Goal: Task Accomplishment & Management: Manage account settings

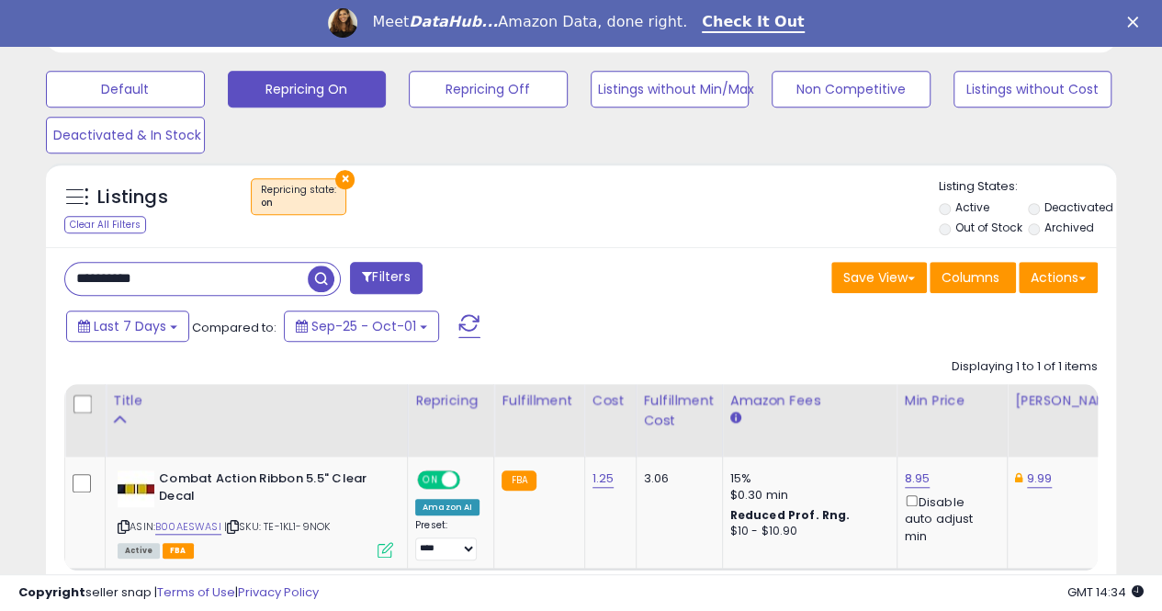
scroll to position [0, 109]
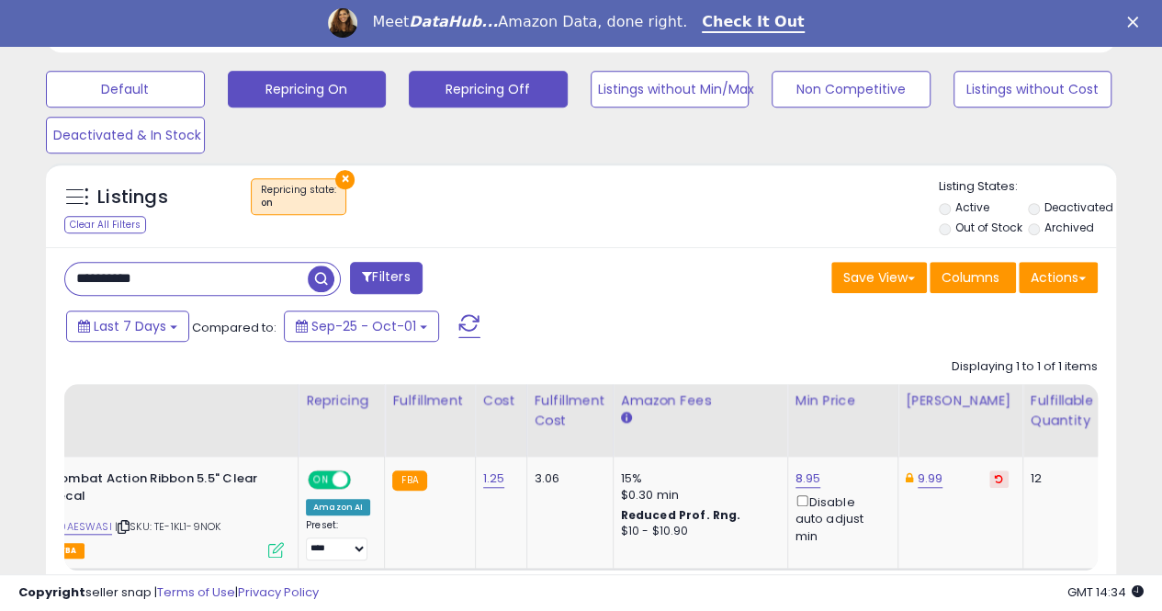
click at [459, 86] on button "Repricing Off" at bounding box center [488, 89] width 159 height 37
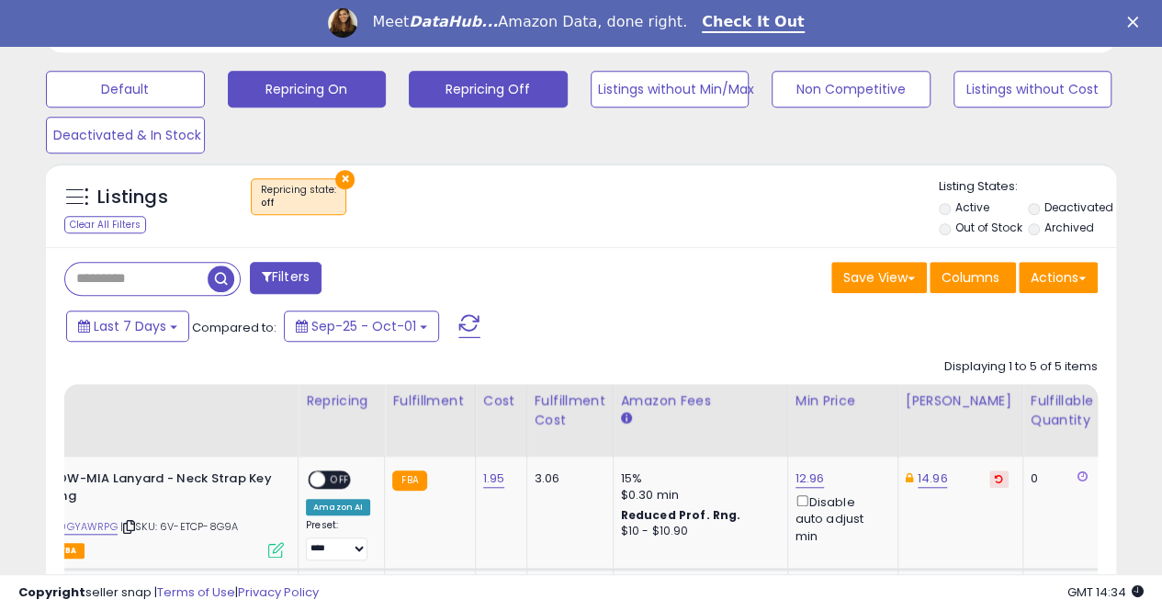
scroll to position [377, 619]
click at [314, 96] on button "Repricing On" at bounding box center [307, 89] width 159 height 37
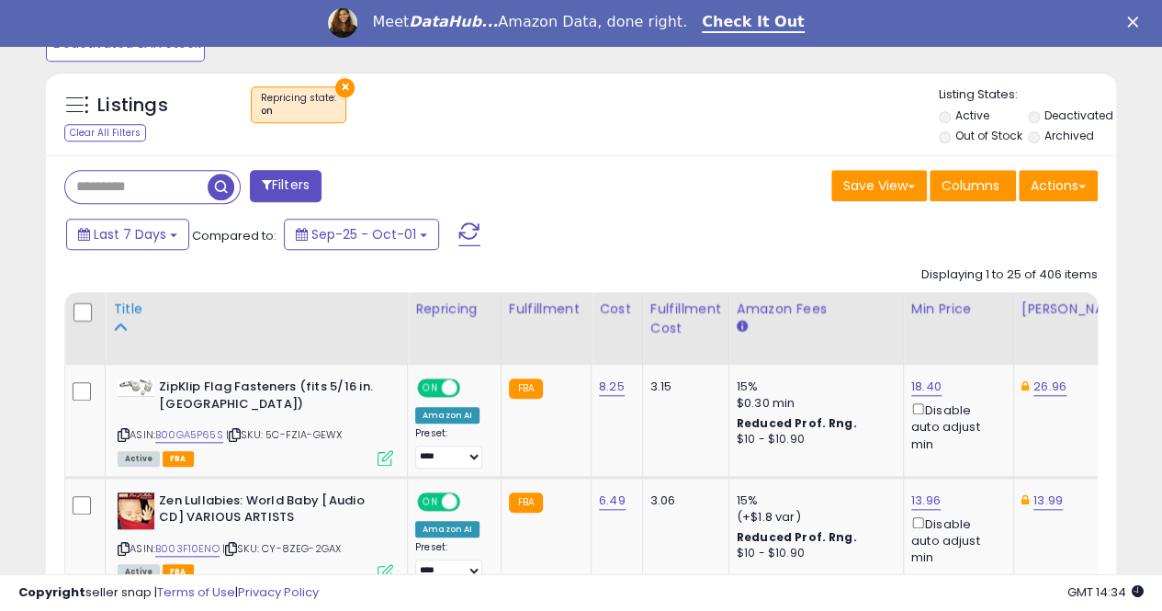
scroll to position [830, 0]
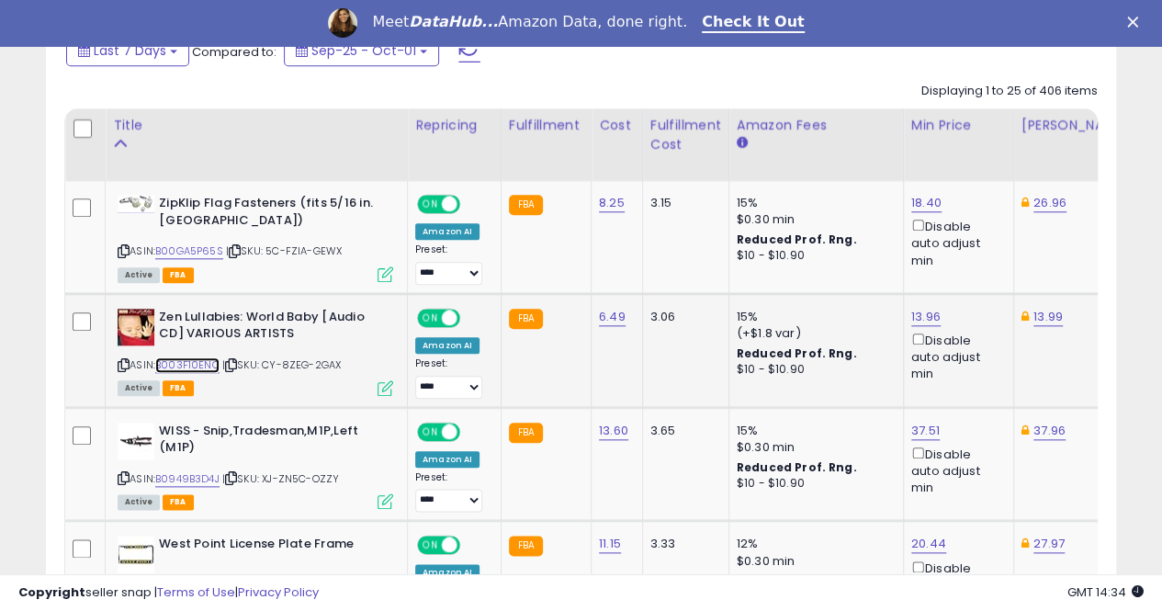
click at [194, 364] on link "B003F10ENO" at bounding box center [187, 365] width 64 height 16
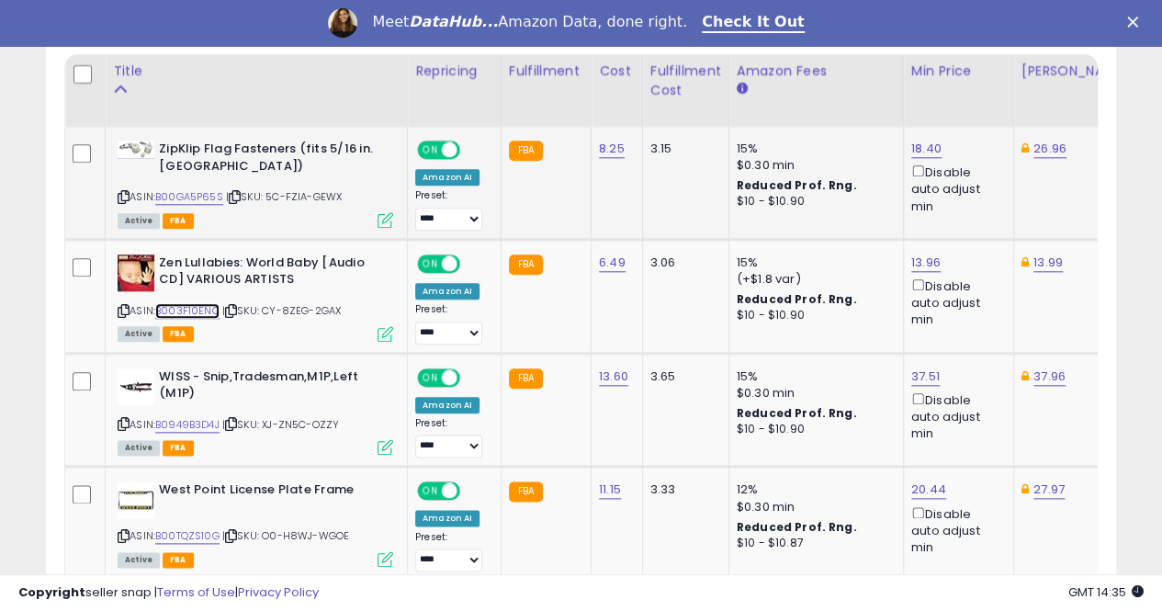
scroll to position [922, 0]
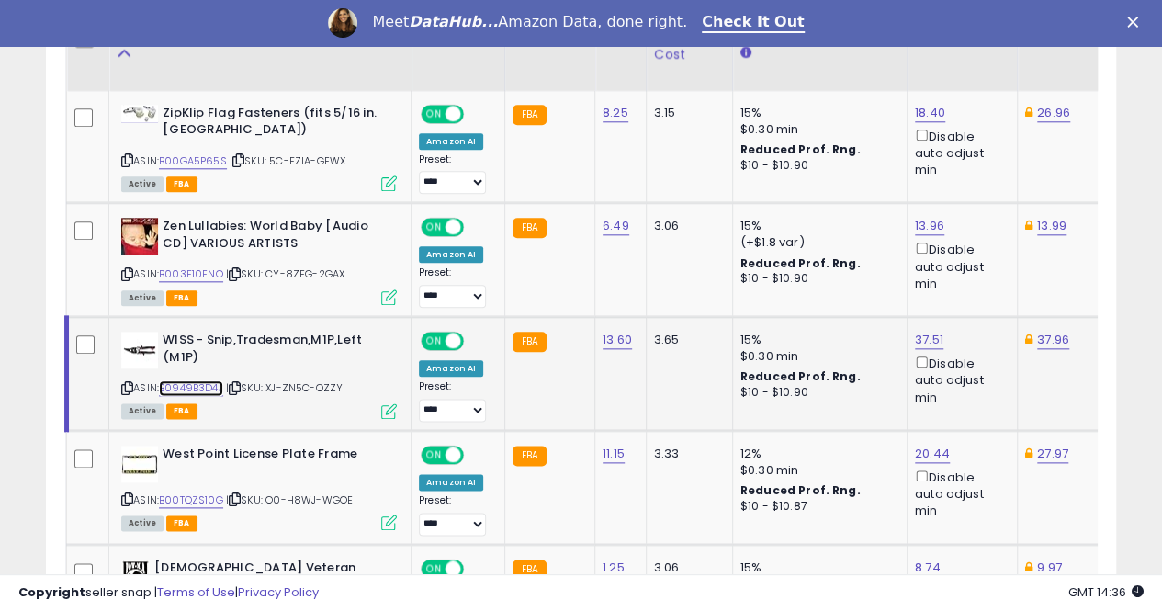
click at [194, 389] on link "B0949B3D4J" at bounding box center [191, 388] width 64 height 16
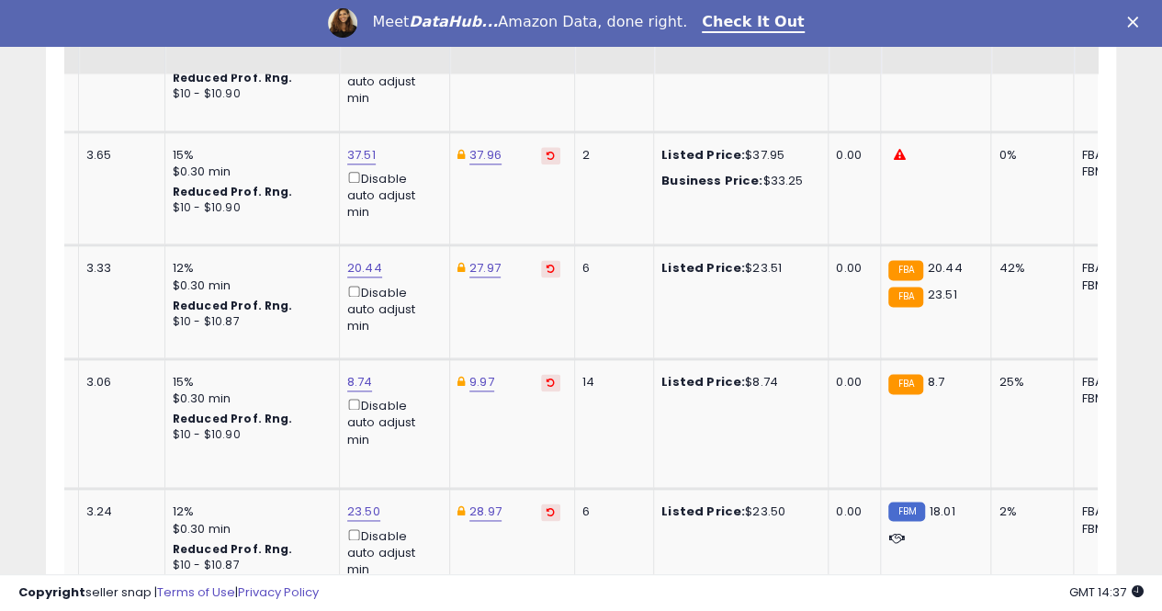
scroll to position [0, 565]
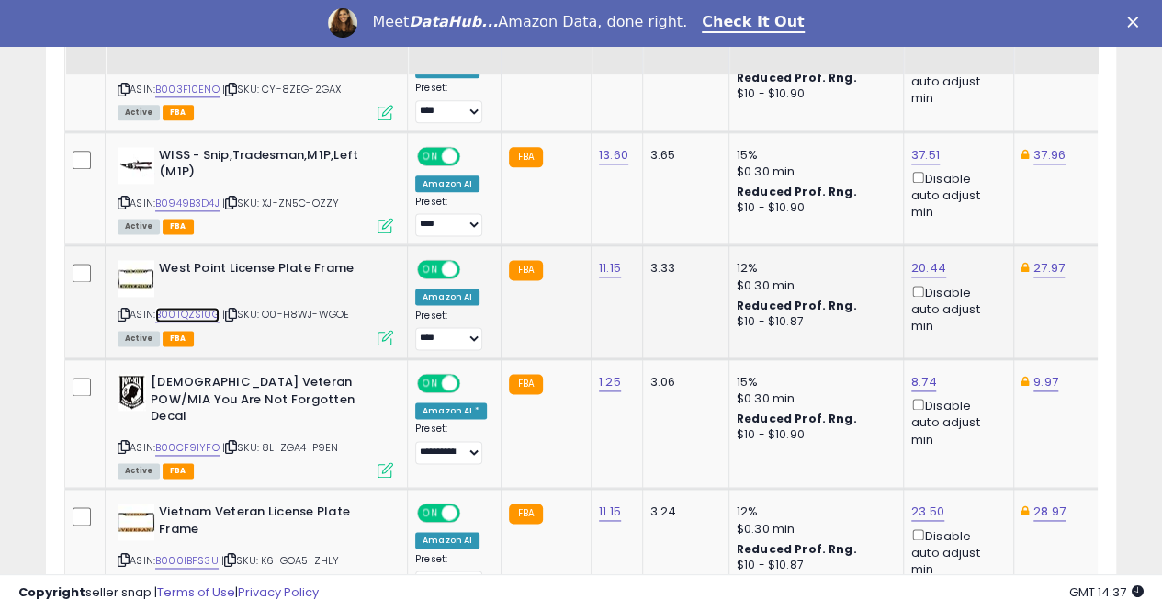
click at [187, 308] on link "B00TQZS10G" at bounding box center [187, 315] width 64 height 16
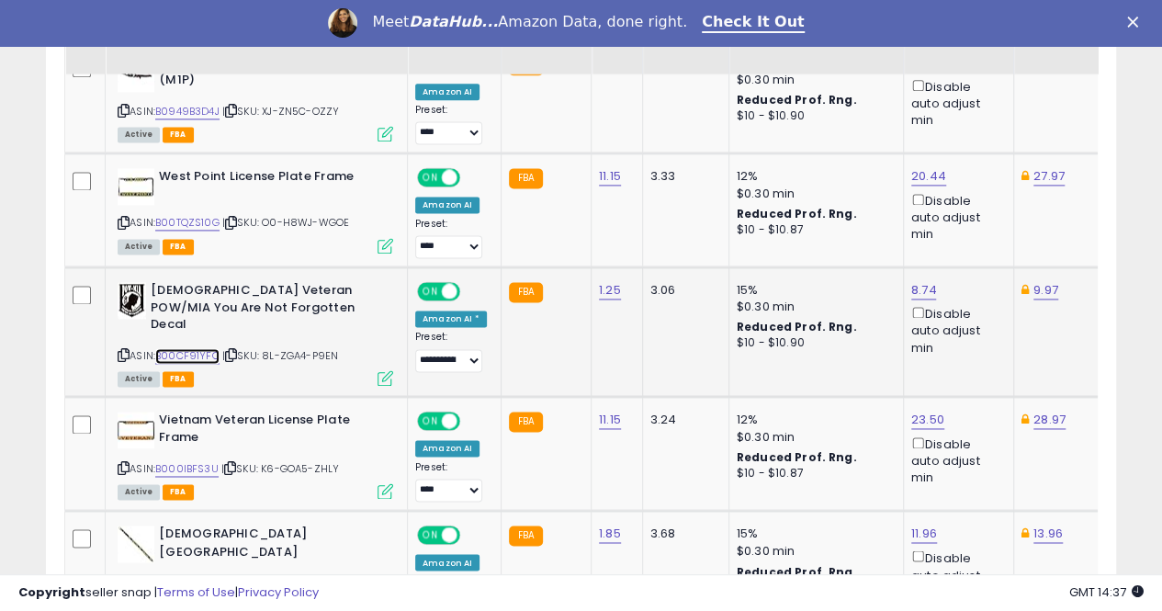
click at [181, 348] on link "B00CF91YFO" at bounding box center [187, 356] width 64 height 16
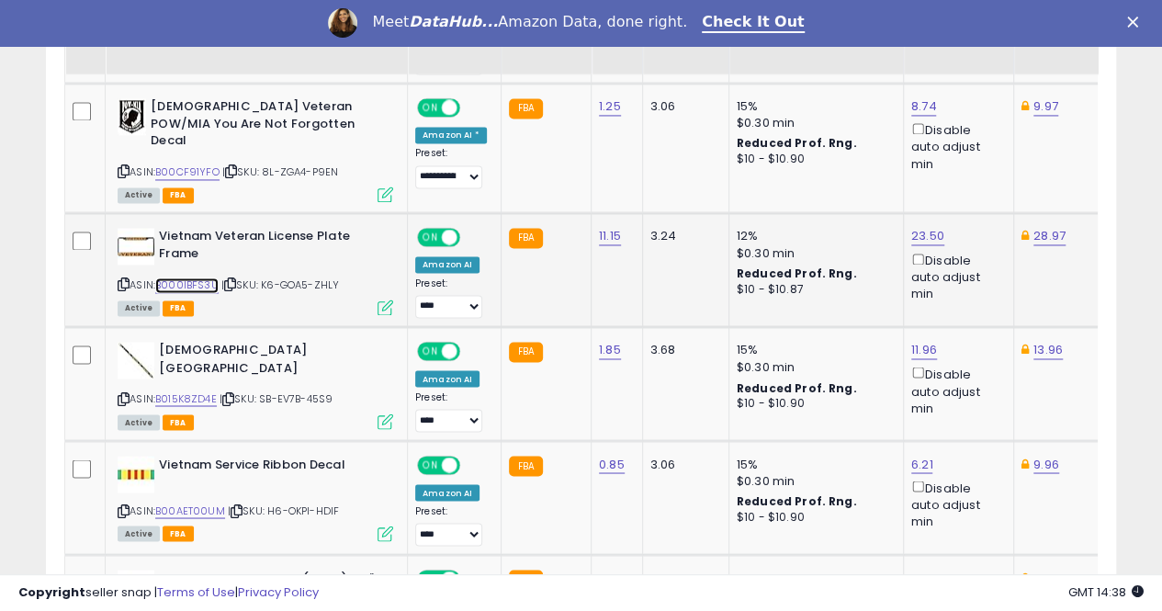
click at [199, 277] on link "B000IBFS3U" at bounding box center [186, 285] width 63 height 16
click at [941, 228] on div "23.50 Disable auto adjust min" at bounding box center [955, 265] width 88 height 74
click at [915, 227] on link "23.50" at bounding box center [927, 236] width 33 height 18
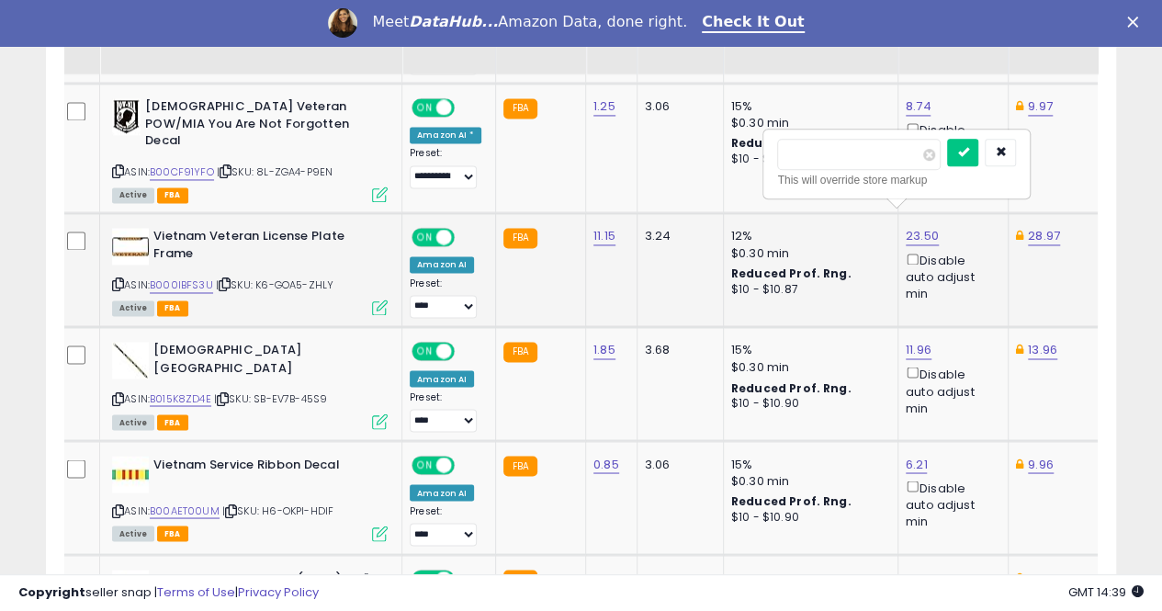
type input "*"
type input "*****"
click at [968, 153] on icon "submit" at bounding box center [962, 151] width 11 height 11
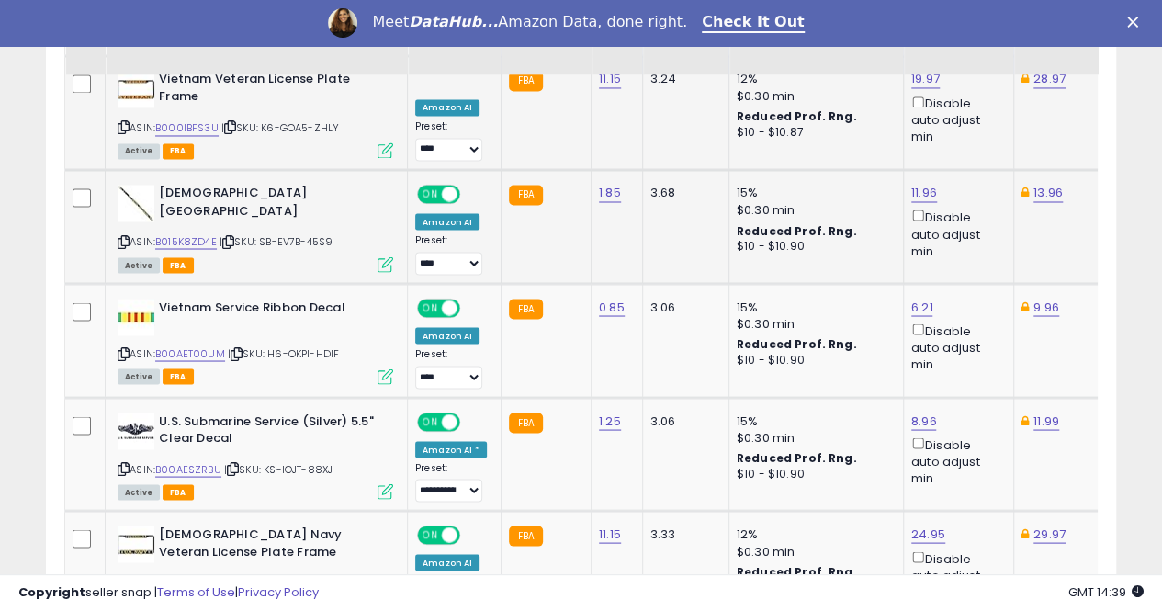
scroll to position [1565, 0]
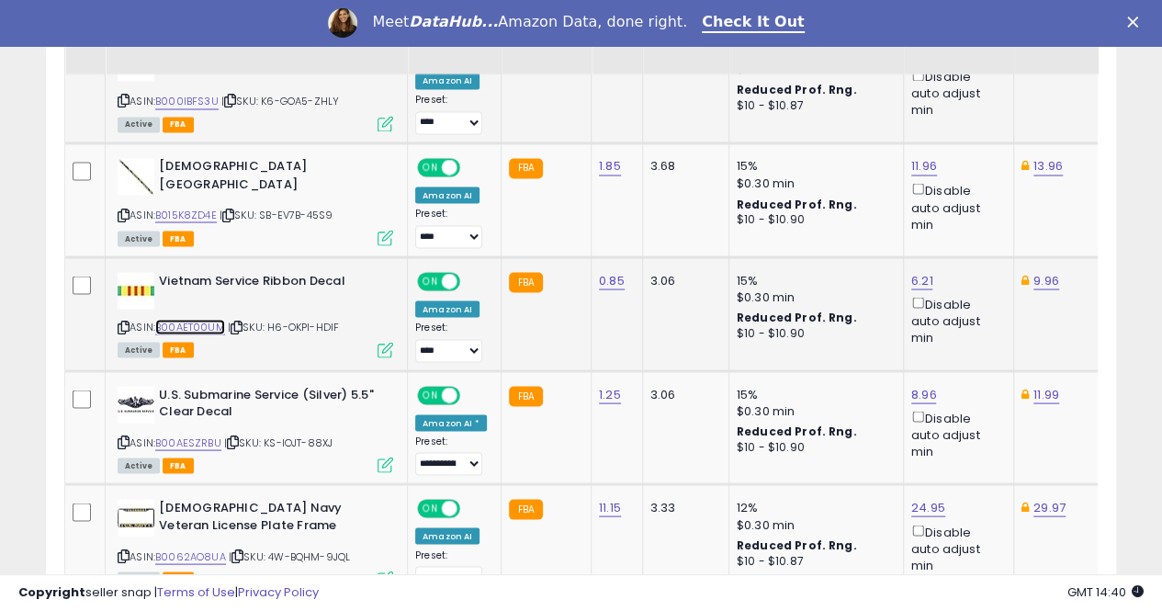
click at [187, 319] on link "B00AET00UM" at bounding box center [190, 327] width 70 height 16
click at [1037, 271] on link "9.96" at bounding box center [1047, 280] width 26 height 18
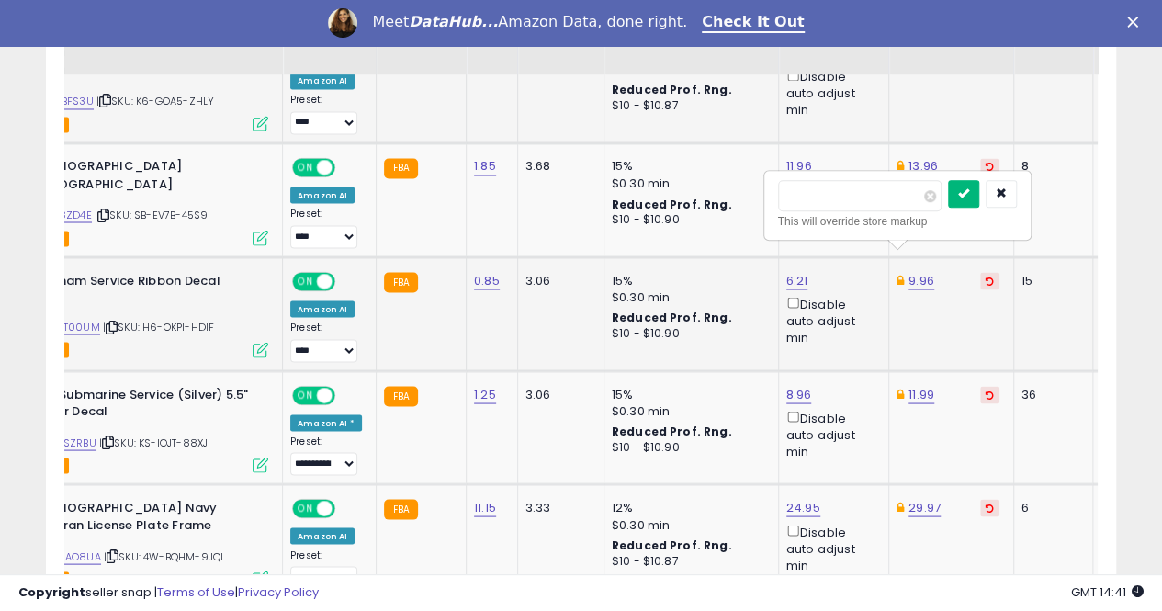
type input "****"
click at [969, 188] on icon "submit" at bounding box center [963, 192] width 11 height 11
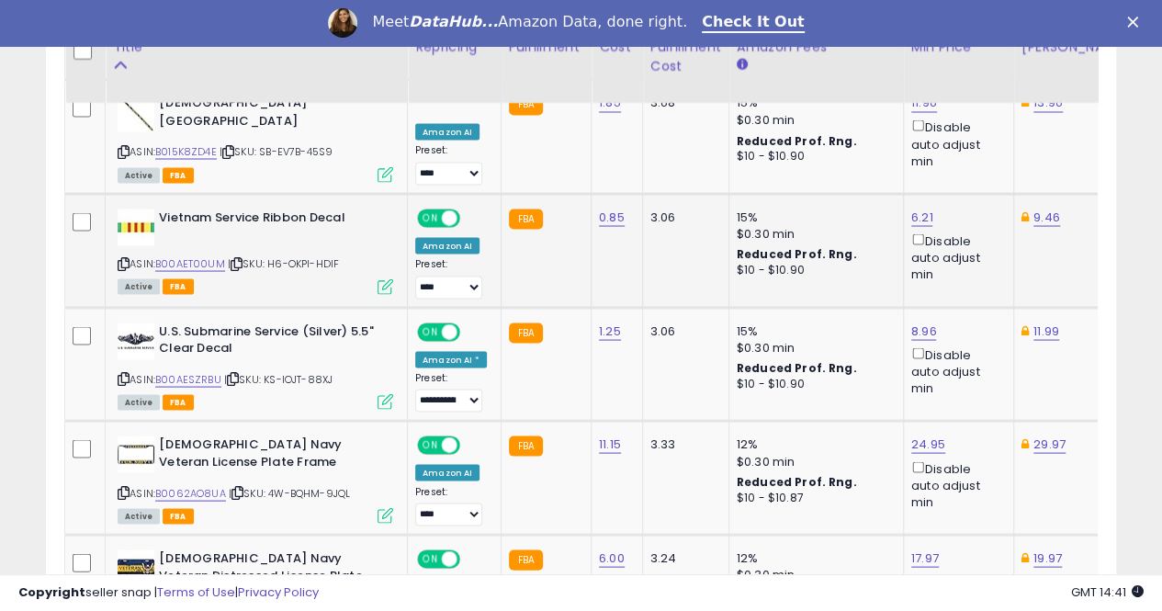
scroll to position [1657, 0]
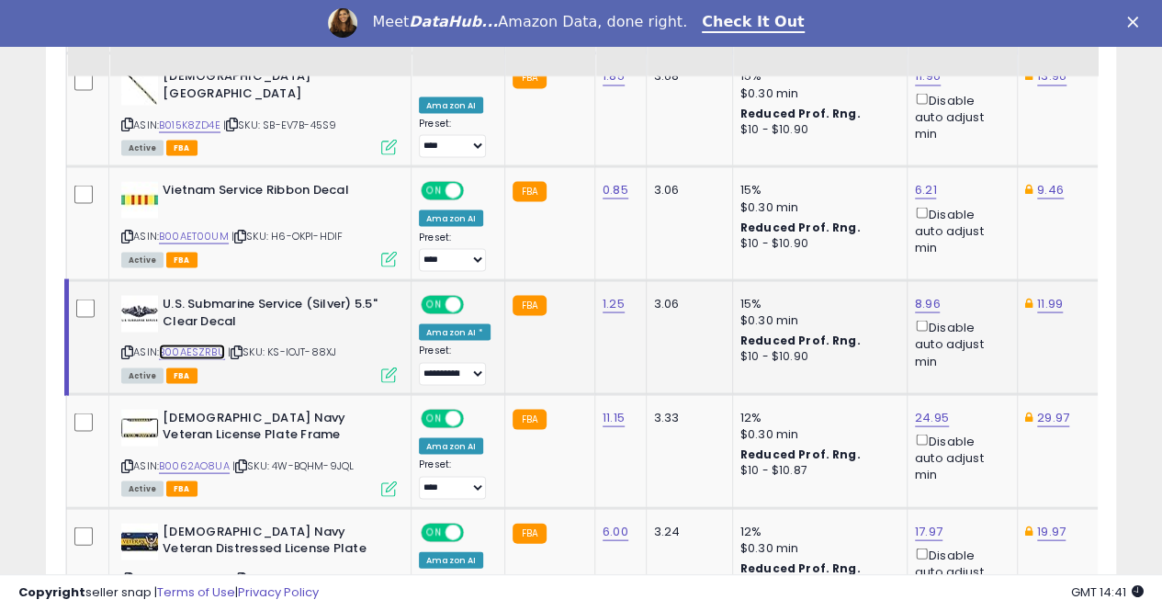
click at [197, 344] on link "B00AESZRBU" at bounding box center [192, 352] width 66 height 16
click at [917, 294] on link "8.96" at bounding box center [928, 303] width 26 height 18
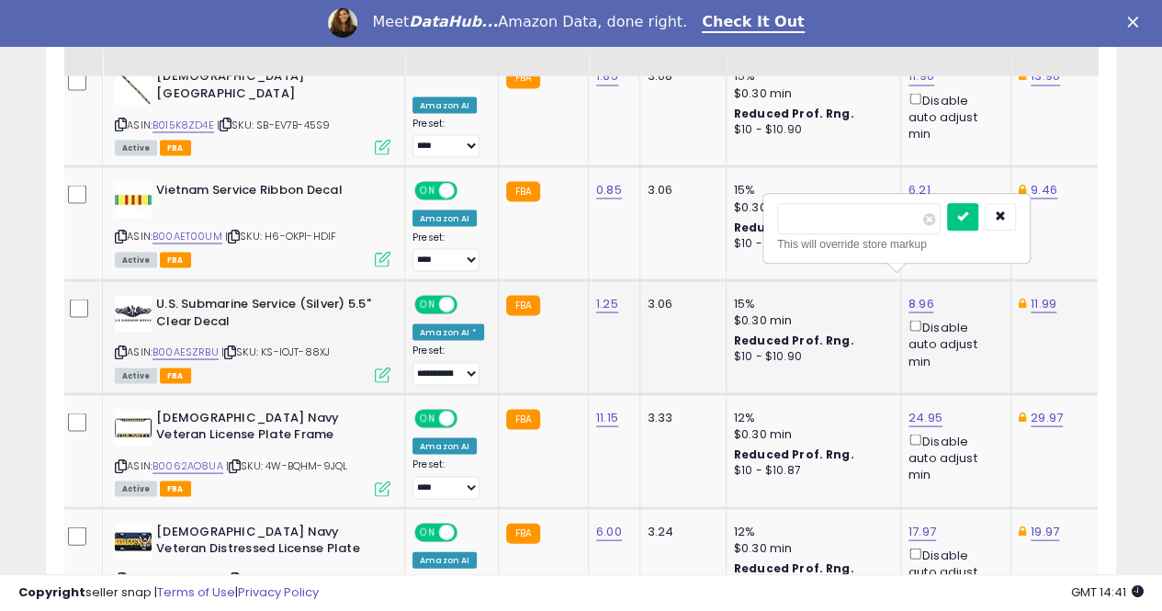
type input "*"
type input "****"
click at [979, 205] on button "submit" at bounding box center [962, 217] width 31 height 28
click at [1034, 294] on link "11.99" at bounding box center [1044, 303] width 26 height 18
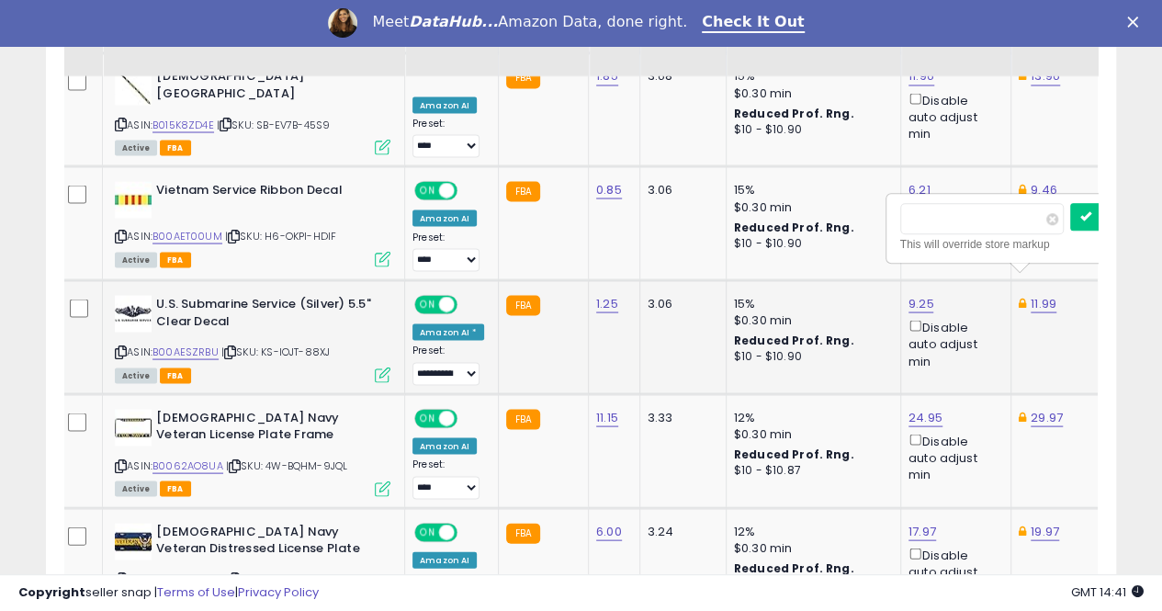
scroll to position [0, 129]
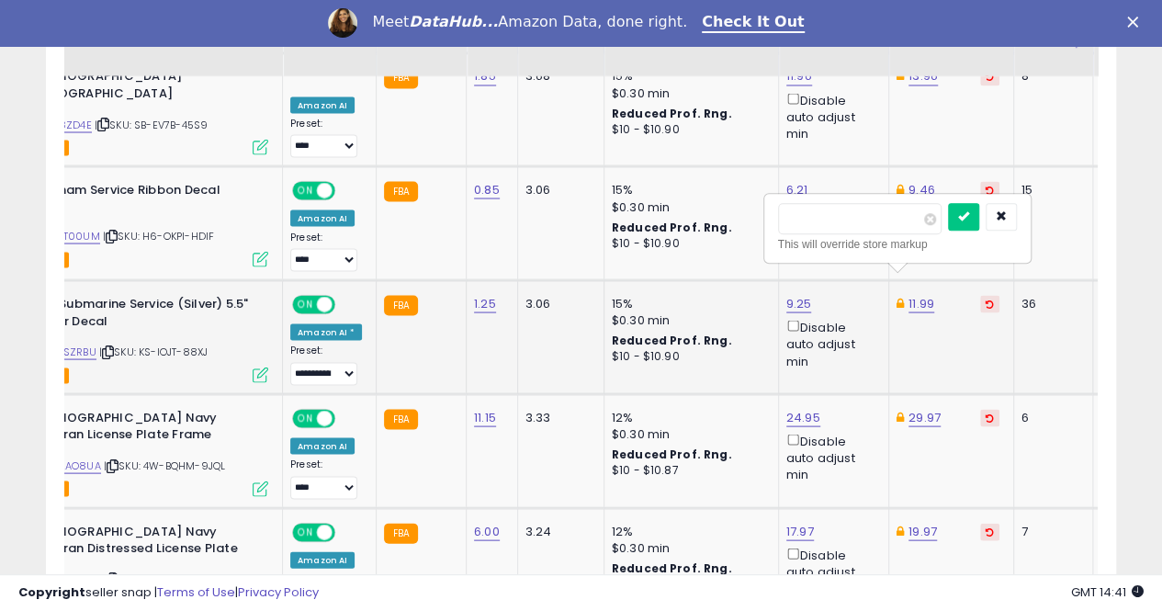
type input "*"
type input "****"
click at [969, 216] on icon "submit" at bounding box center [963, 215] width 11 height 11
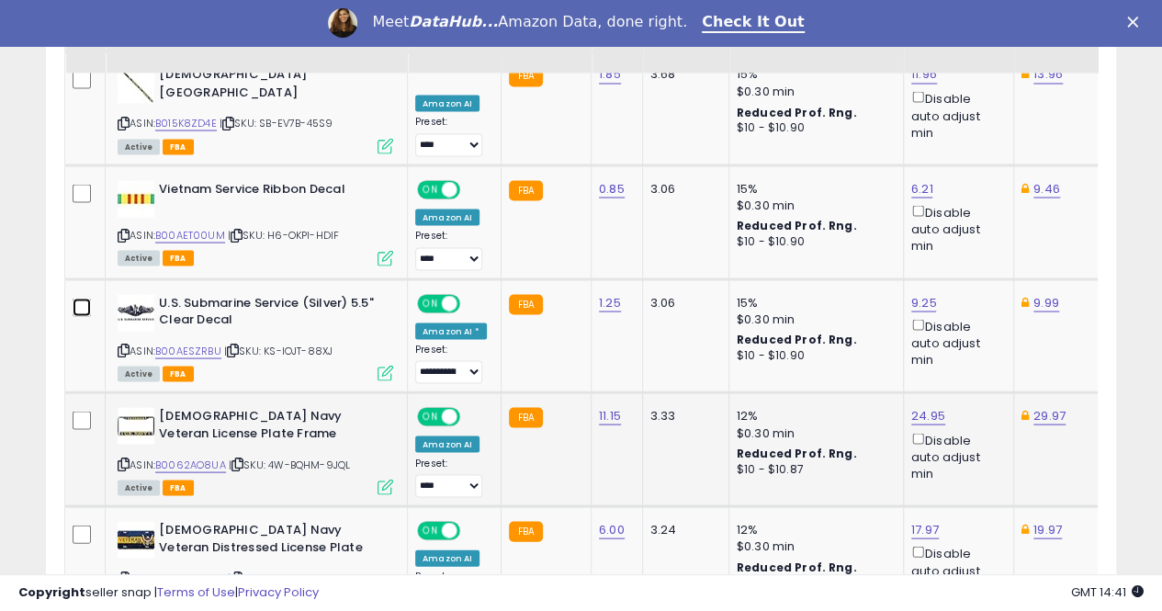
scroll to position [1656, 0]
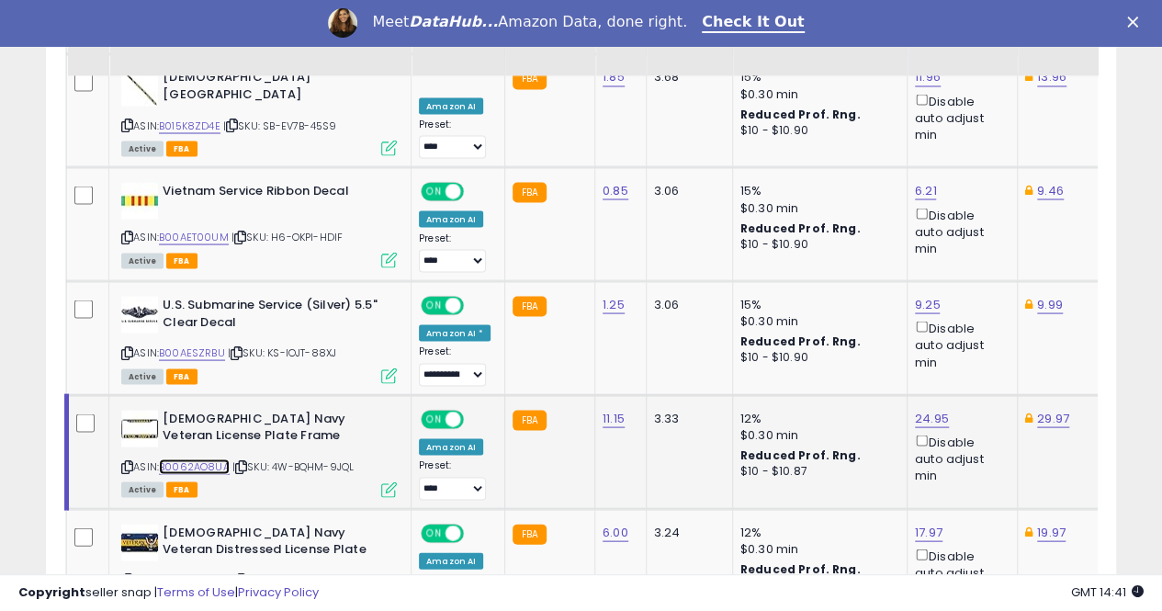
click at [191, 459] on link "B0062AO8UA" at bounding box center [194, 467] width 71 height 16
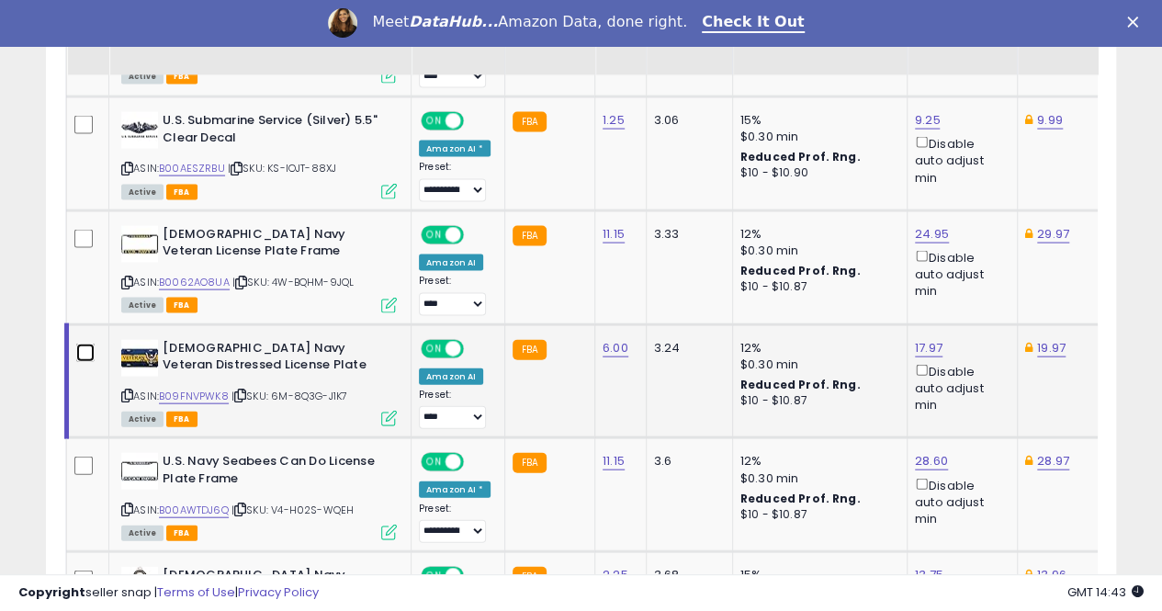
scroll to position [1840, 0]
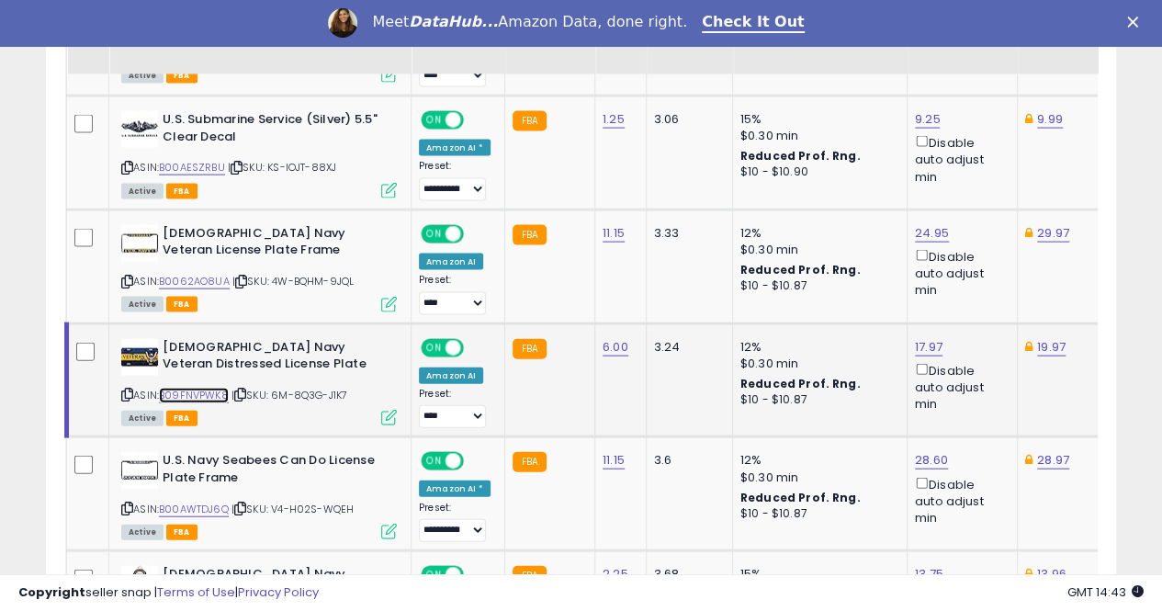
click at [202, 388] on link "B09FNVPWK8" at bounding box center [194, 396] width 70 height 16
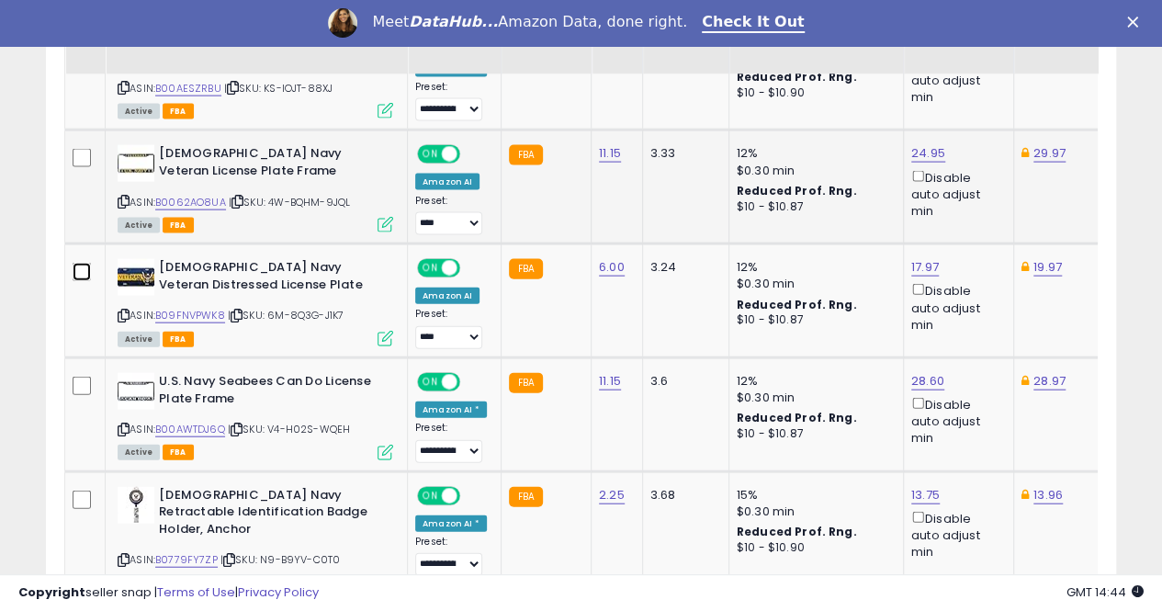
scroll to position [1932, 0]
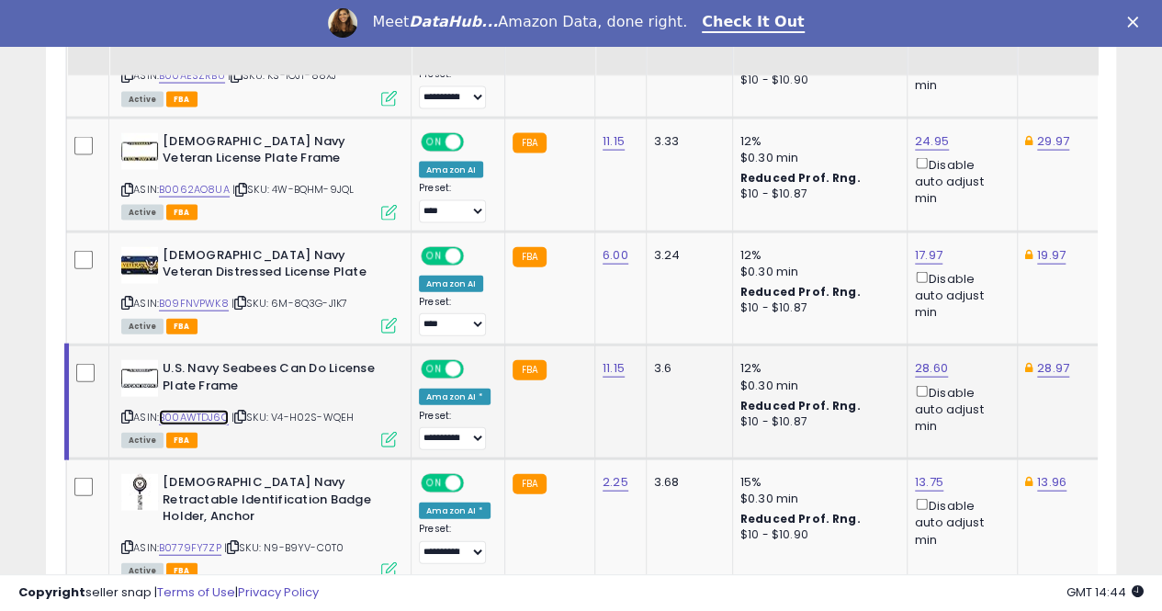
click at [207, 410] on link "B00AWTDJ6Q" at bounding box center [194, 418] width 70 height 16
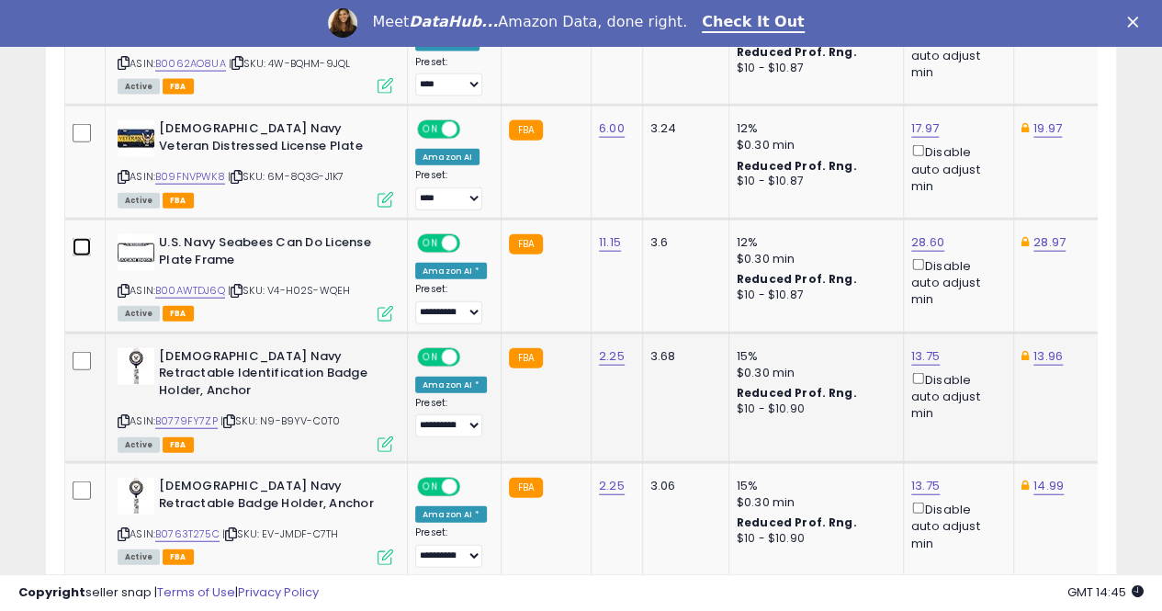
scroll to position [2115, 0]
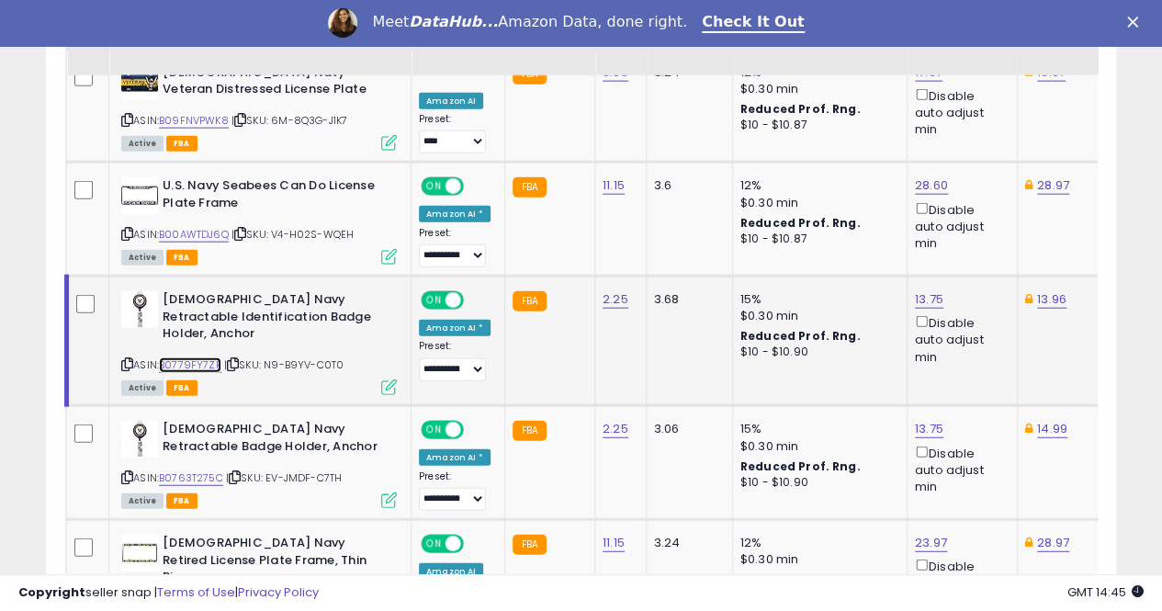
click at [209, 357] on link "B0779FY7ZP" at bounding box center [190, 365] width 62 height 16
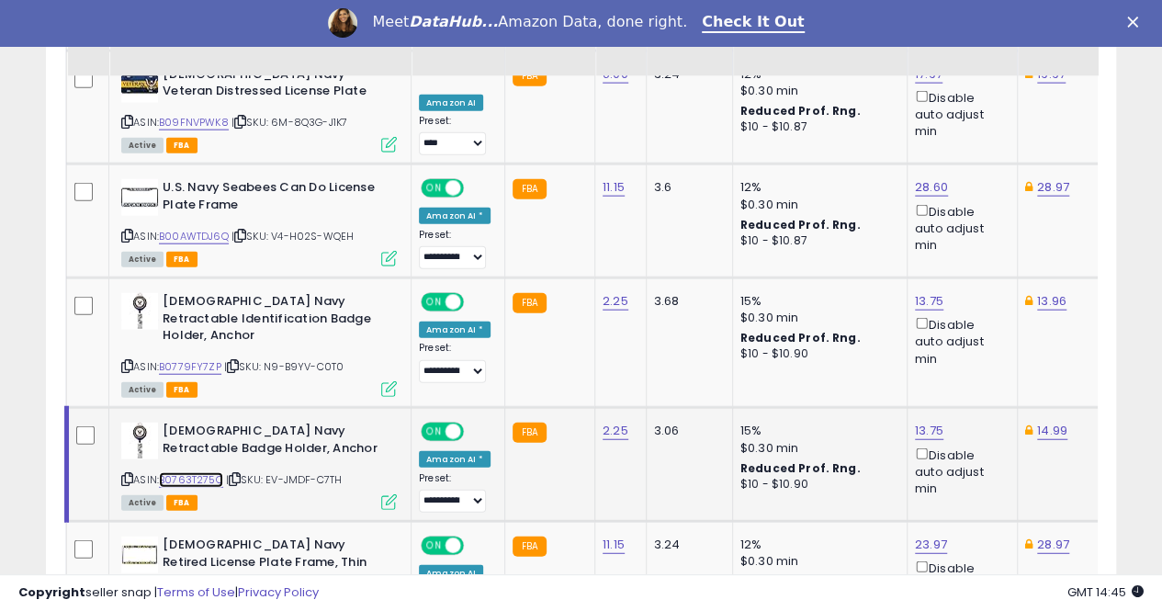
click at [192, 472] on link "B0763T275C" at bounding box center [191, 480] width 64 height 16
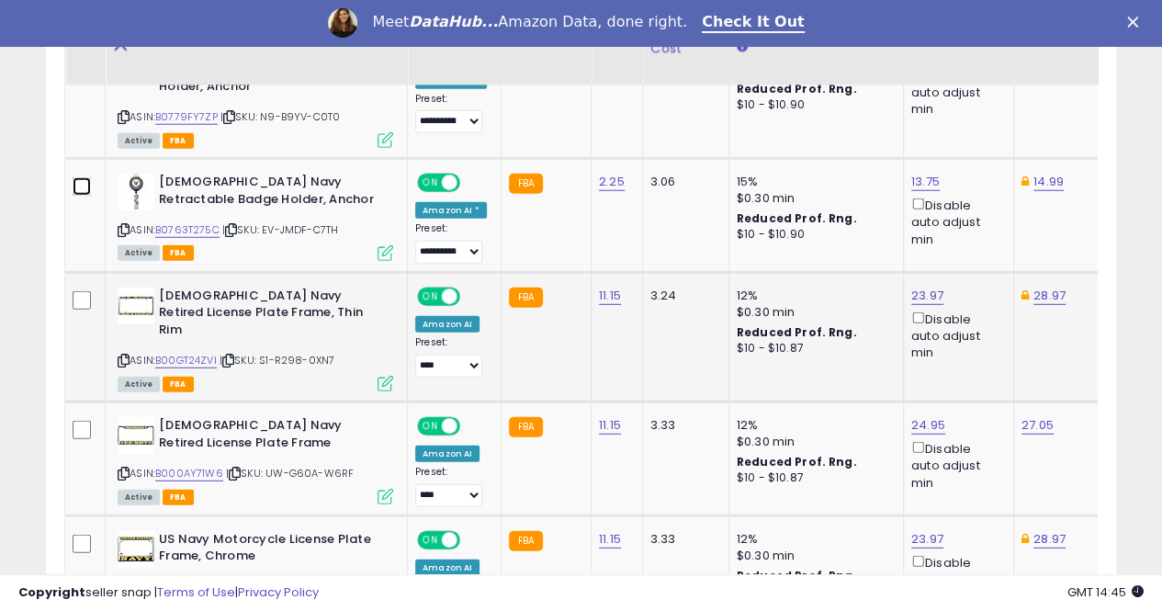
scroll to position [2389, 0]
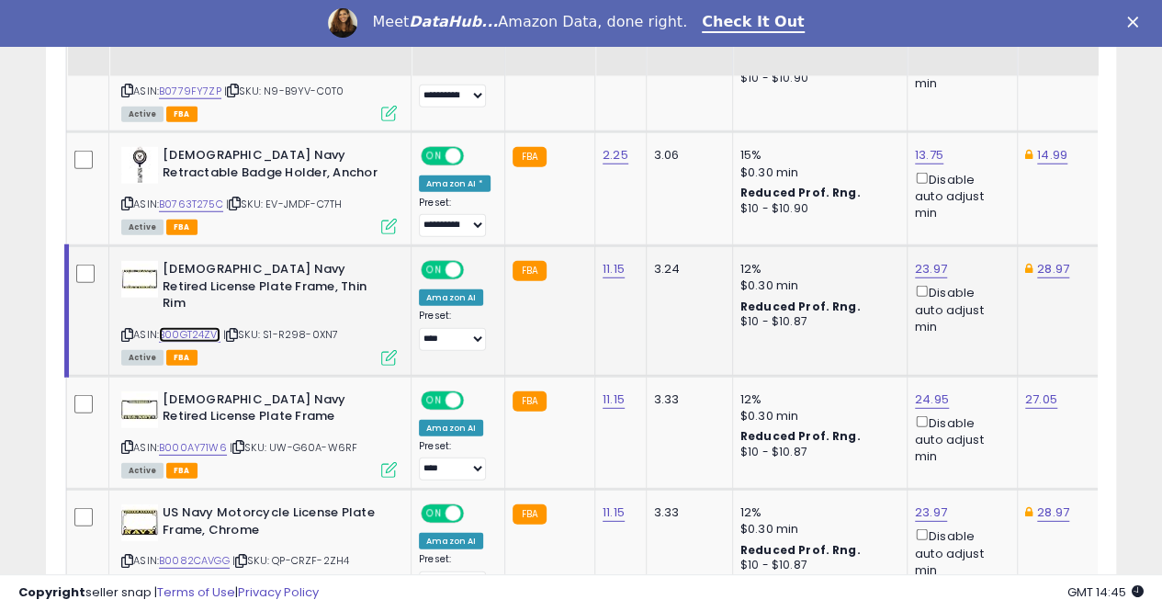
click at [202, 327] on link "B00GT24ZVI" at bounding box center [190, 335] width 62 height 16
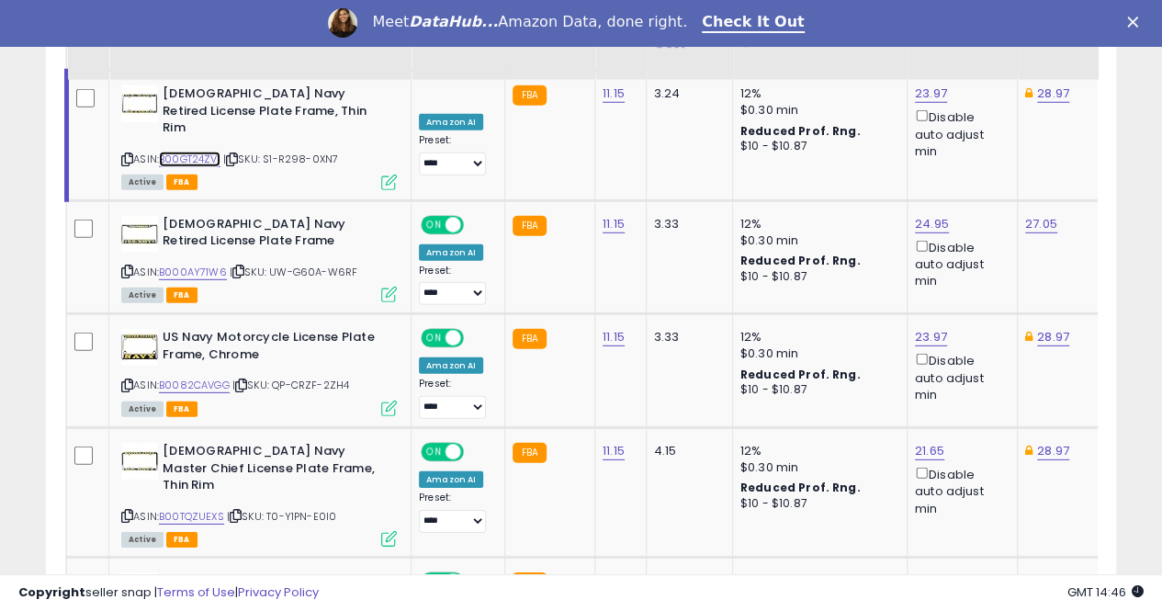
scroll to position [2573, 0]
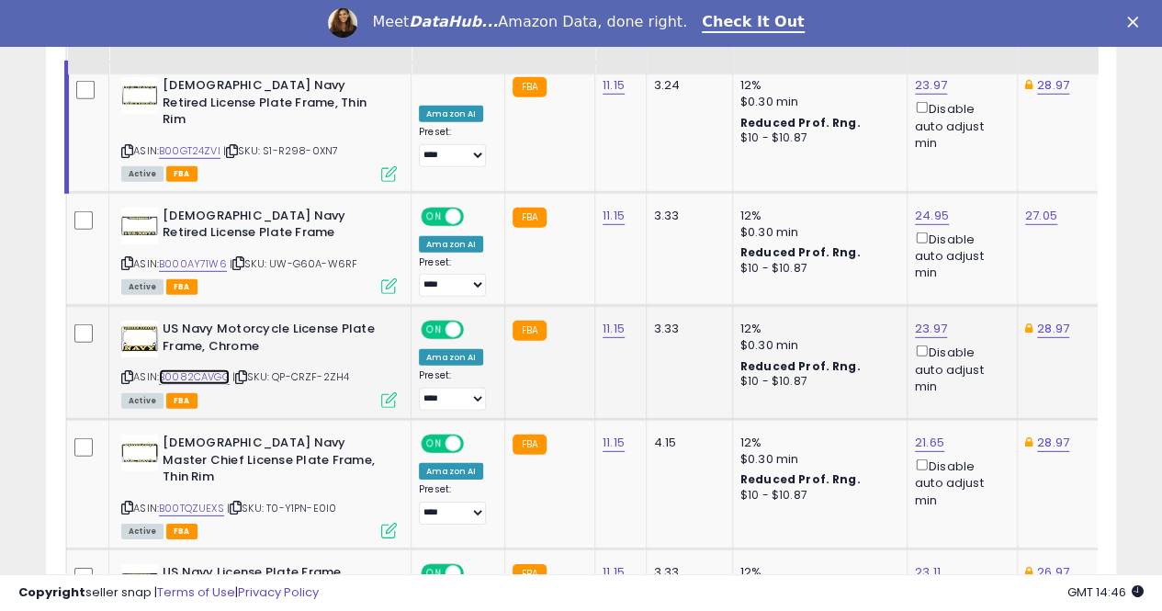
click at [183, 369] on link "B0082CAVGG" at bounding box center [194, 377] width 71 height 16
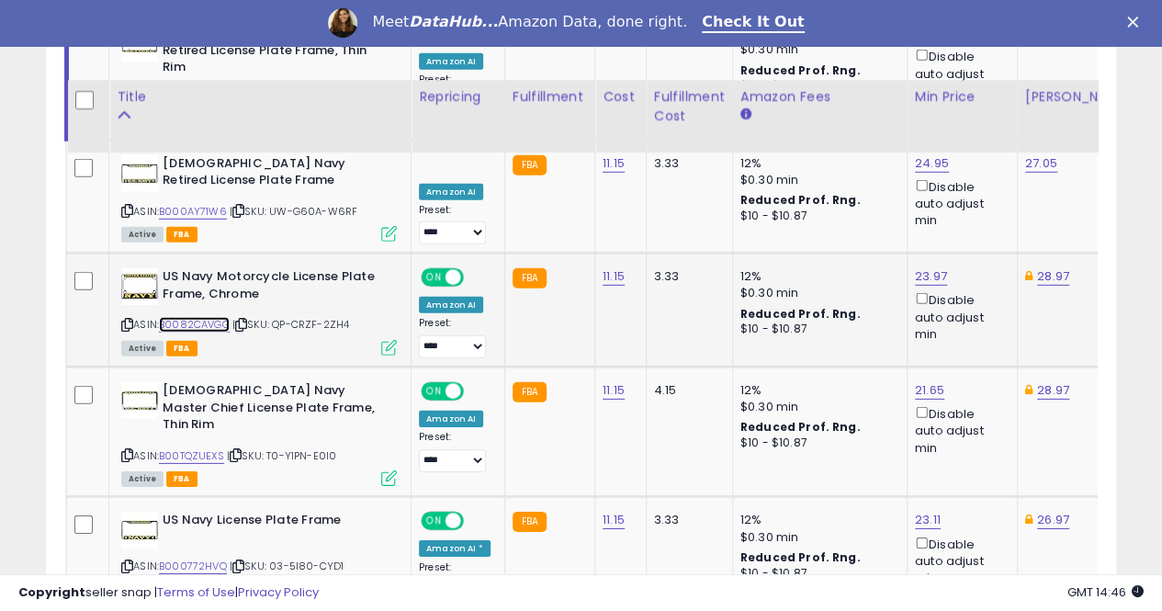
scroll to position [2757, 0]
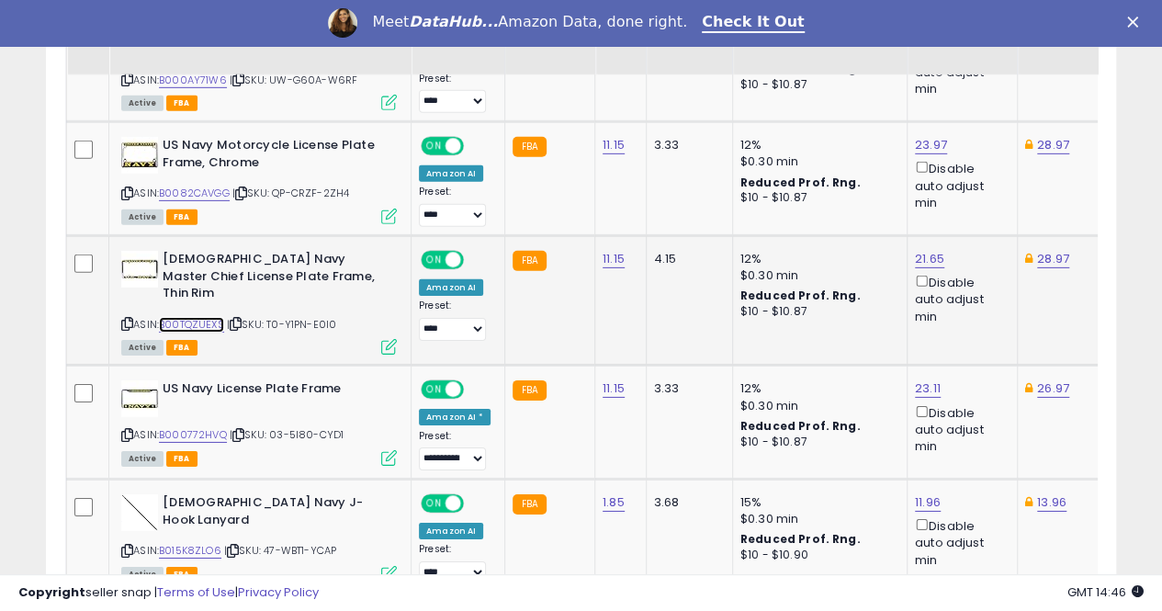
click at [196, 317] on link "B00TQZUEXS" at bounding box center [191, 325] width 65 height 16
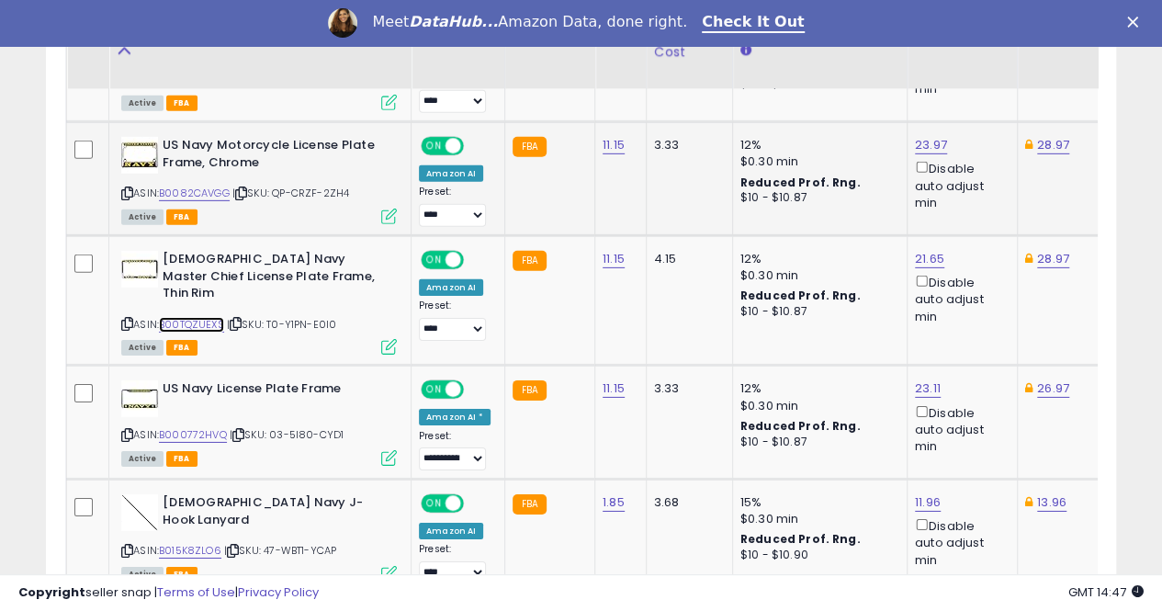
scroll to position [2848, 0]
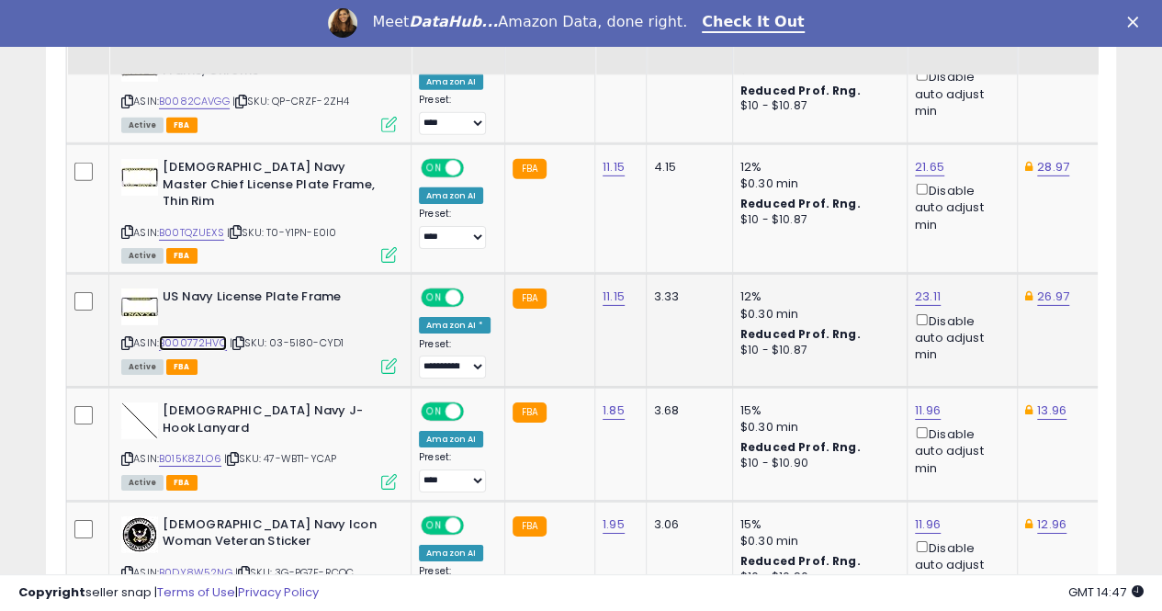
click at [197, 335] on link "B000772HVQ" at bounding box center [193, 343] width 68 height 16
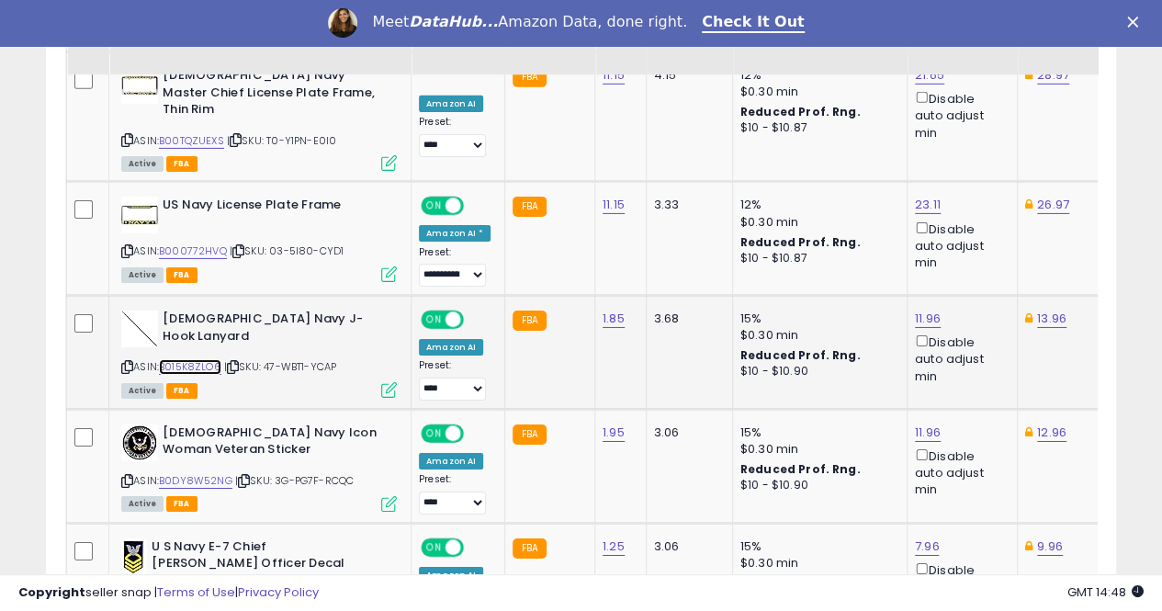
click at [202, 359] on link "B015K8ZLO6" at bounding box center [190, 367] width 62 height 16
click at [203, 473] on link "B0DY8W52NG" at bounding box center [196, 481] width 74 height 16
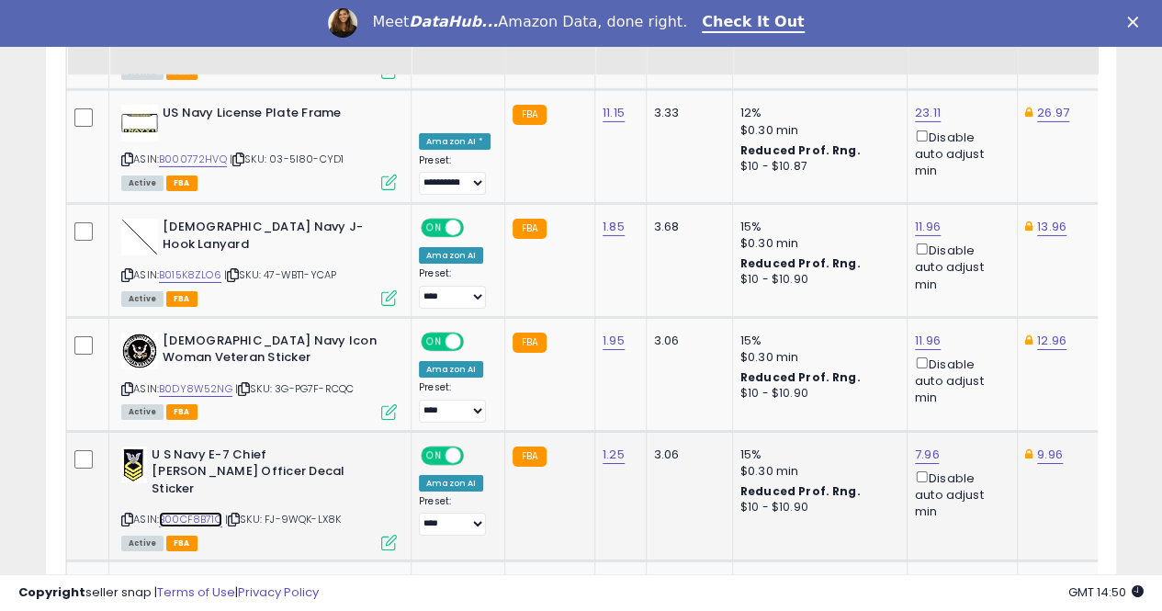
click at [206, 512] on link "B00CF8B71Q" at bounding box center [190, 520] width 63 height 16
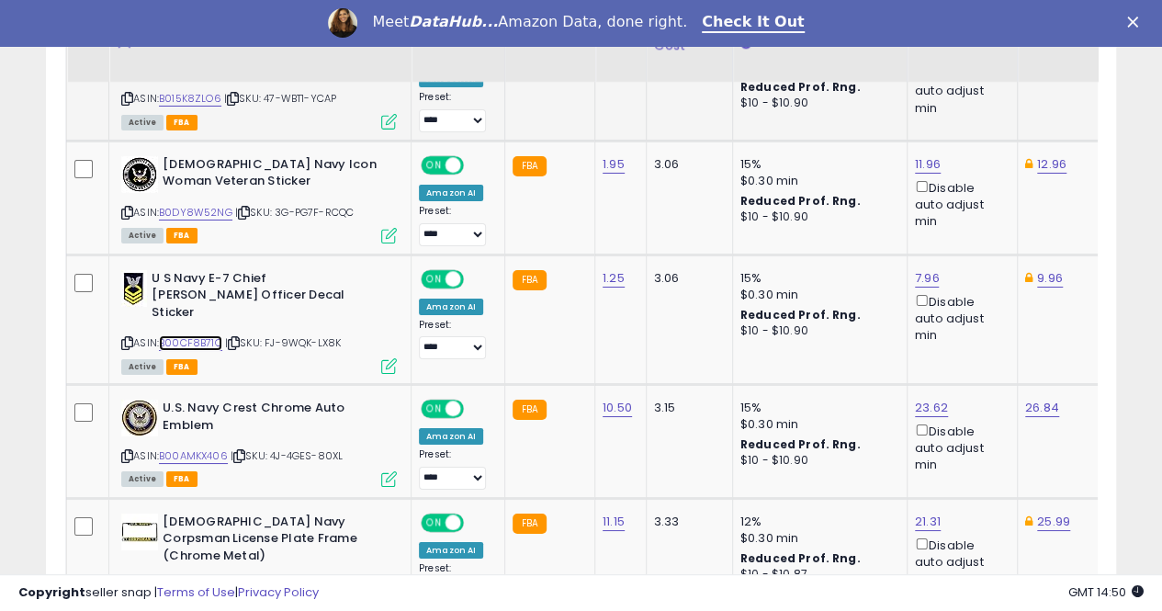
scroll to position [3216, 0]
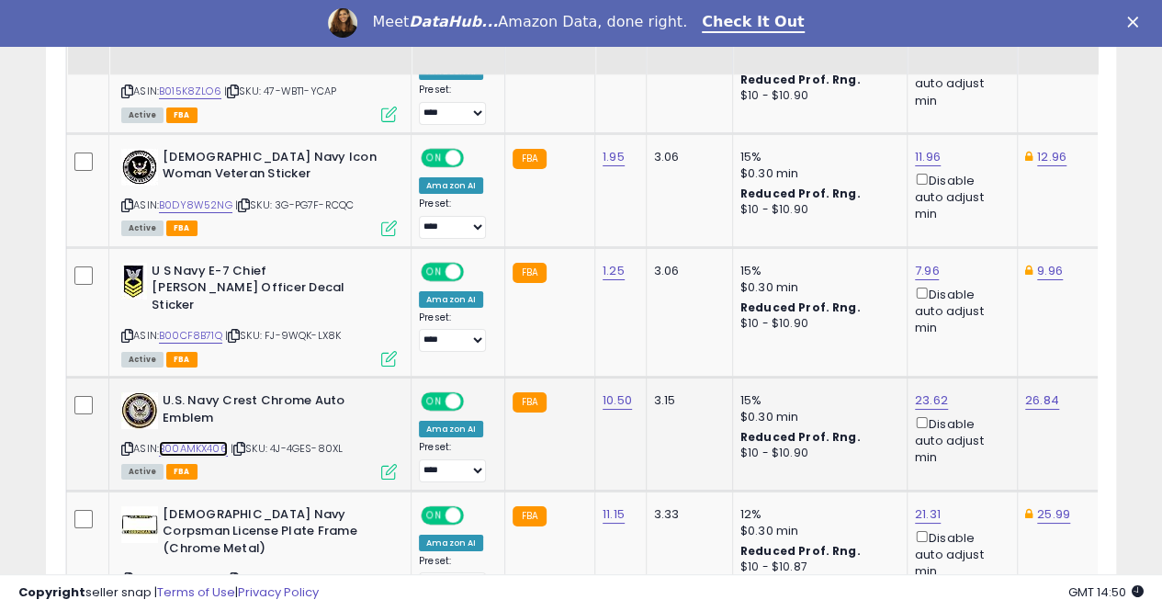
click at [197, 441] on link "B00AMKX406" at bounding box center [193, 449] width 69 height 16
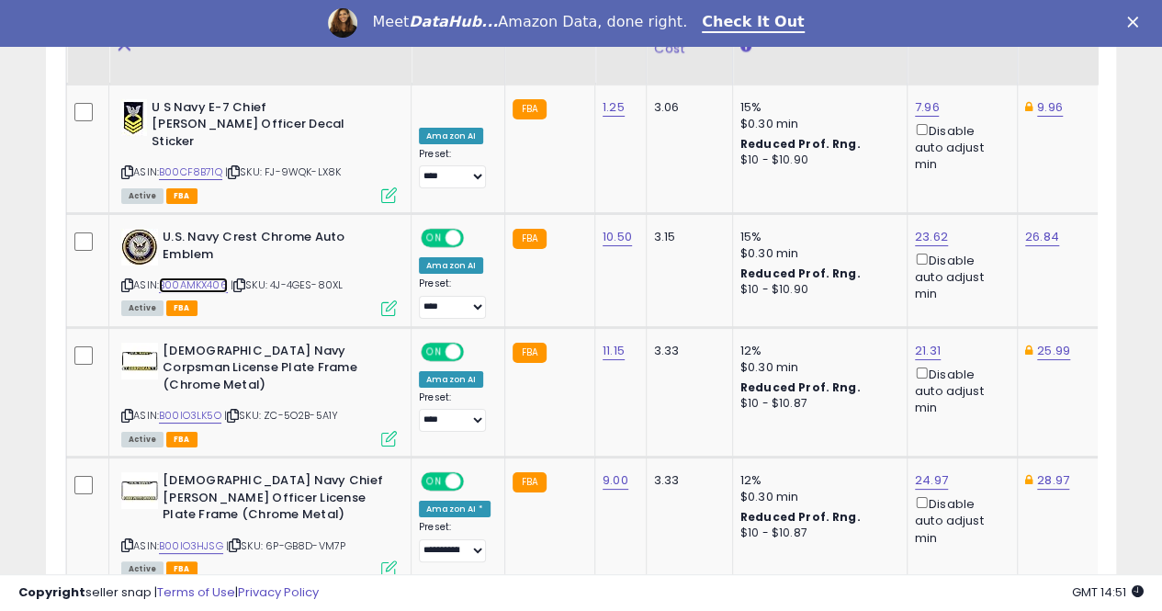
scroll to position [3392, 0]
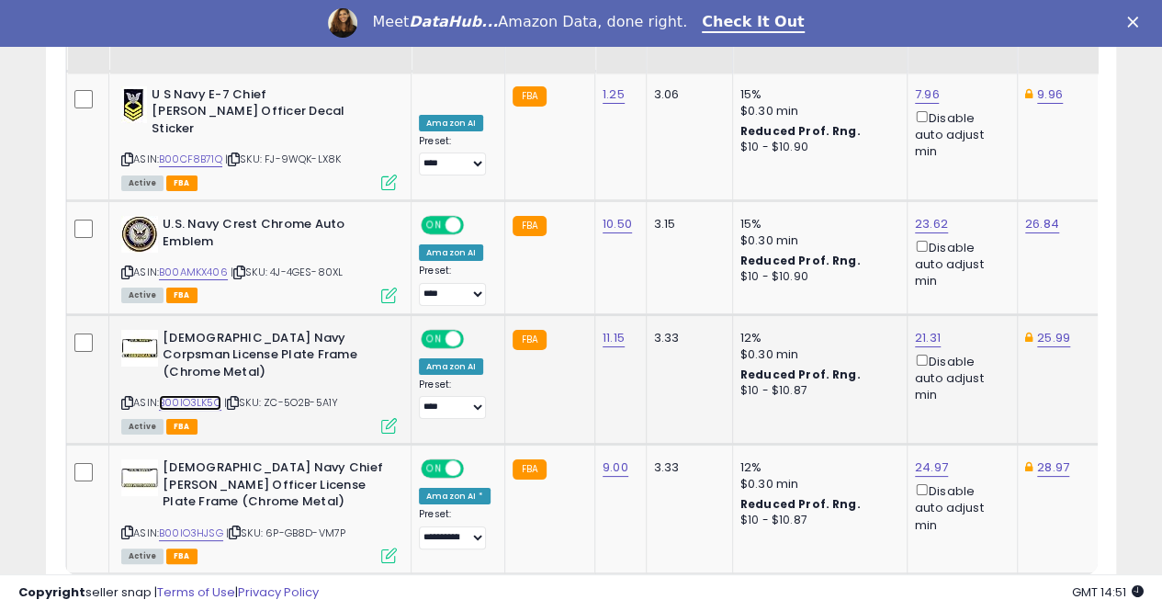
click at [216, 395] on link "B00IO3LK5O" at bounding box center [190, 403] width 62 height 16
click at [926, 594] on link "2" at bounding box center [924, 609] width 31 height 31
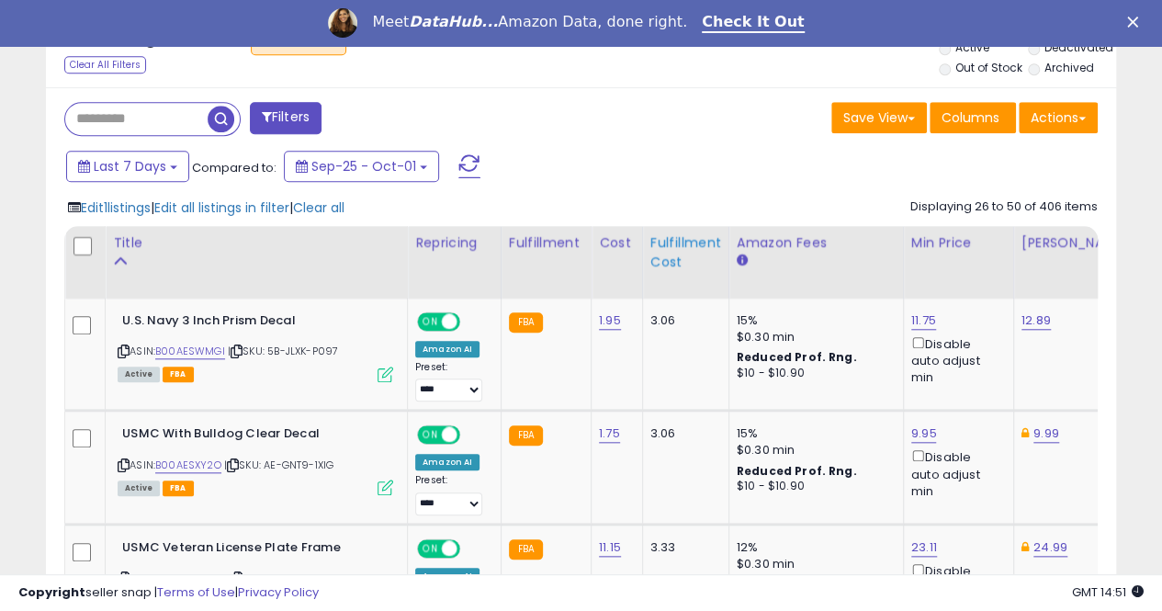
scroll to position [757, 0]
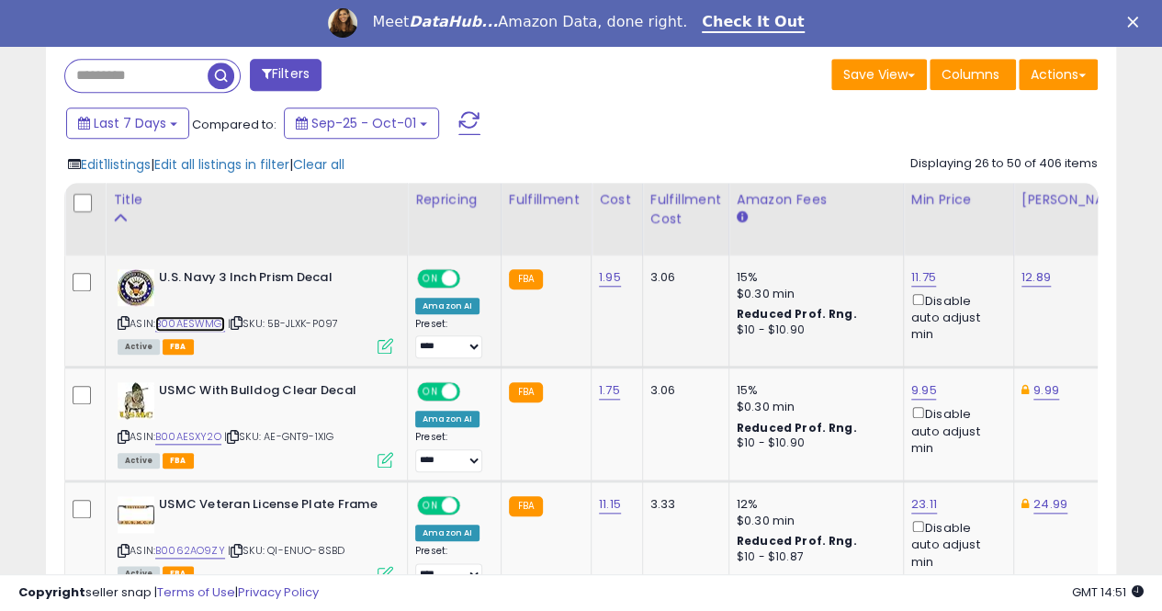
click at [193, 323] on link "B00AESWMGI" at bounding box center [190, 324] width 70 height 16
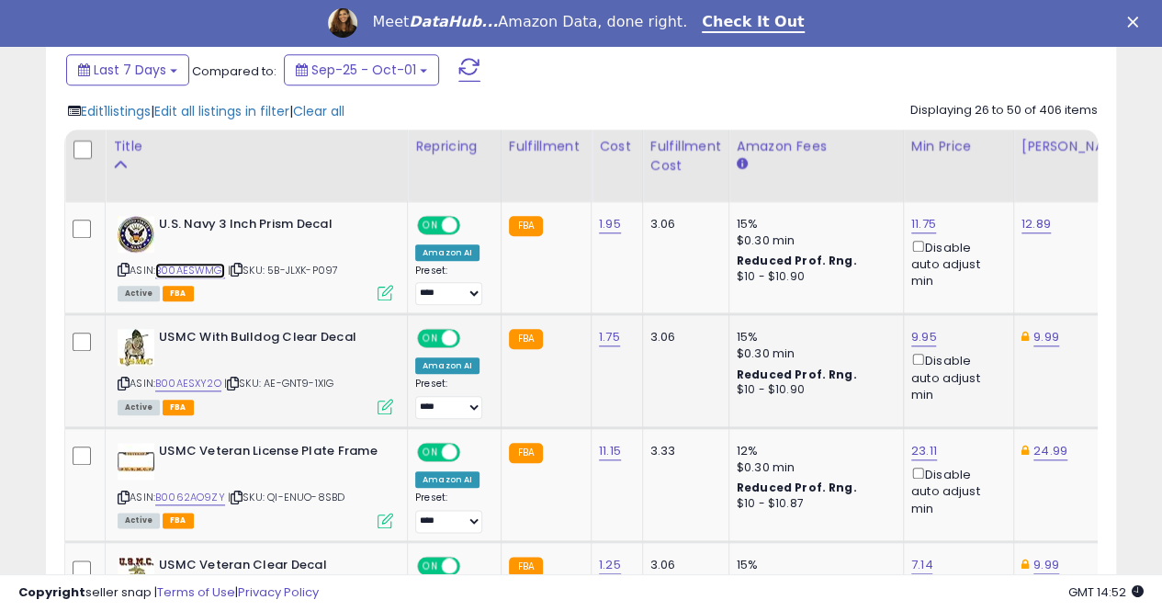
scroll to position [849, 0]
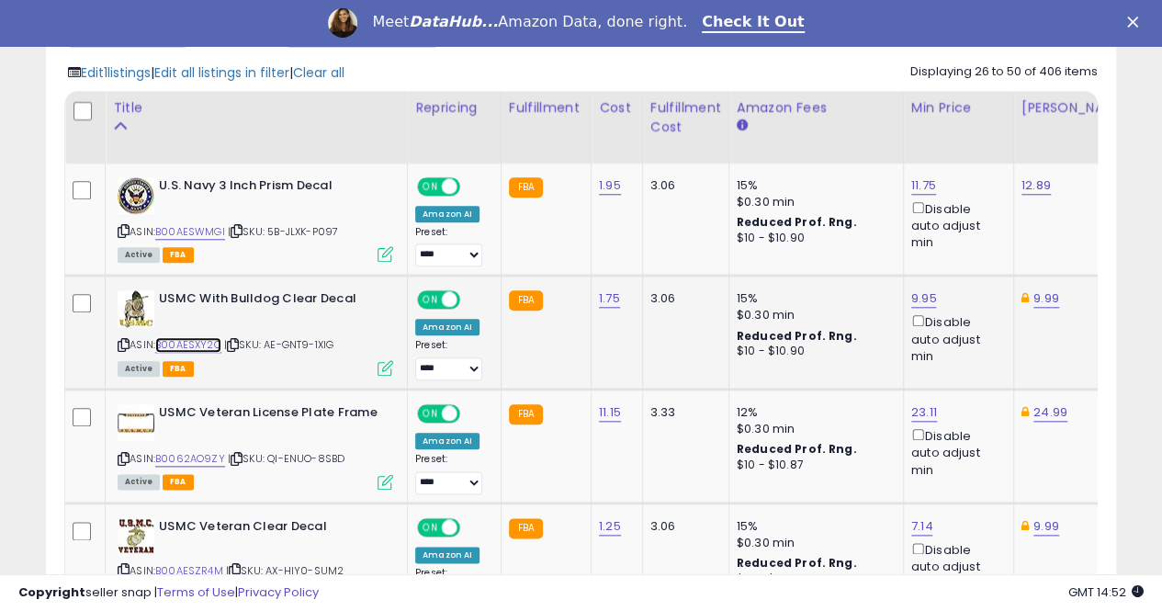
click at [209, 341] on link "B00AESXY2O" at bounding box center [188, 345] width 66 height 16
click at [204, 459] on link "B0062AO9ZY" at bounding box center [190, 459] width 70 height 16
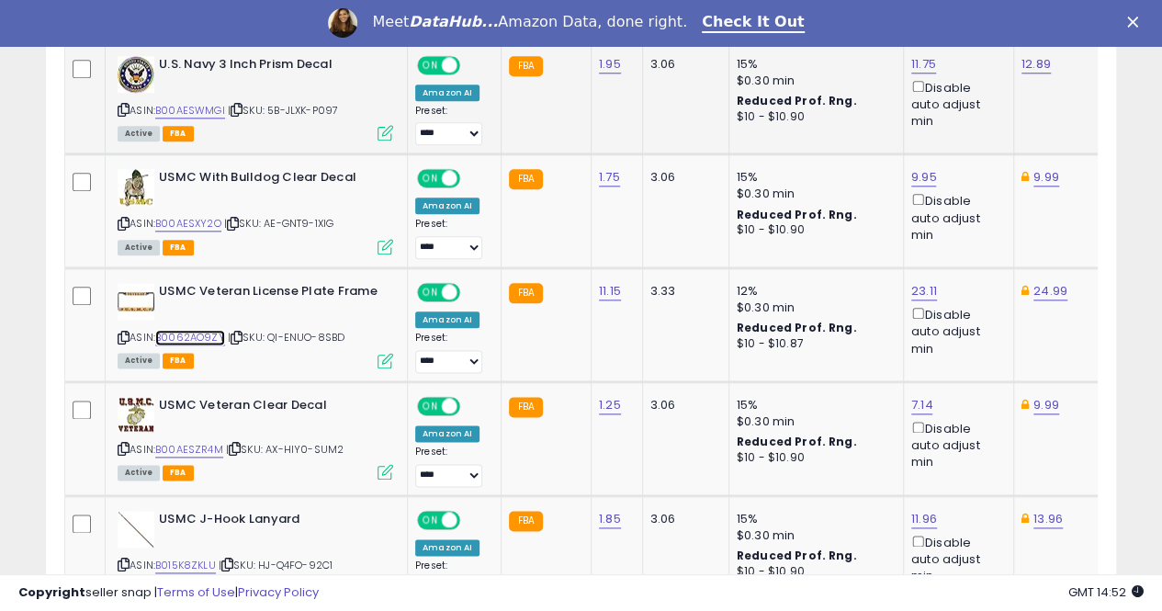
scroll to position [1033, 0]
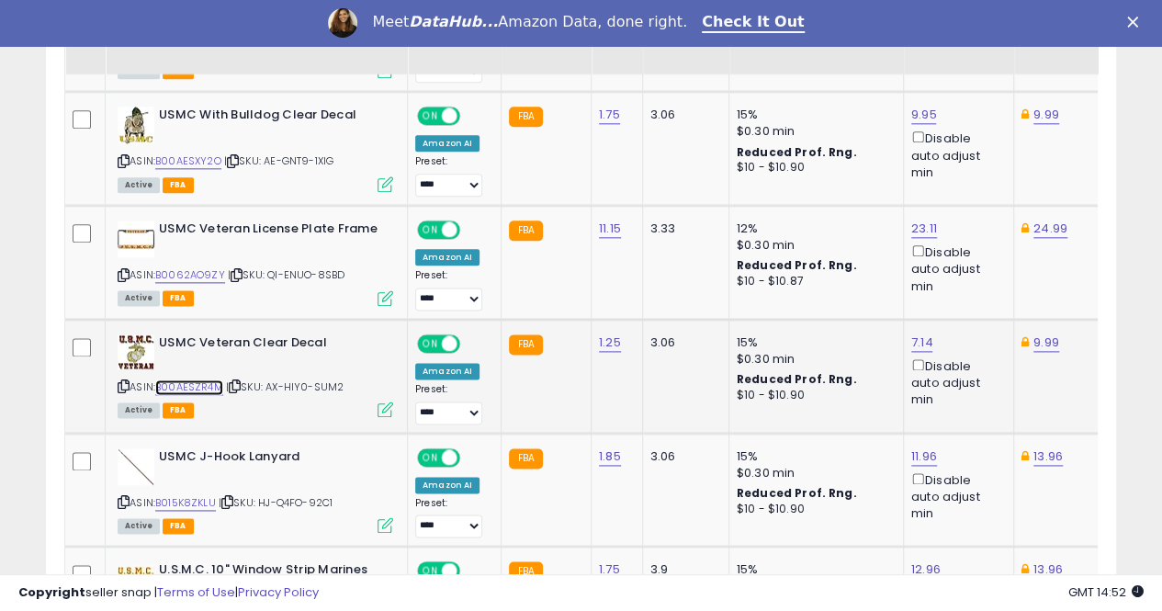
click at [197, 384] on link "B00AESZR4M" at bounding box center [189, 387] width 68 height 16
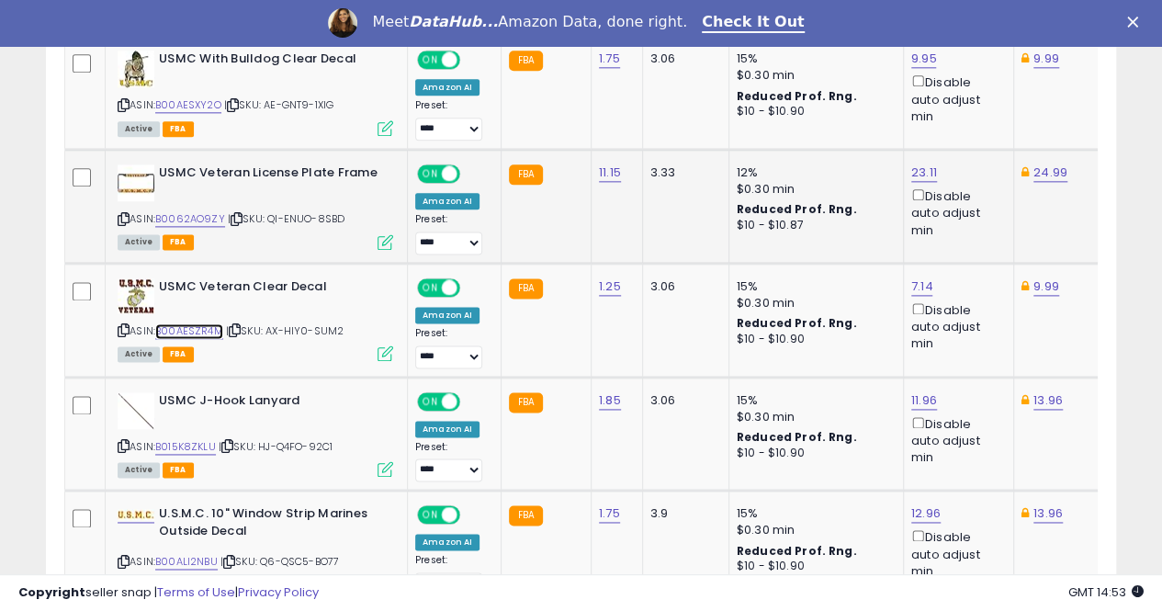
scroll to position [1125, 0]
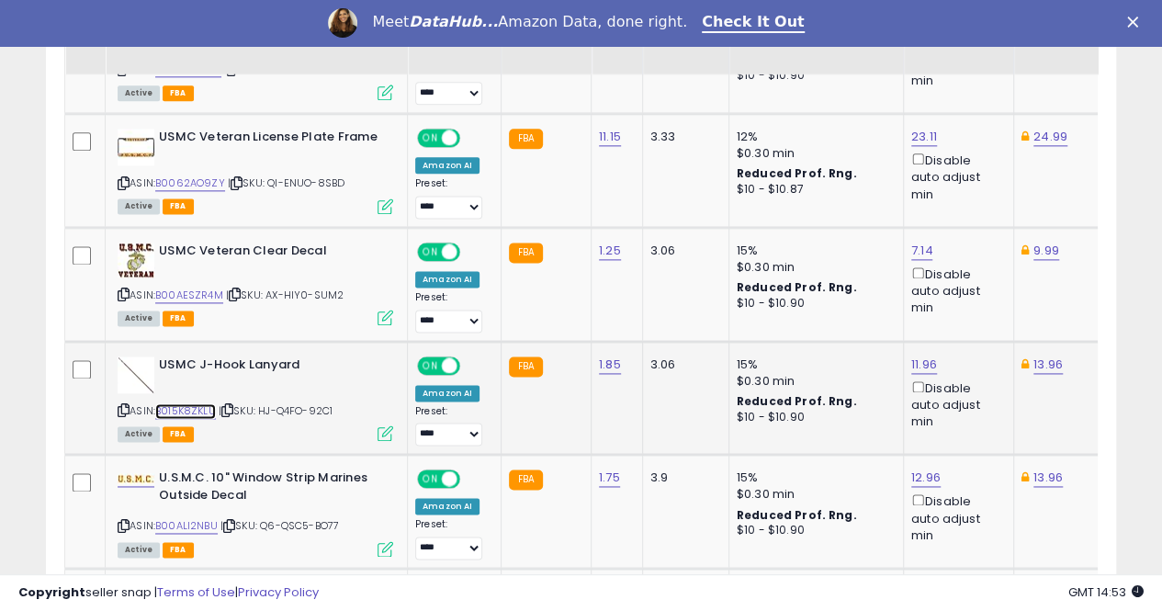
click at [189, 405] on link "B015K8ZKLU" at bounding box center [185, 411] width 61 height 16
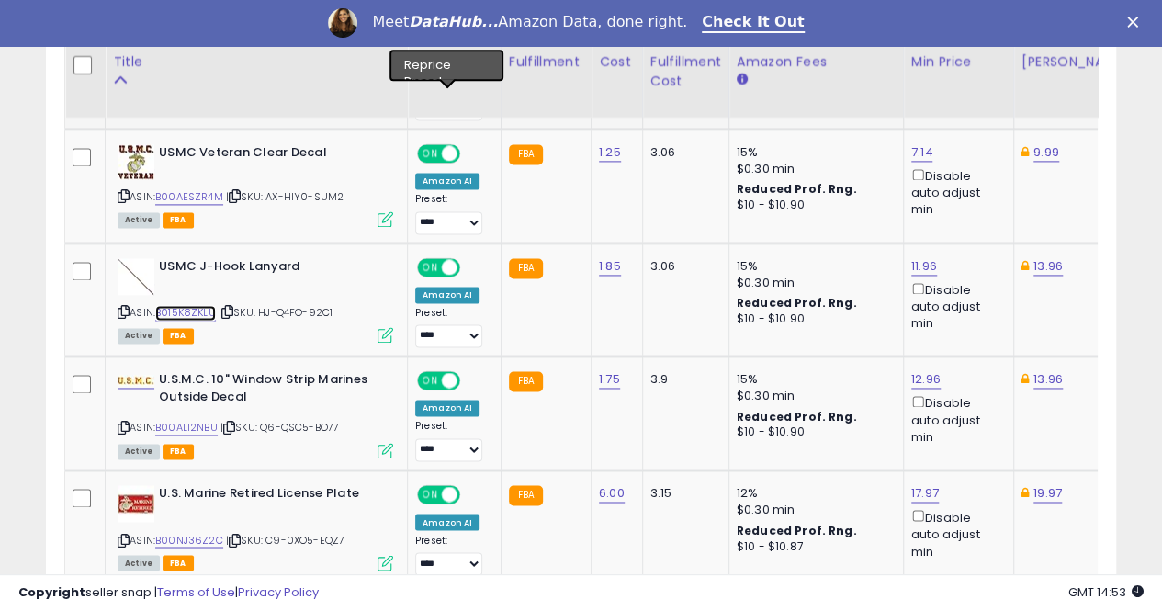
scroll to position [1308, 0]
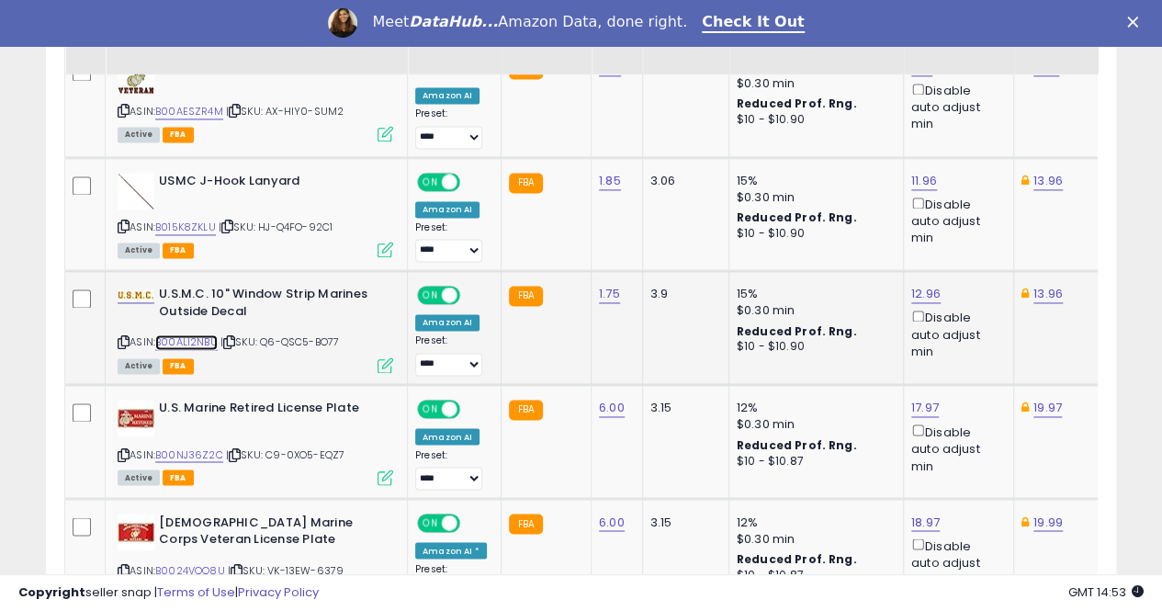
click at [193, 334] on link "B00ALI2NBU" at bounding box center [186, 342] width 62 height 16
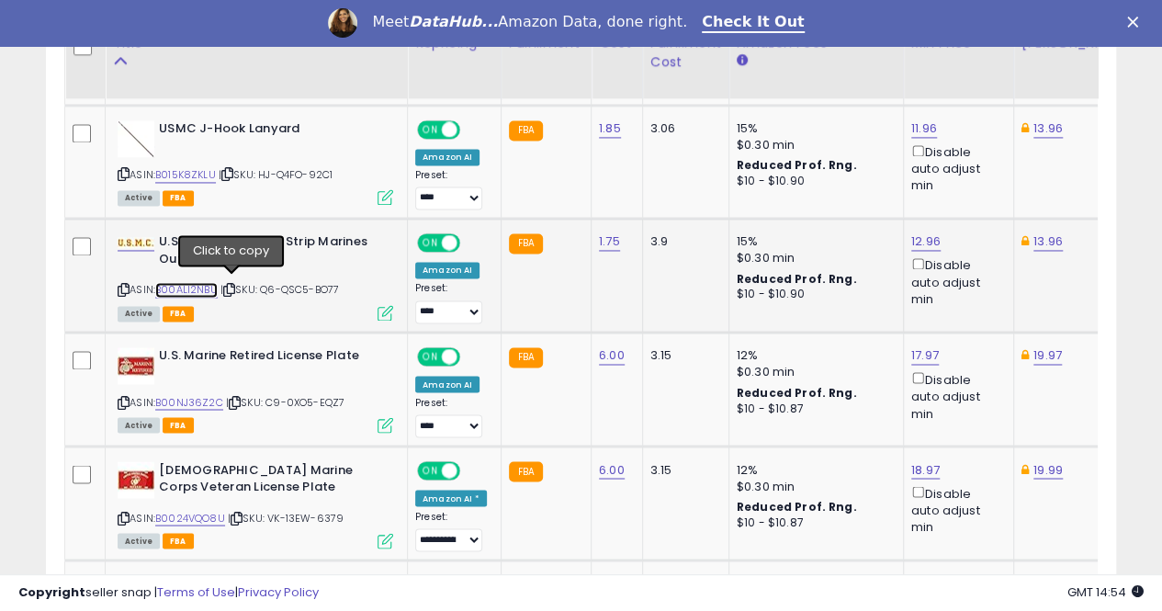
scroll to position [1400, 0]
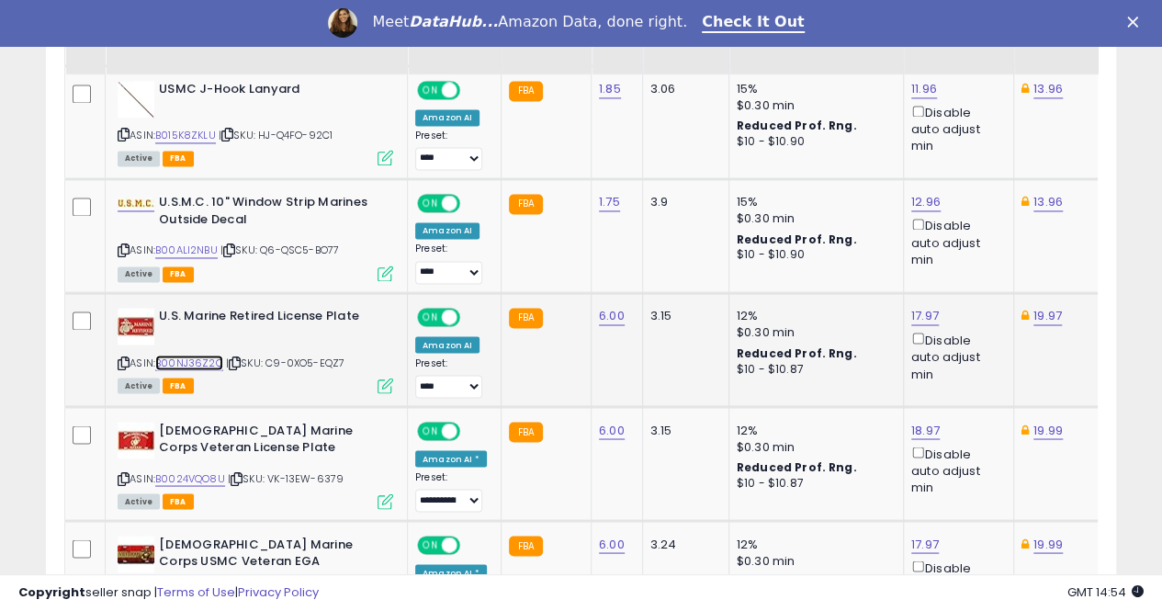
click at [191, 355] on link "B00NJ36Z2C" at bounding box center [189, 363] width 68 height 16
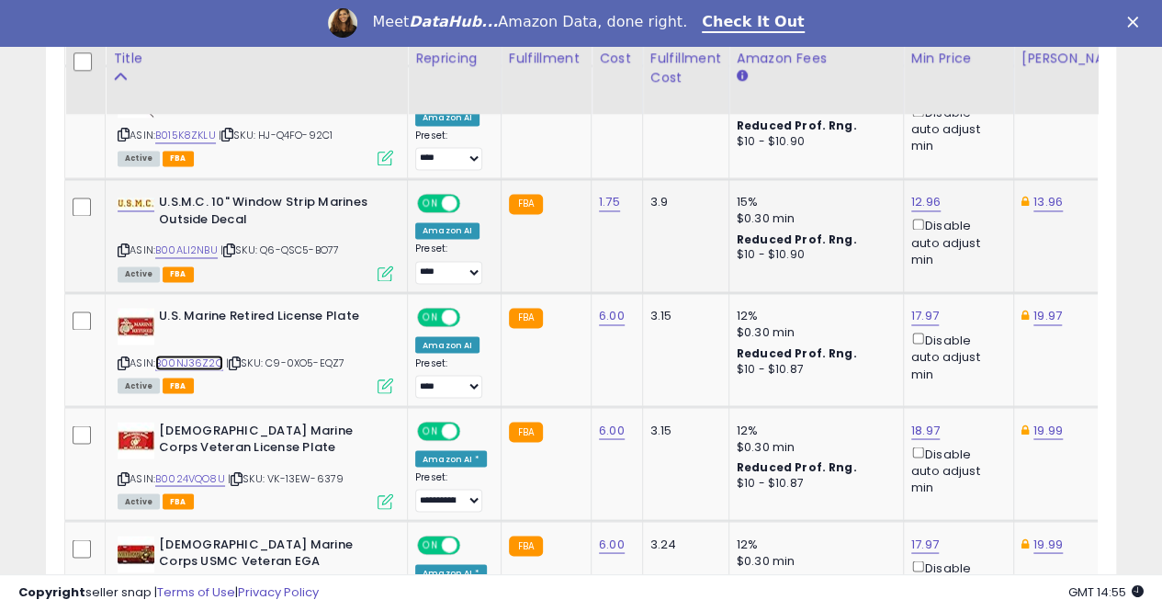
scroll to position [1492, 0]
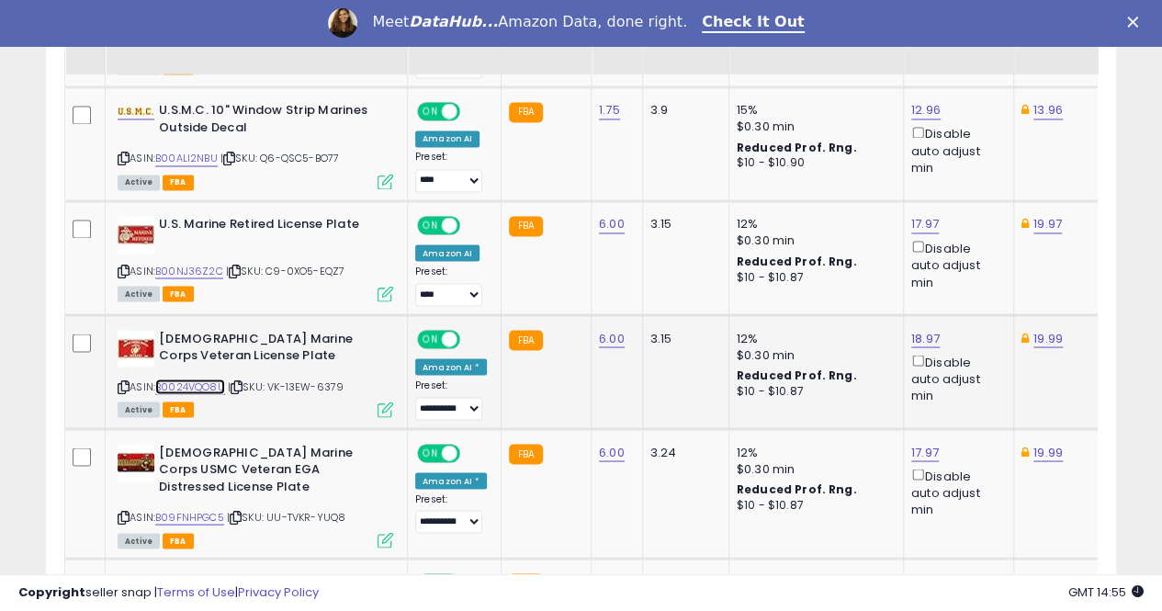
click at [202, 379] on link "B0024VQO8U" at bounding box center [190, 387] width 70 height 16
click at [181, 265] on link "B00NJ36Z2C" at bounding box center [189, 271] width 68 height 16
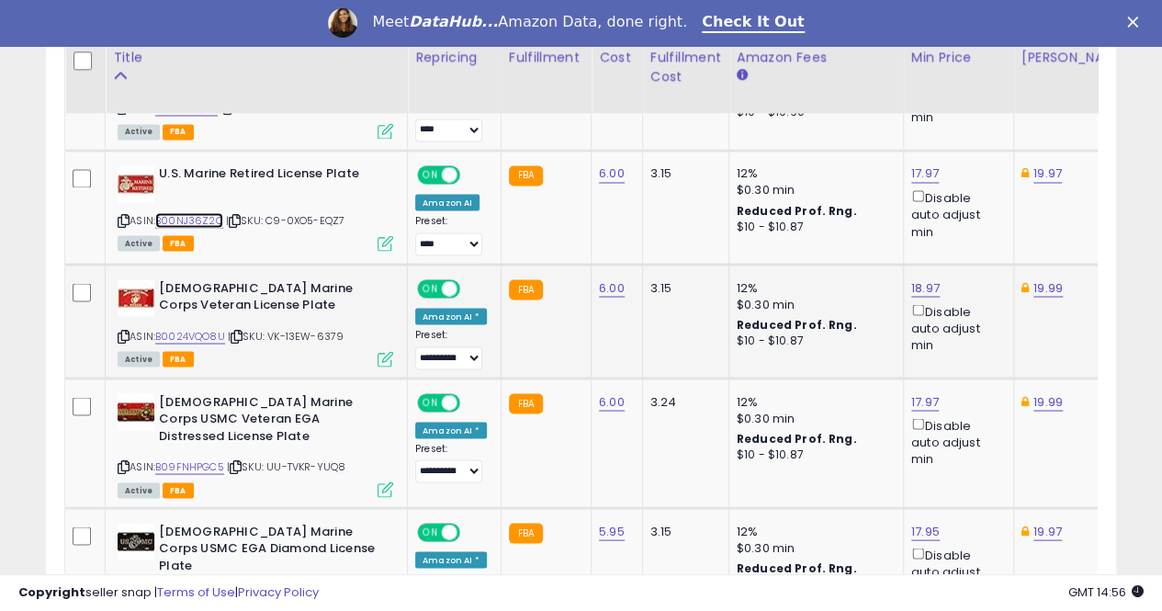
scroll to position [1584, 0]
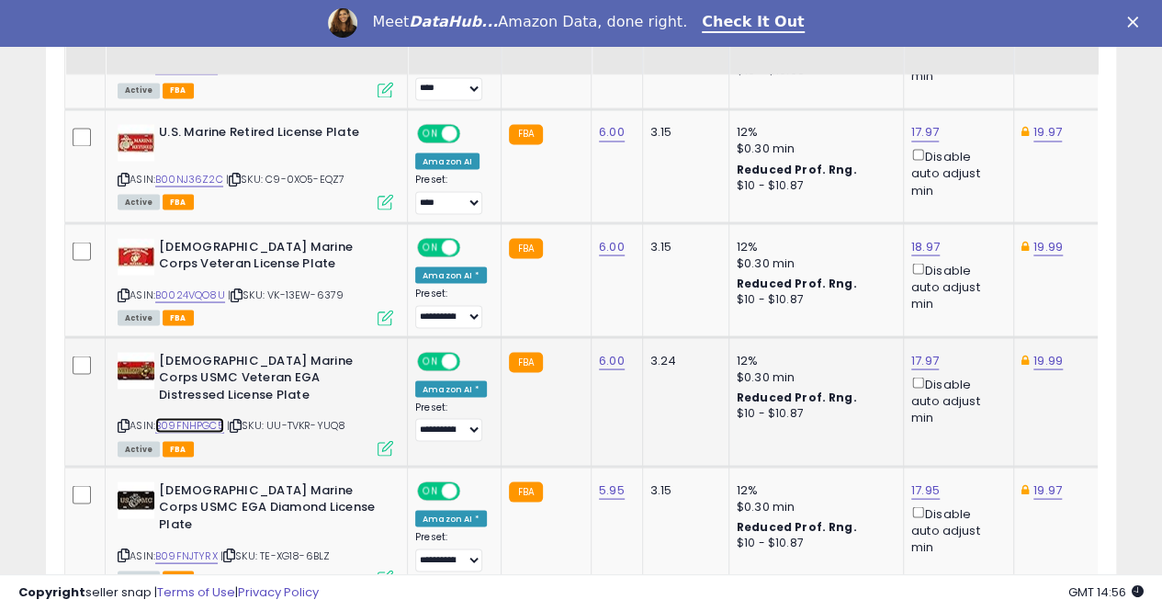
click at [192, 417] on link "B09FNHPGC5" at bounding box center [189, 425] width 69 height 16
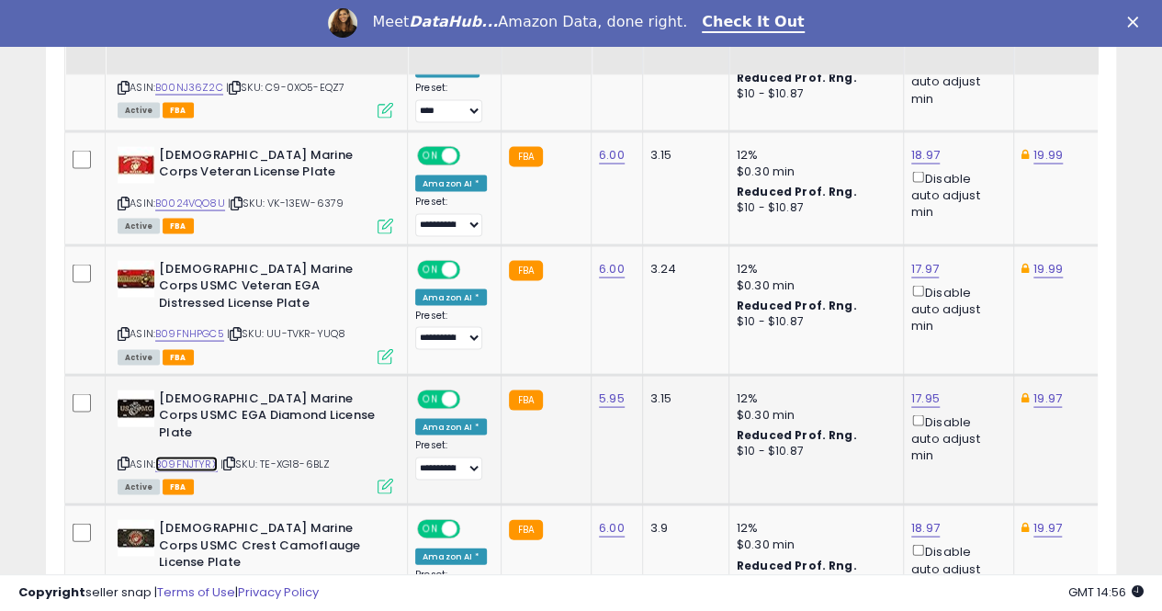
click at [191, 456] on link "B09FNJTYRX" at bounding box center [186, 464] width 62 height 16
click at [911, 389] on link "17.95" at bounding box center [925, 398] width 28 height 18
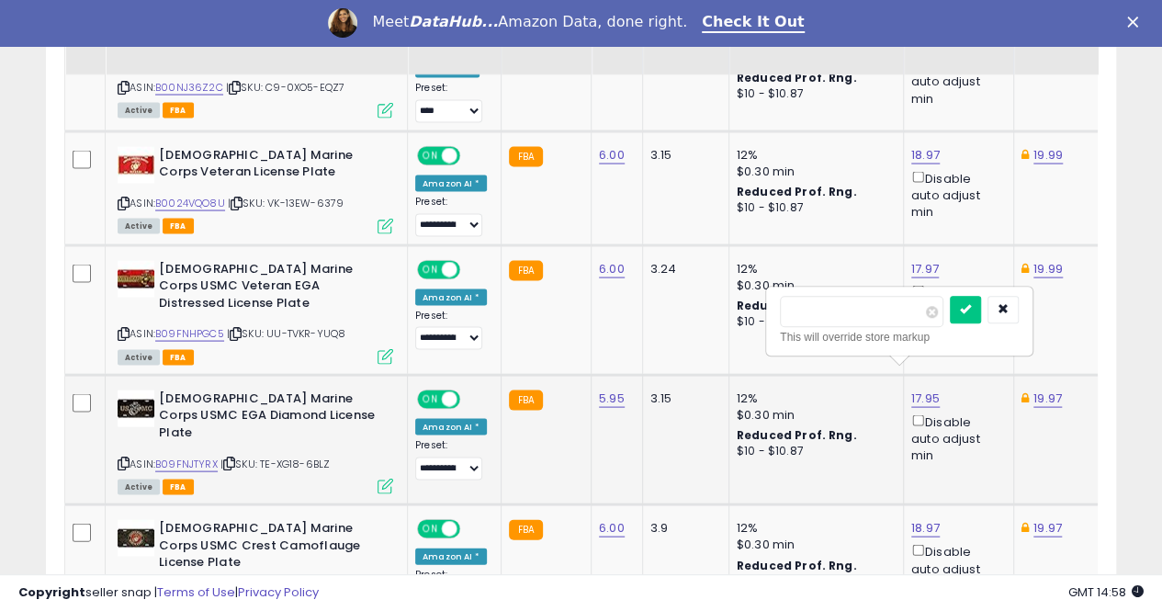
scroll to position [0, 3]
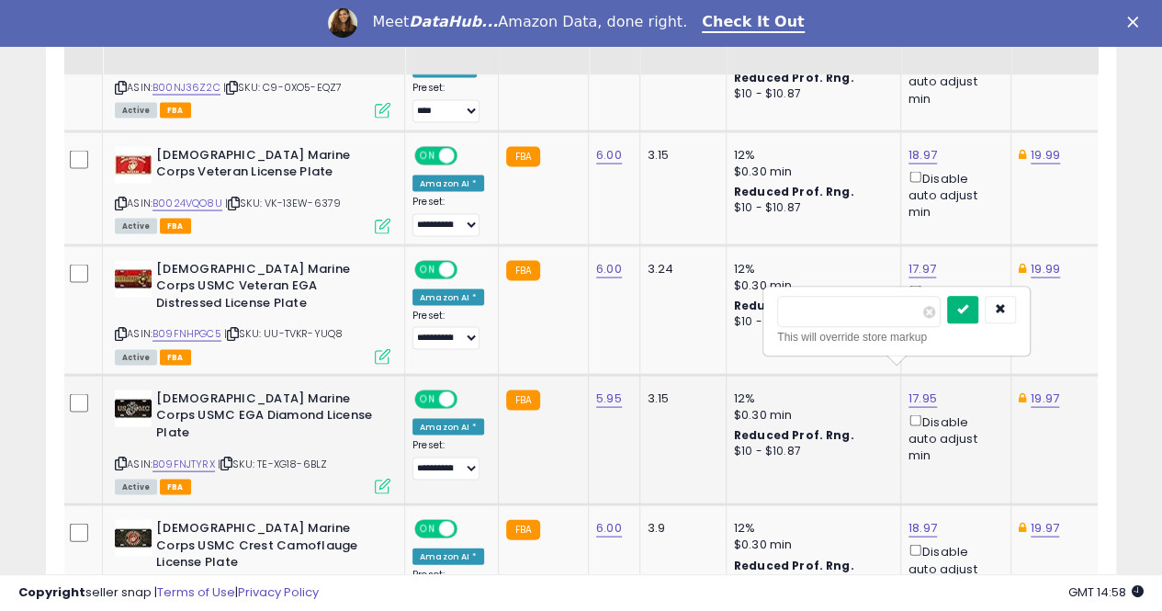
type input "*****"
click at [968, 308] on icon "submit" at bounding box center [962, 308] width 11 height 11
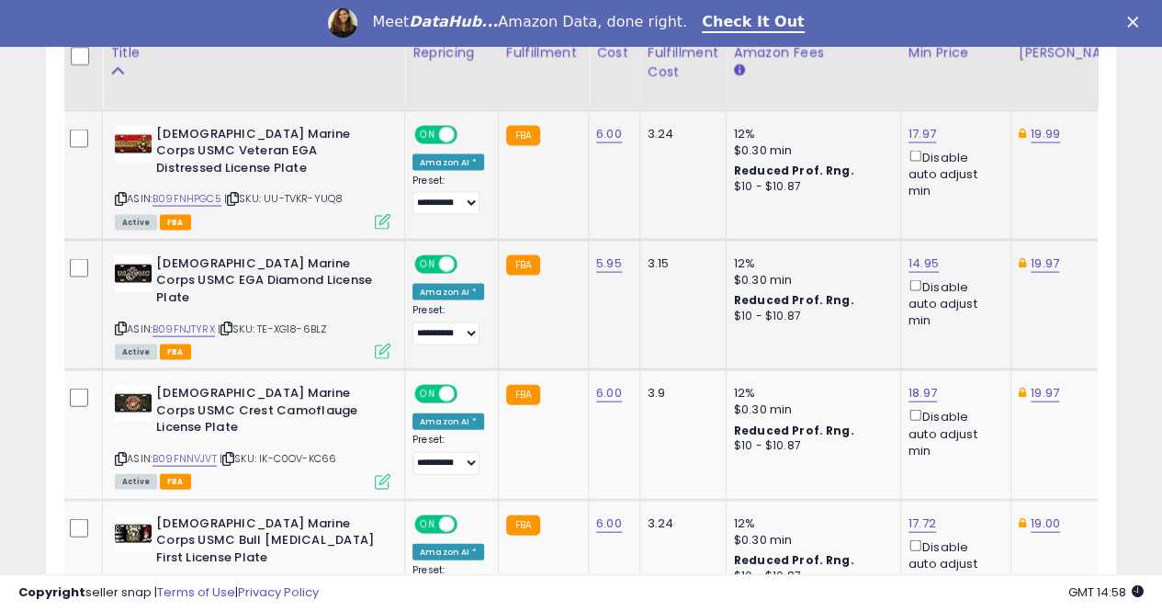
scroll to position [1860, 0]
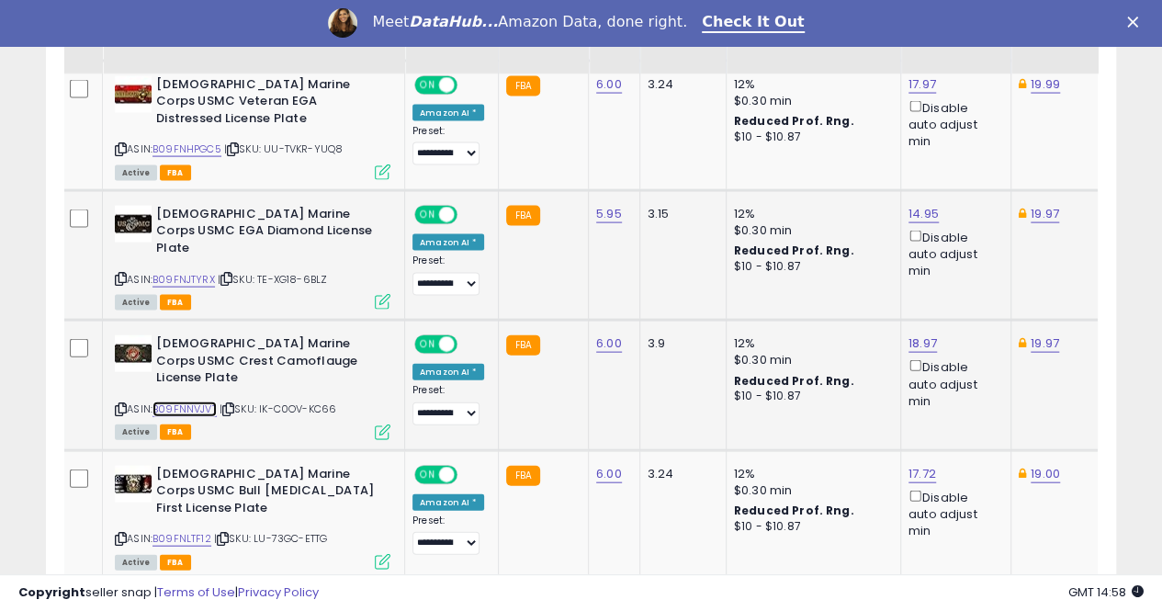
click at [197, 402] on link "B09FNNVJVT" at bounding box center [185, 410] width 64 height 16
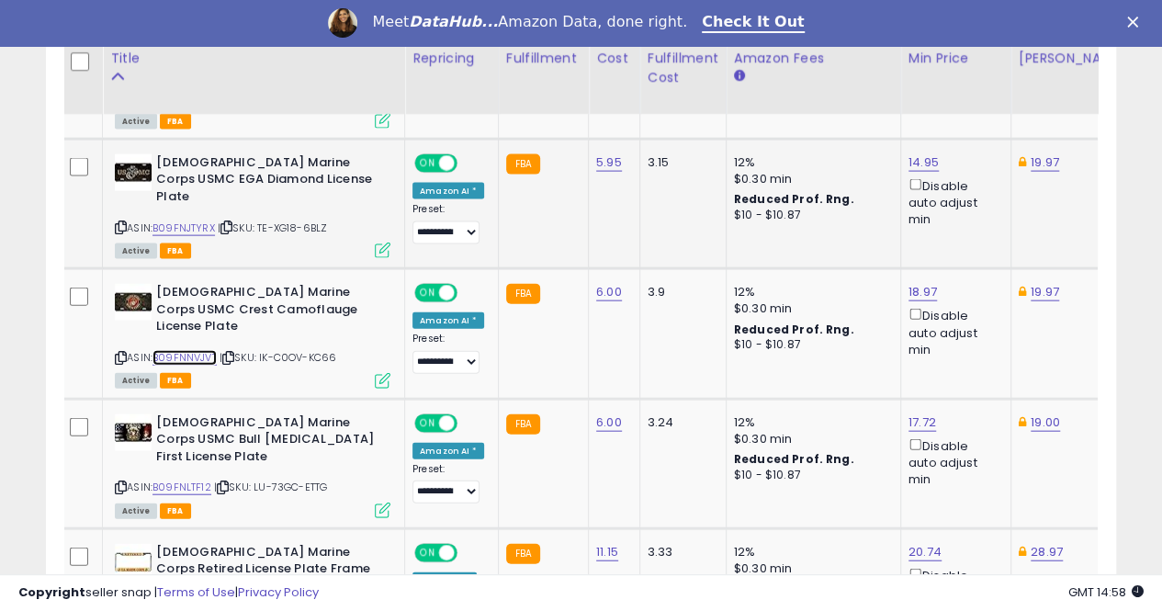
scroll to position [1952, 0]
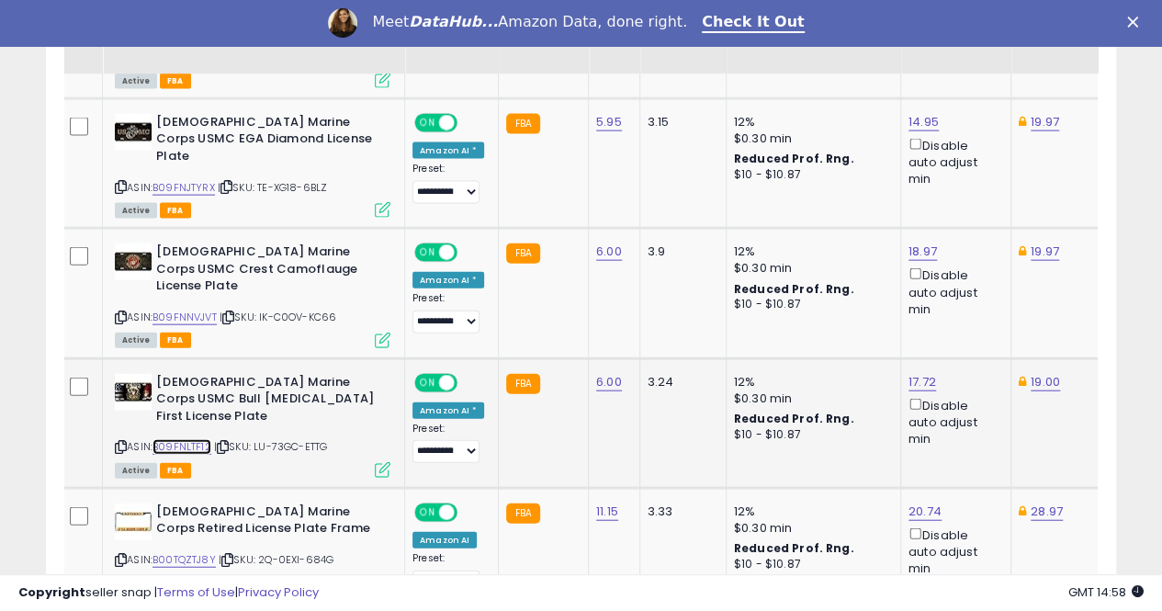
click at [180, 439] on link "B09FNLTF12" at bounding box center [182, 447] width 59 height 16
click at [913, 373] on link "17.72" at bounding box center [923, 382] width 28 height 18
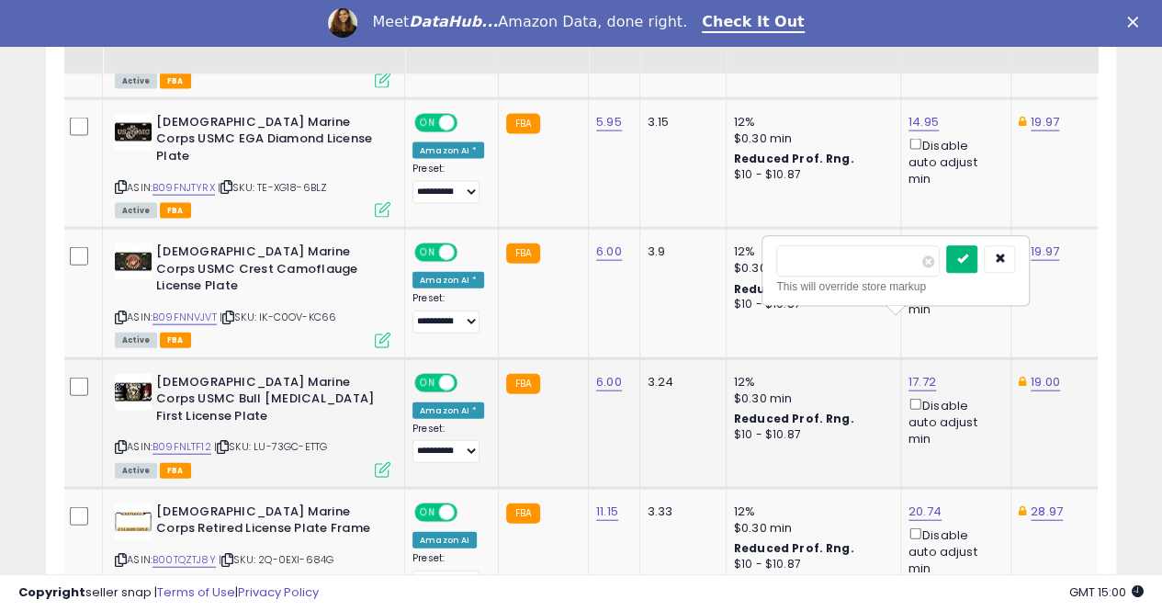
type input "*****"
click at [968, 255] on icon "submit" at bounding box center [962, 259] width 11 height 11
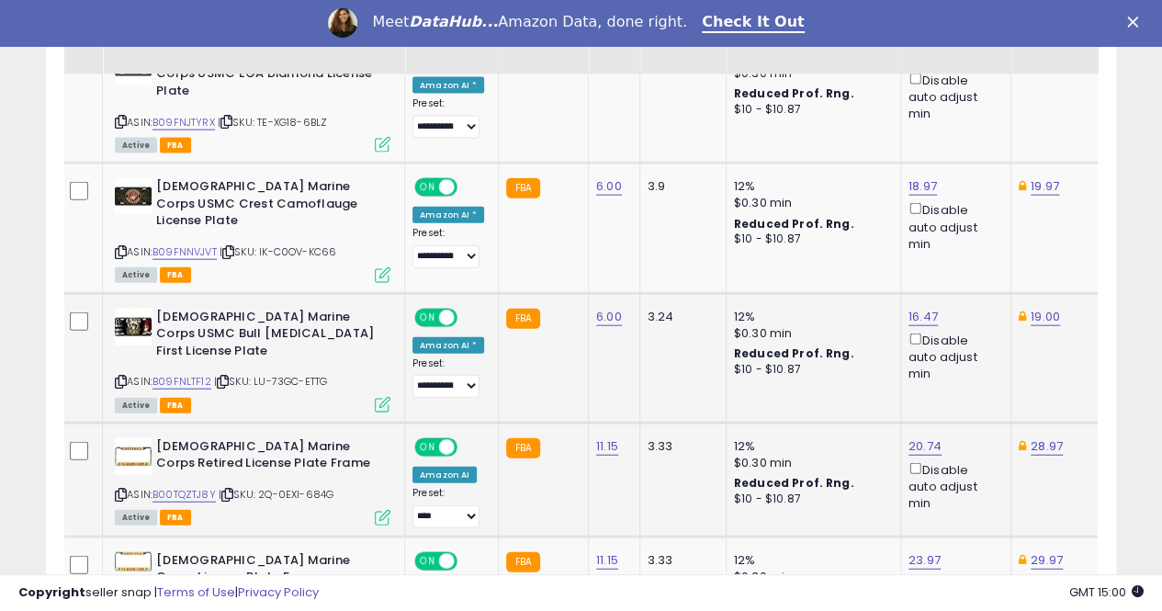
scroll to position [2044, 0]
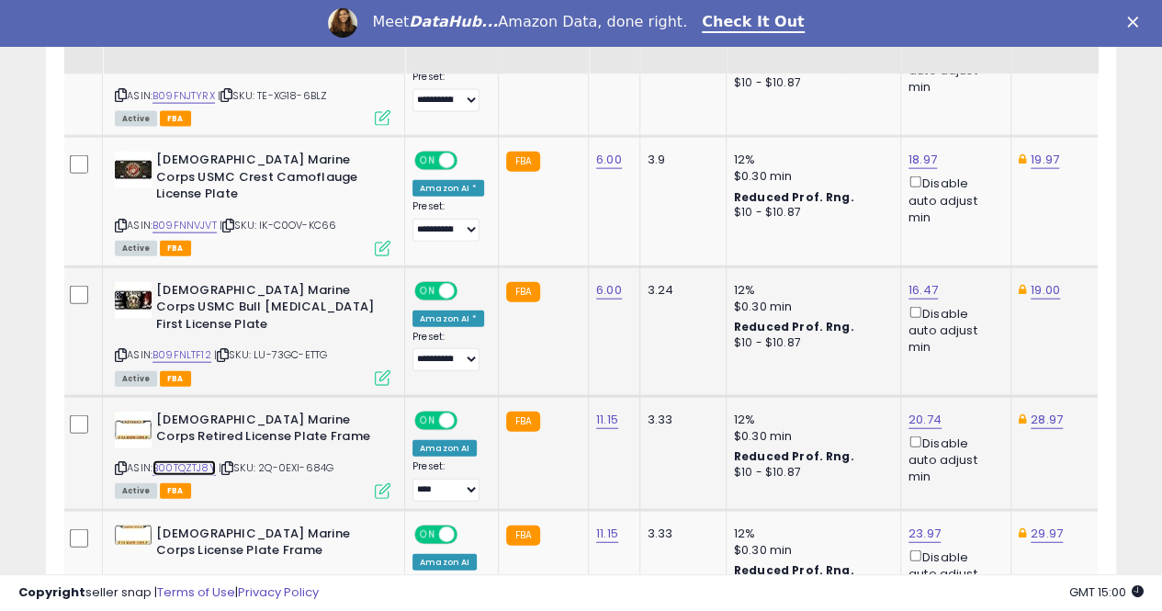
click at [173, 460] on link "B00TQZTJ8Y" at bounding box center [184, 468] width 63 height 16
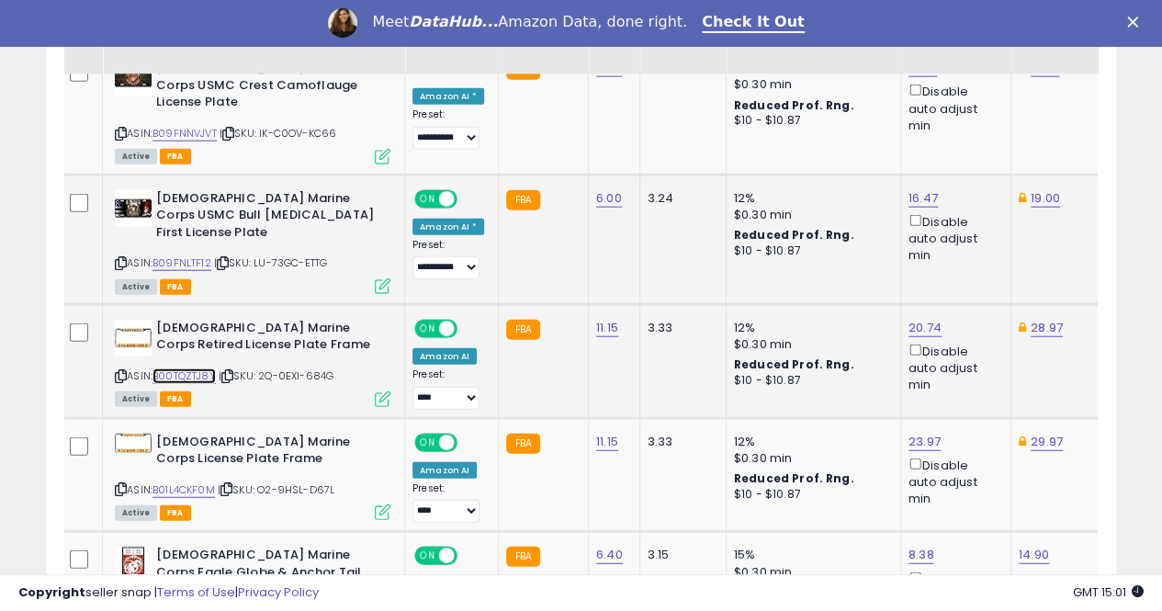
scroll to position [2227, 0]
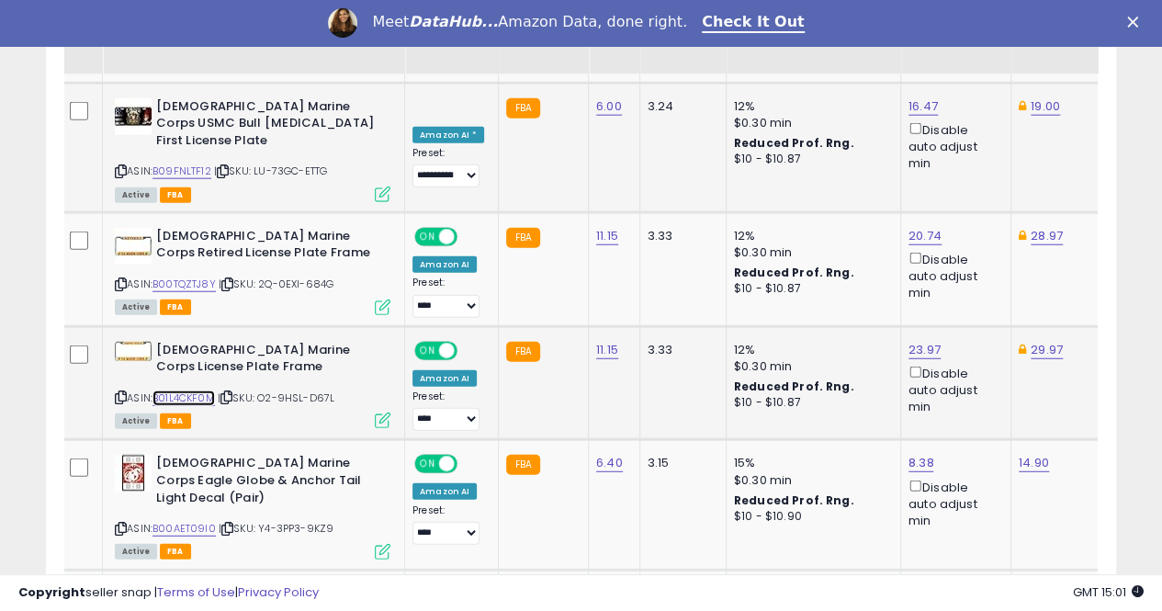
click at [197, 391] on link "B01L4CKF0M" at bounding box center [184, 399] width 62 height 16
click at [196, 521] on link "B00AET09I0" at bounding box center [184, 529] width 63 height 16
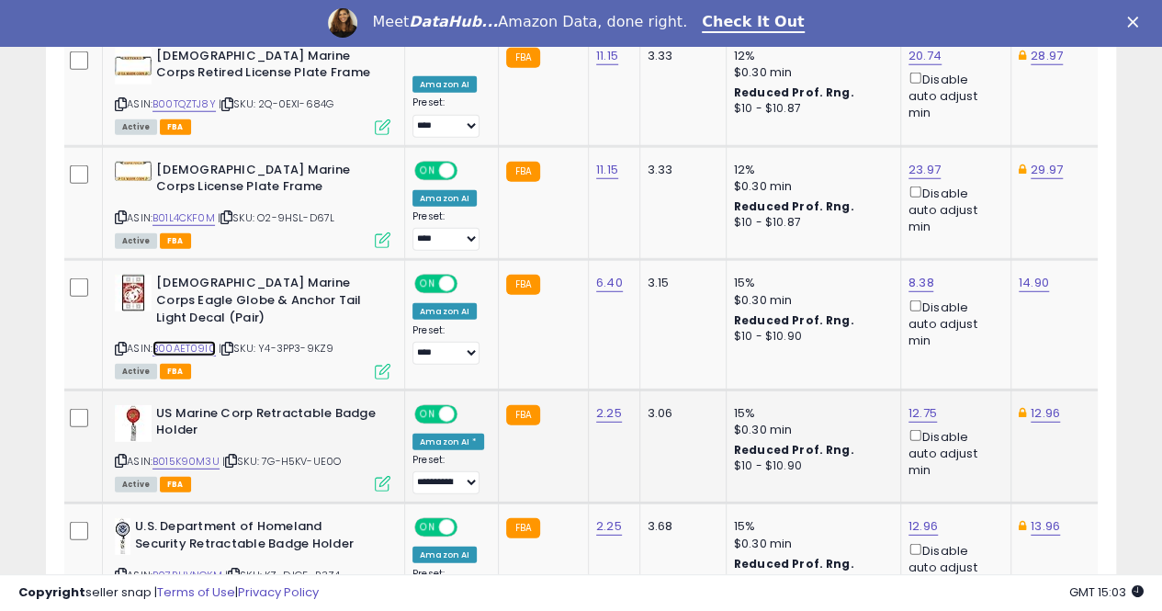
scroll to position [2411, 0]
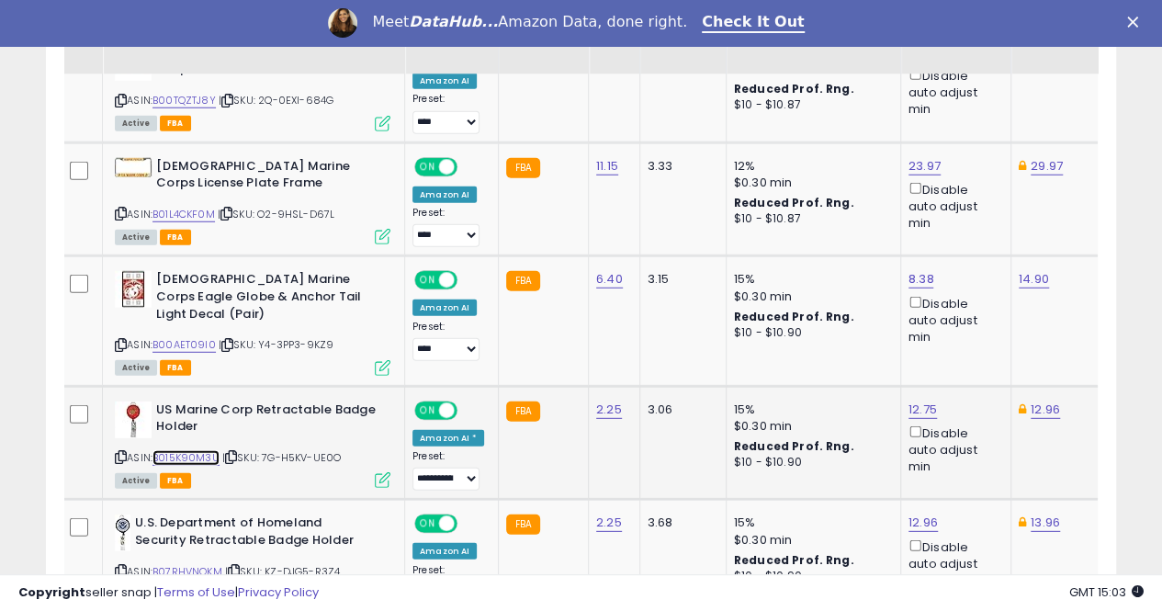
click at [193, 450] on link "B015K90M3U" at bounding box center [186, 458] width 67 height 16
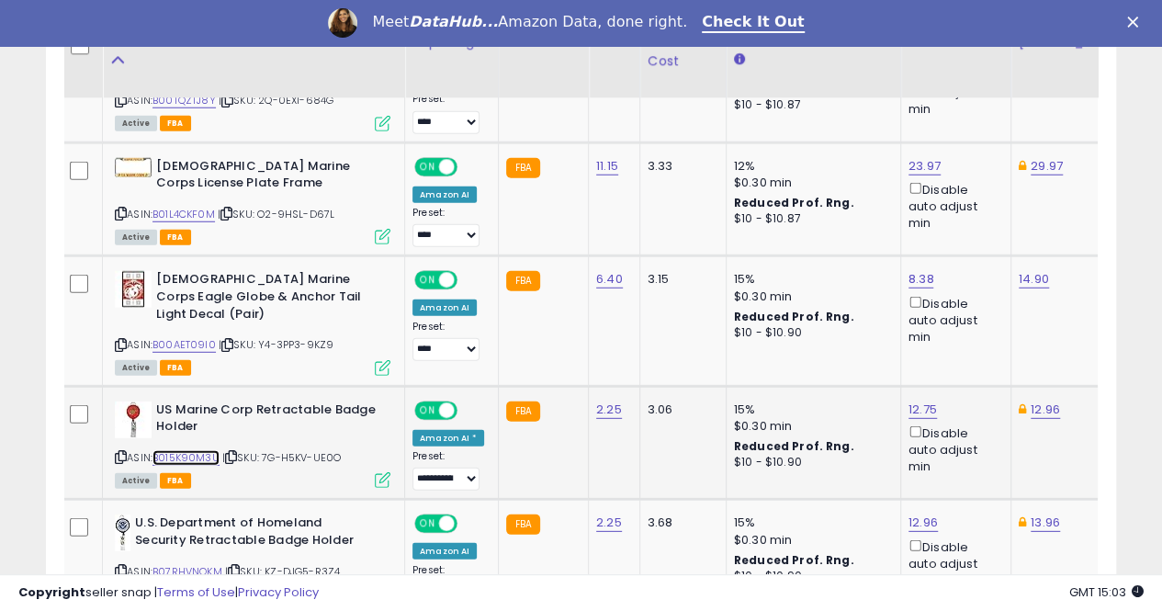
scroll to position [2503, 0]
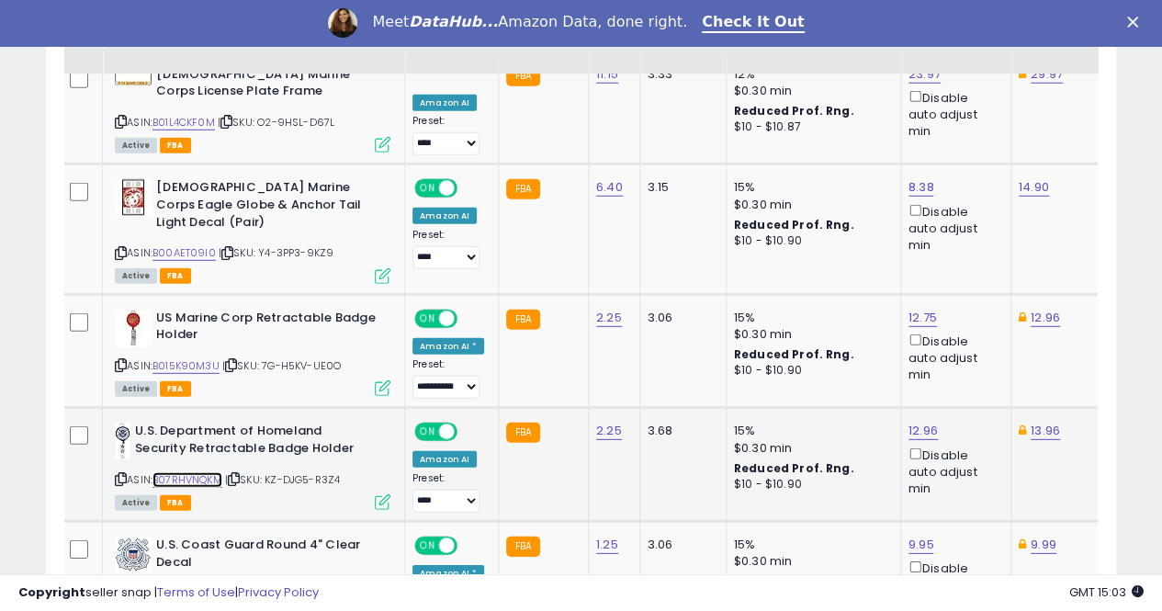
click at [192, 472] on link "B07RHVNQKM" at bounding box center [188, 480] width 70 height 16
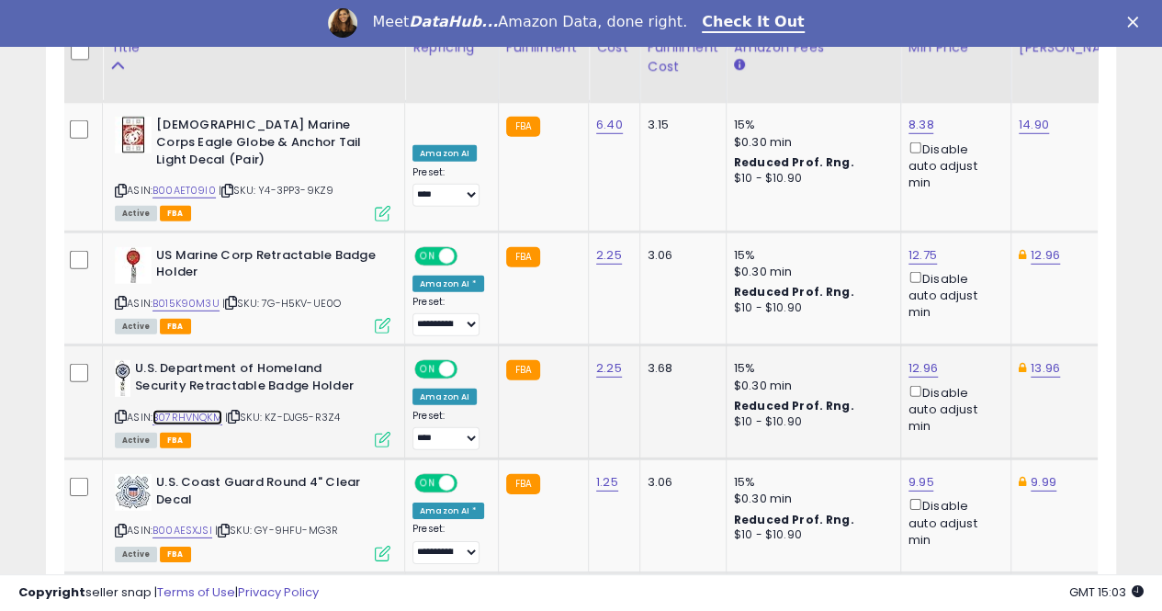
scroll to position [2595, 0]
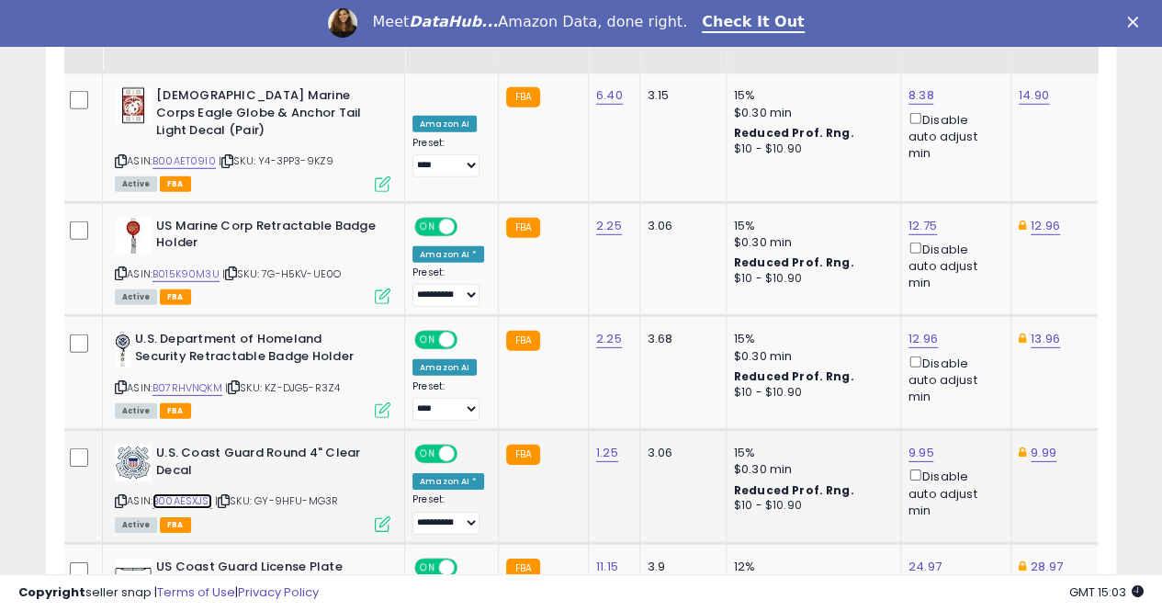
click at [191, 493] on link "B00AESXJSI" at bounding box center [183, 501] width 60 height 16
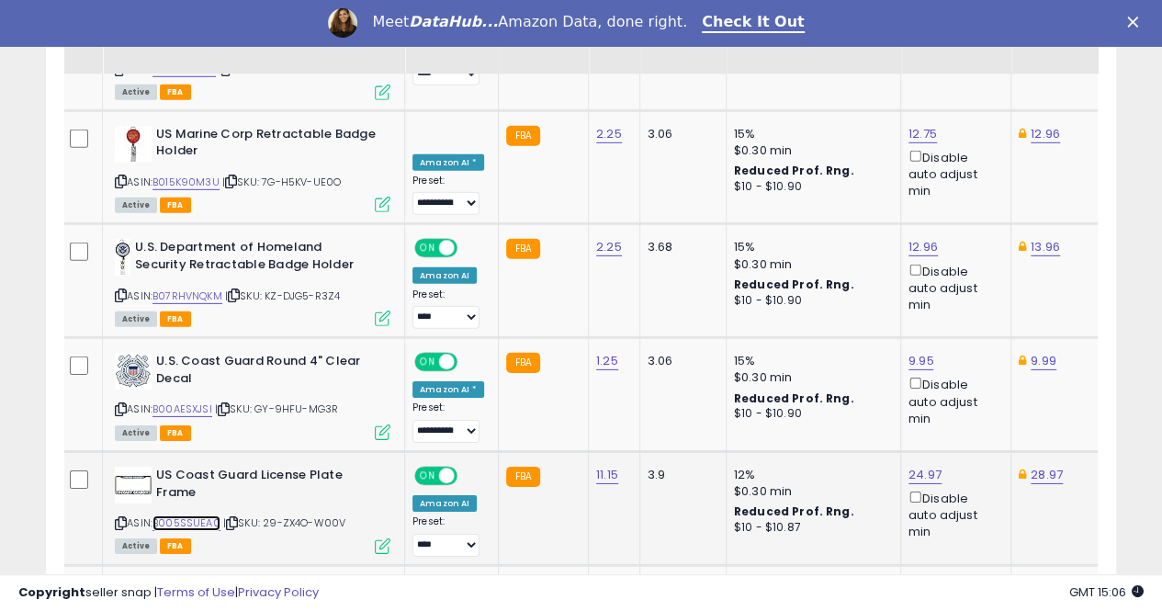
click at [186, 515] on link "B005SSUEA0" at bounding box center [187, 523] width 68 height 16
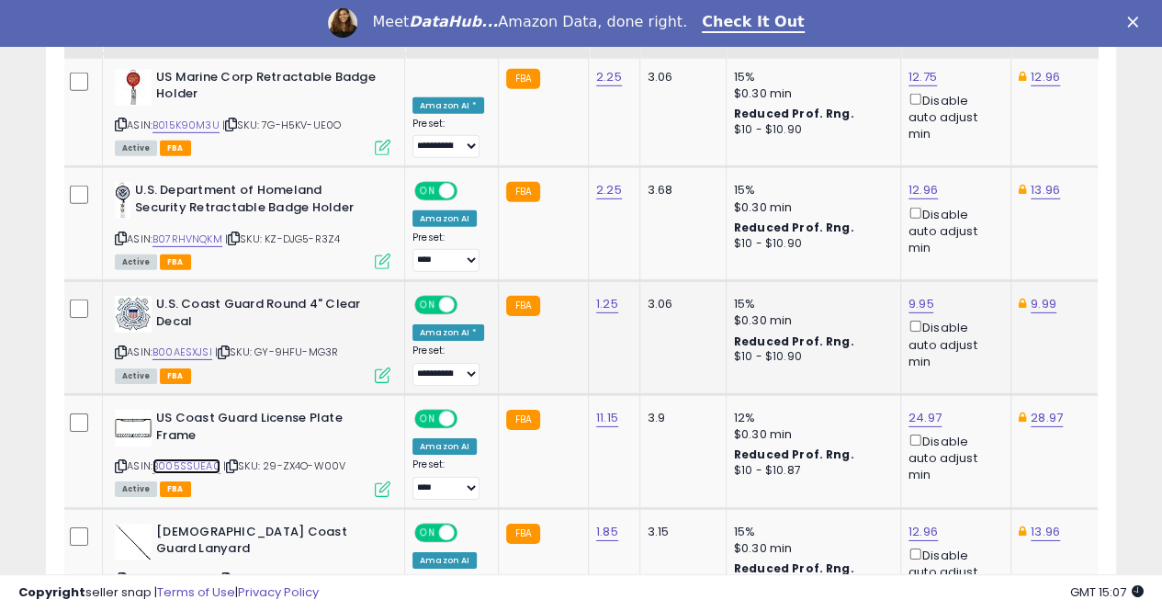
scroll to position [2870, 0]
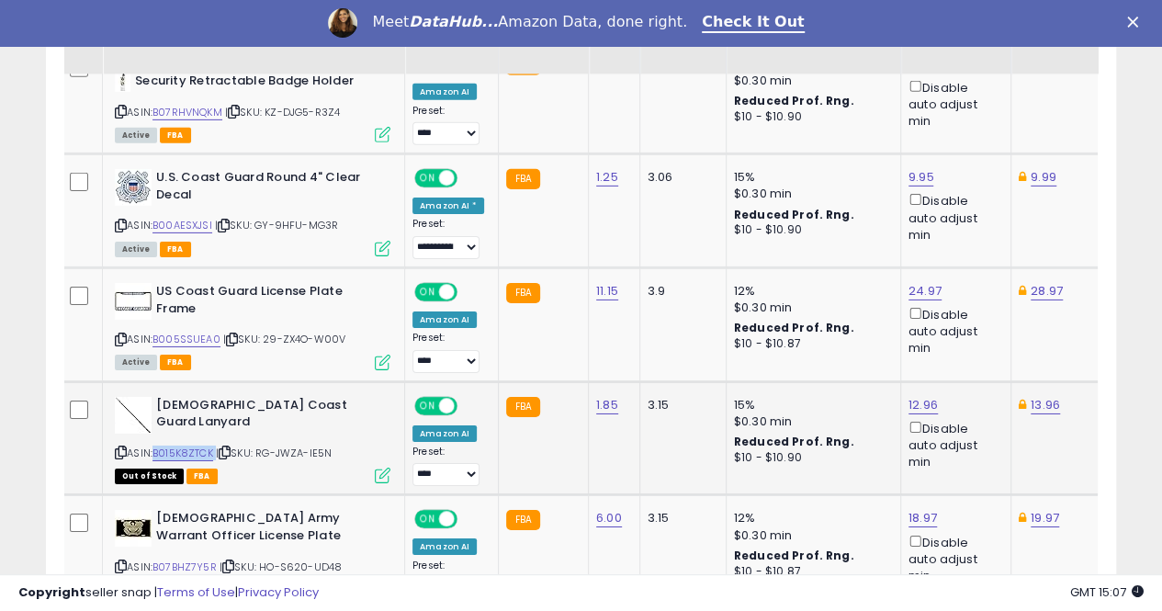
drag, startPoint x: 217, startPoint y: 347, endPoint x: 156, endPoint y: 345, distance: 60.7
click at [156, 397] on div "ASIN: B015K8ZTCK | SKU: RG-JWZA-IE5N Out of Stock FBA" at bounding box center [253, 439] width 276 height 85
copy div "B015K8ZTCK"
click at [191, 446] on link "B015K8ZTCK" at bounding box center [183, 454] width 61 height 16
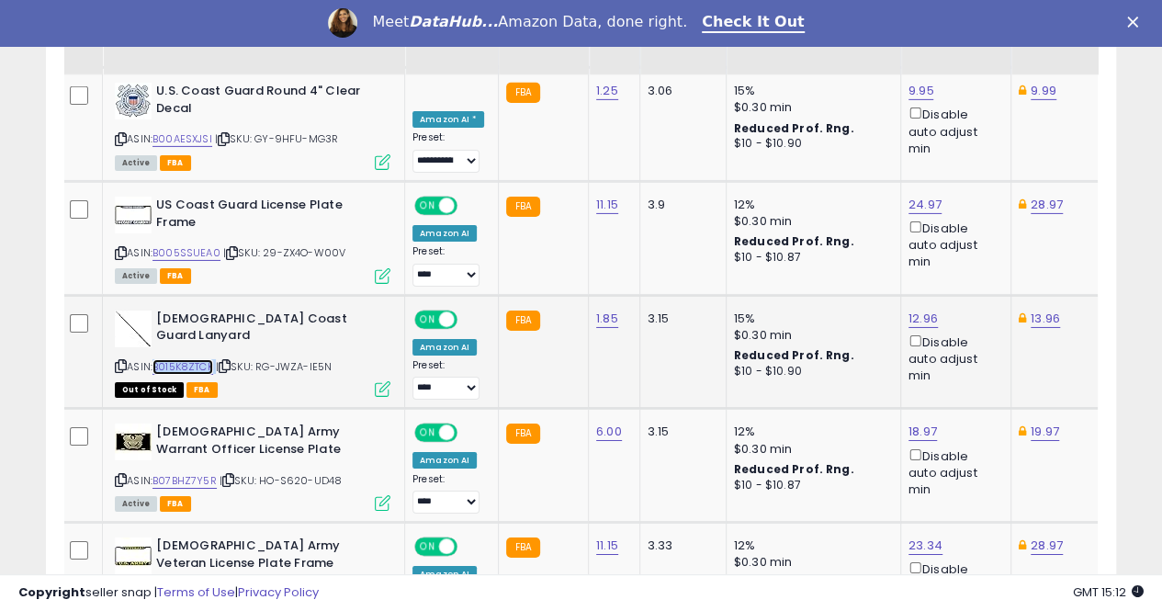
scroll to position [2962, 0]
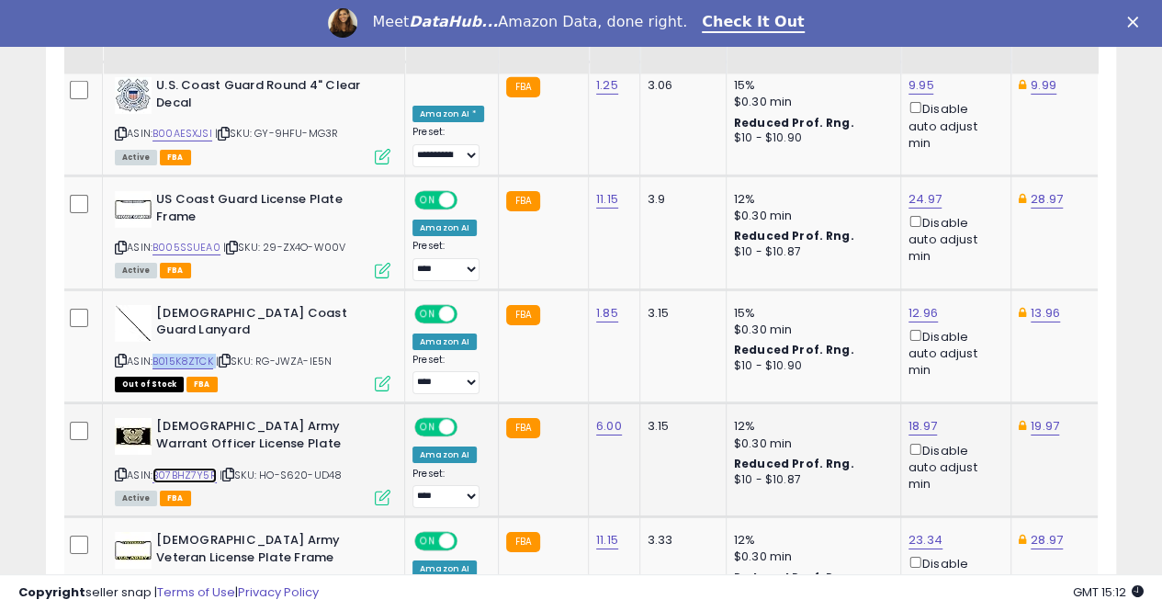
click at [172, 468] on link "B07BHZ7Y5R" at bounding box center [185, 476] width 64 height 16
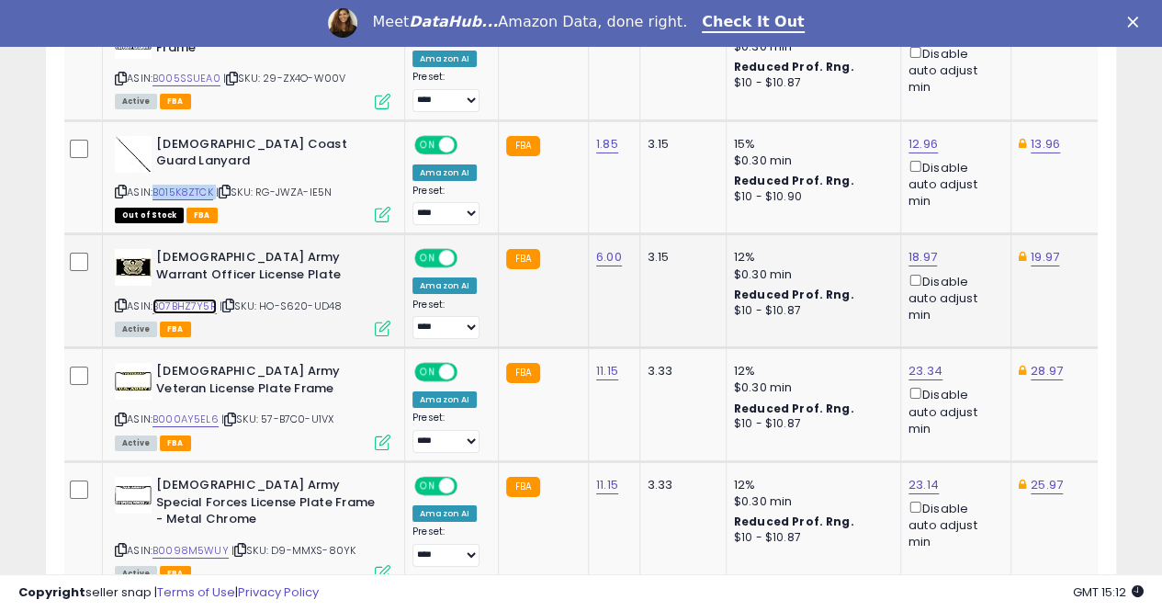
scroll to position [3146, 0]
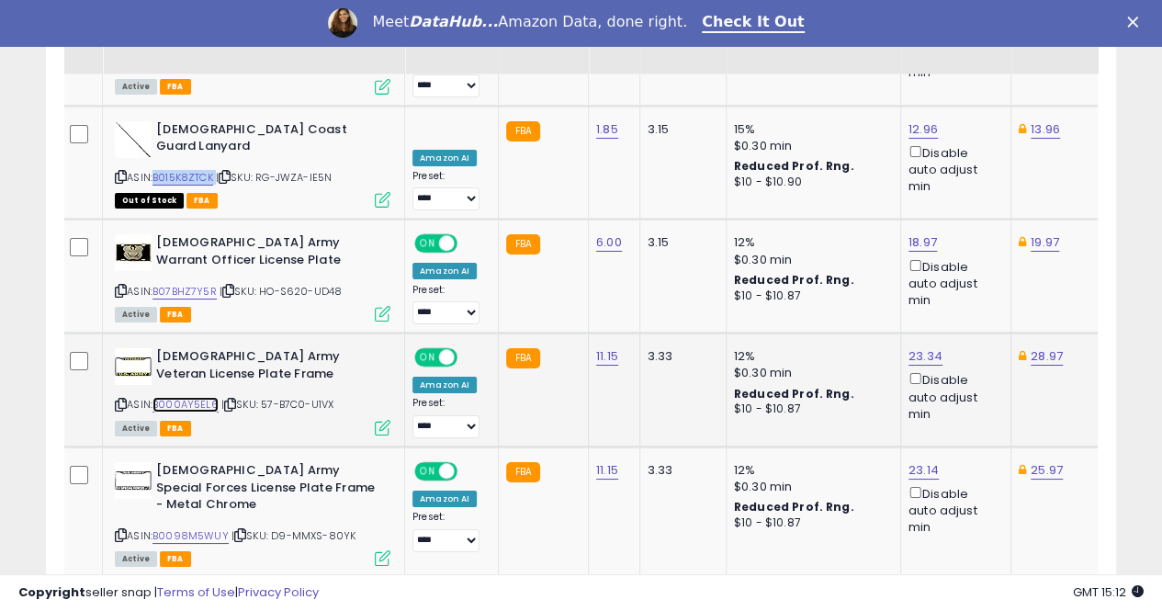
click at [188, 397] on link "B000AY5EL6" at bounding box center [186, 405] width 66 height 16
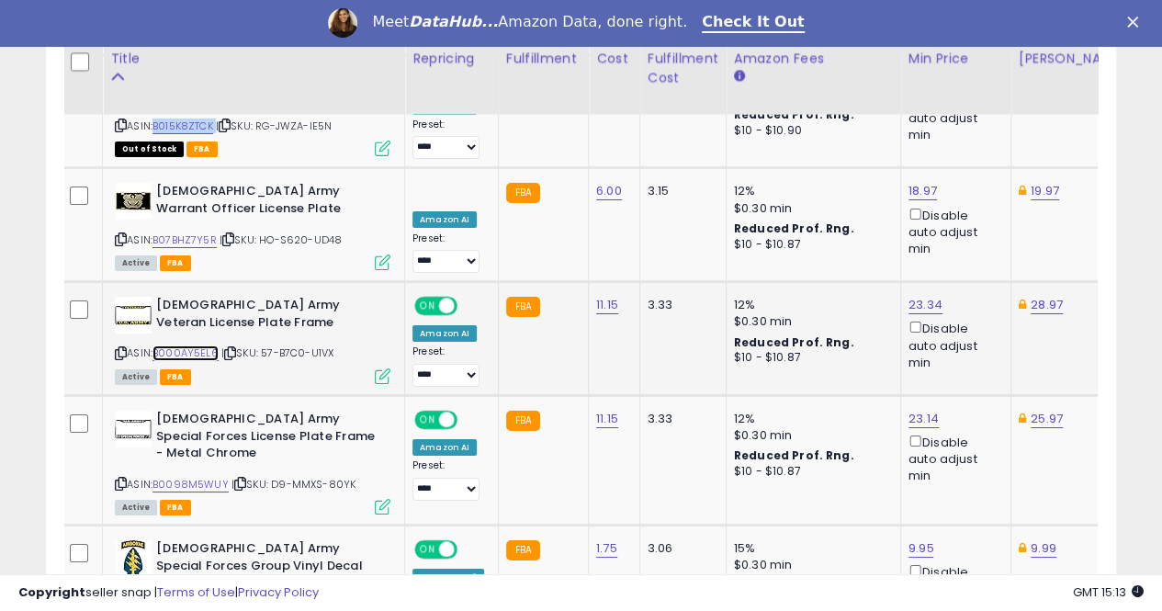
scroll to position [3238, 0]
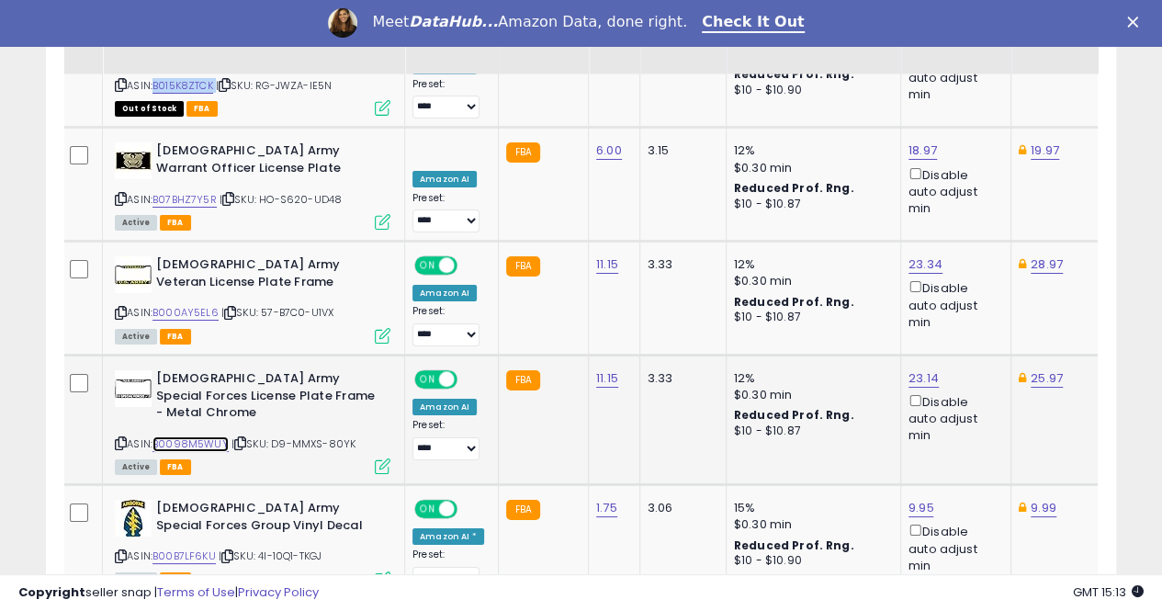
click at [197, 436] on link "B0098M5WUY" at bounding box center [191, 444] width 76 height 16
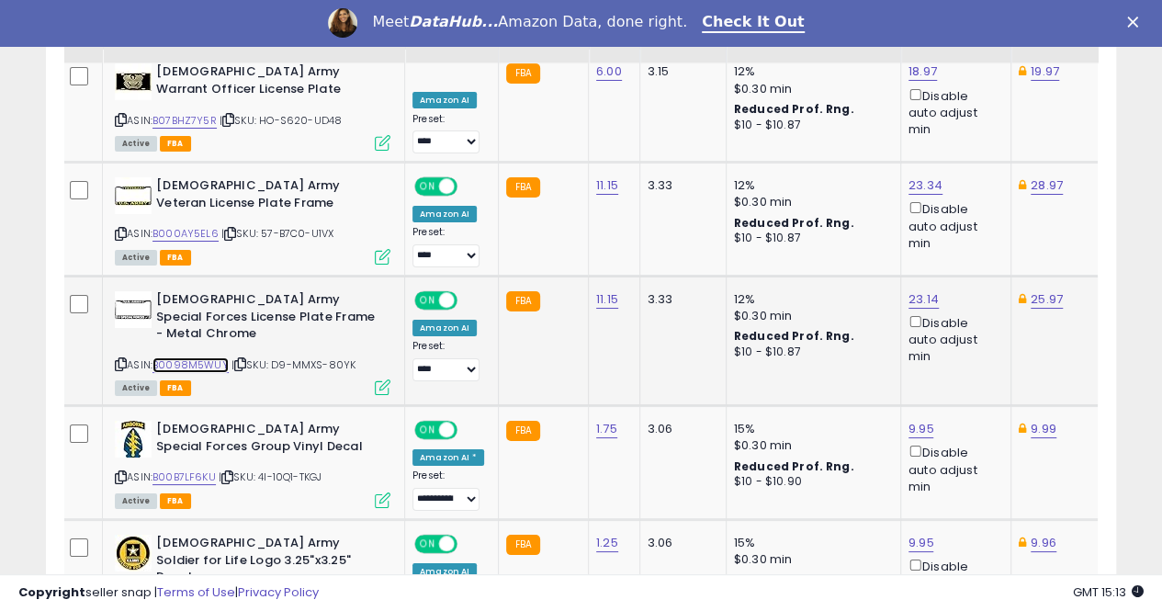
scroll to position [3330, 0]
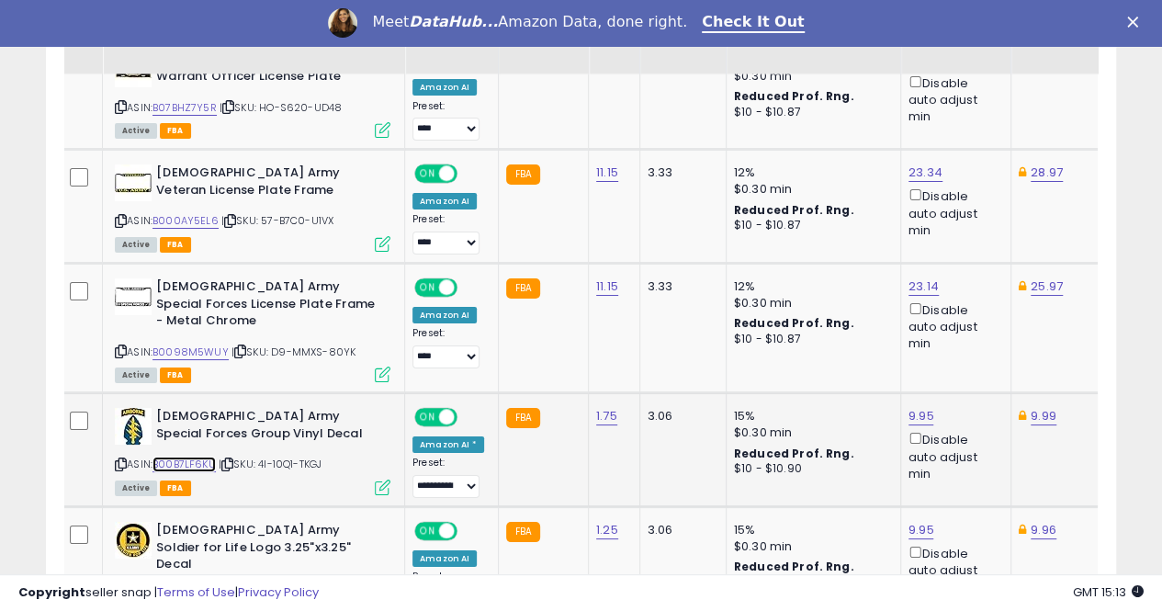
click at [198, 457] on link "B00B7LF6KU" at bounding box center [184, 465] width 63 height 16
click at [928, 408] on div "9.95 Disable auto adjust min" at bounding box center [953, 445] width 88 height 74
click at [909, 407] on link "9.95" at bounding box center [922, 416] width 26 height 18
type input "****"
click at [978, 223] on button "submit" at bounding box center [961, 235] width 31 height 28
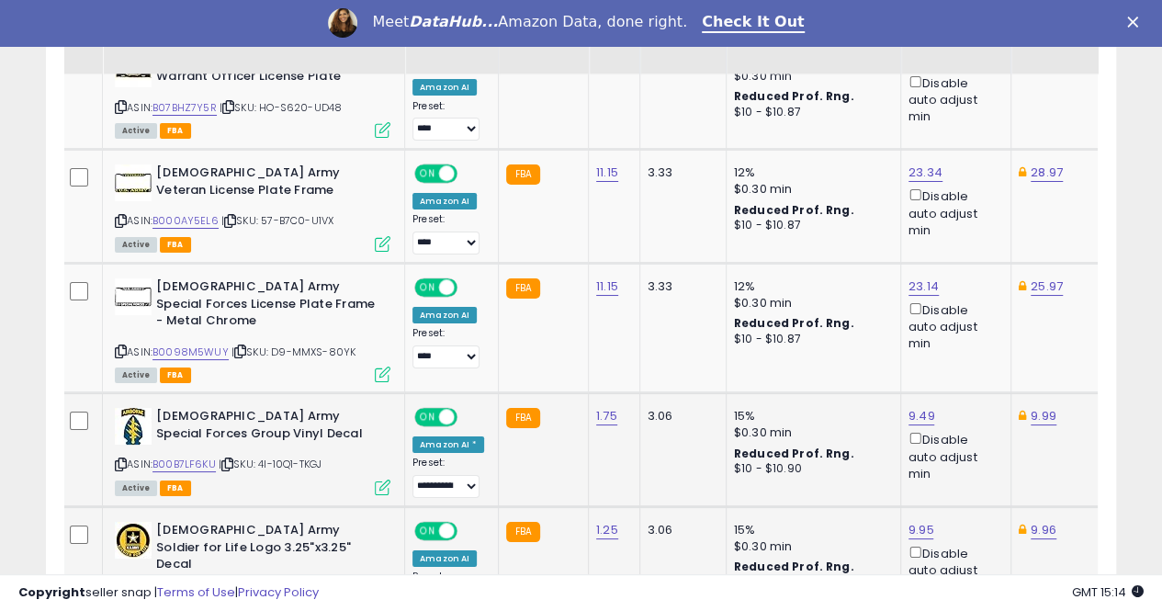
click at [192, 588] on link "B01I3NW6IE" at bounding box center [183, 596] width 60 height 16
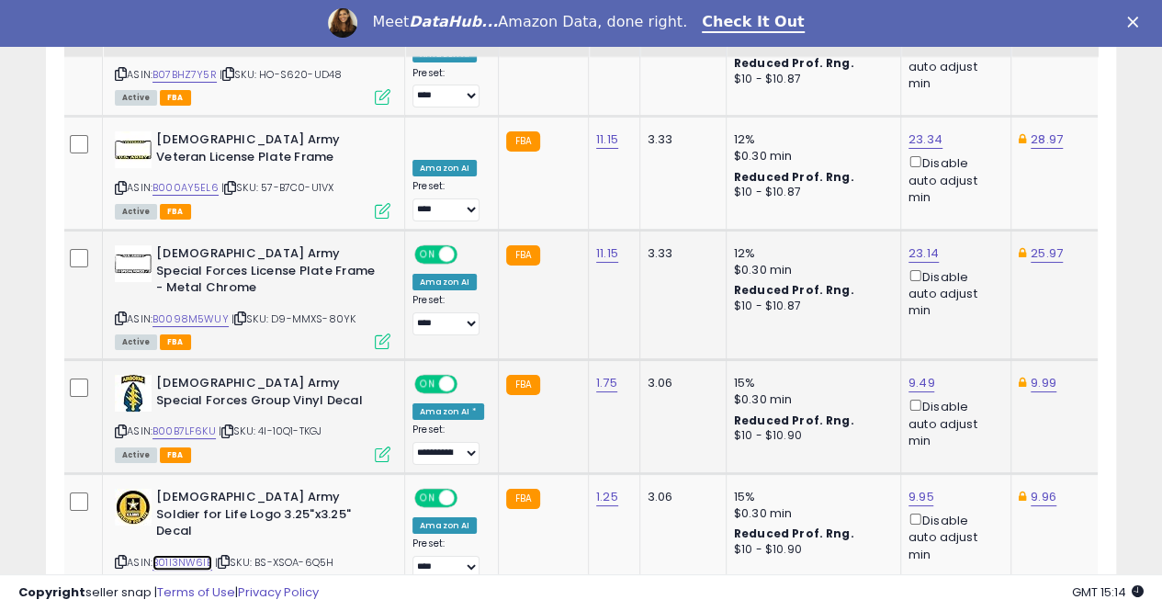
scroll to position [3392, 0]
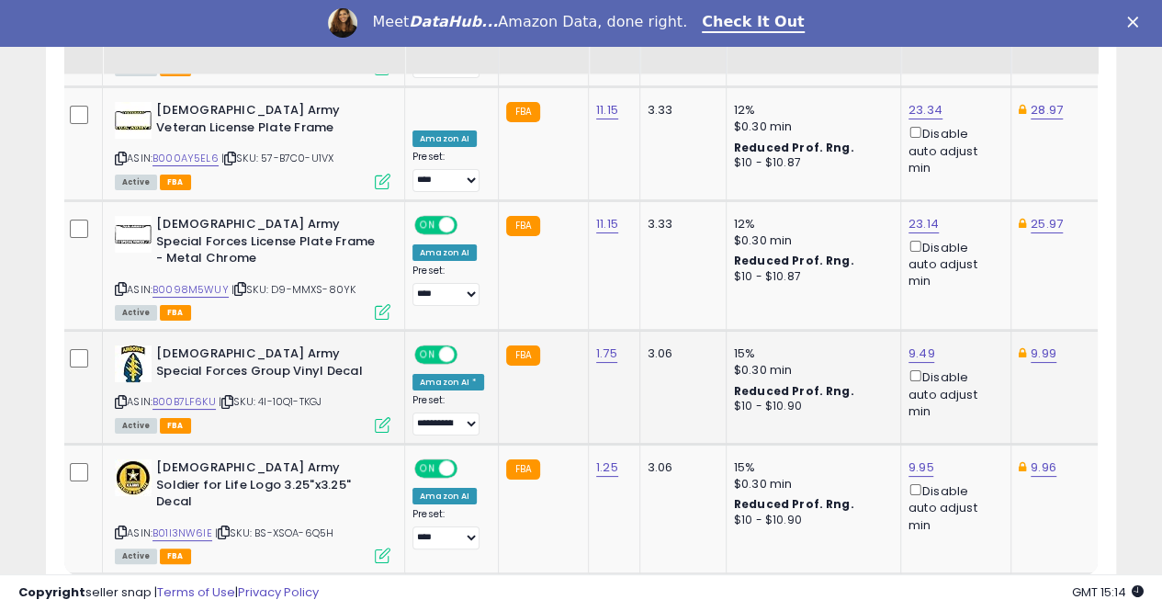
click at [957, 594] on link "3" at bounding box center [955, 609] width 31 height 31
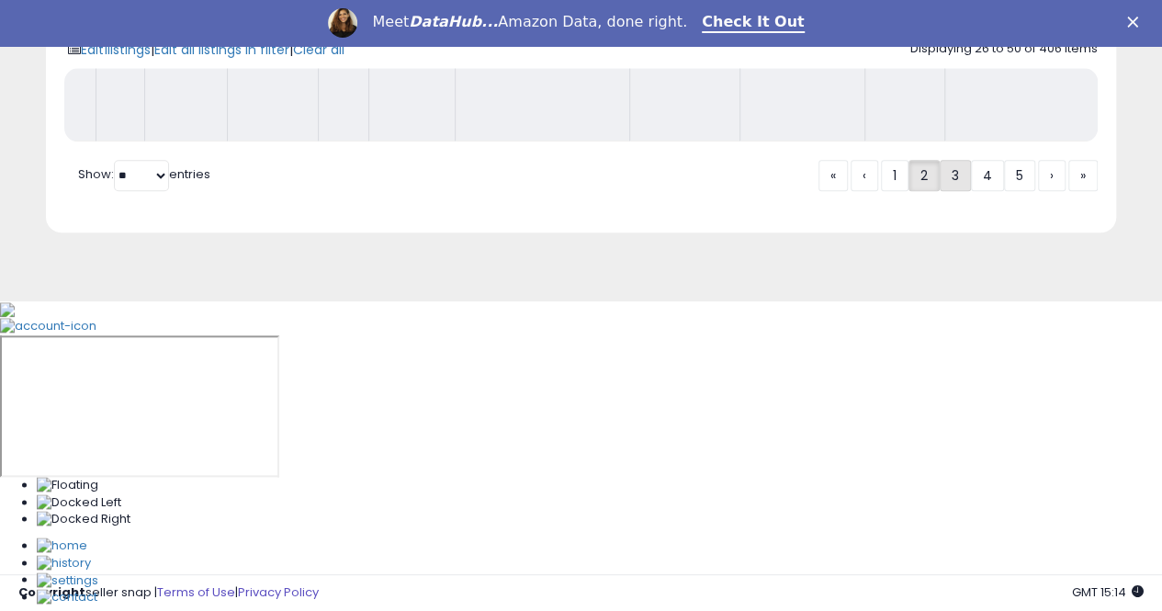
scroll to position [573, 0]
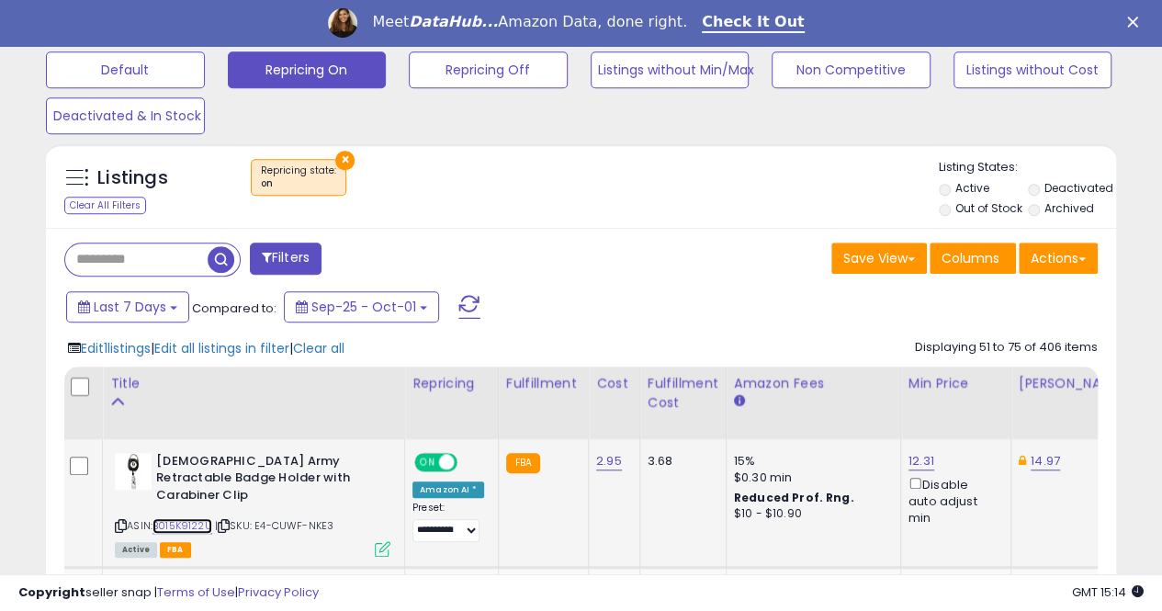
click at [192, 518] on link "B015K9122U" at bounding box center [183, 526] width 60 height 16
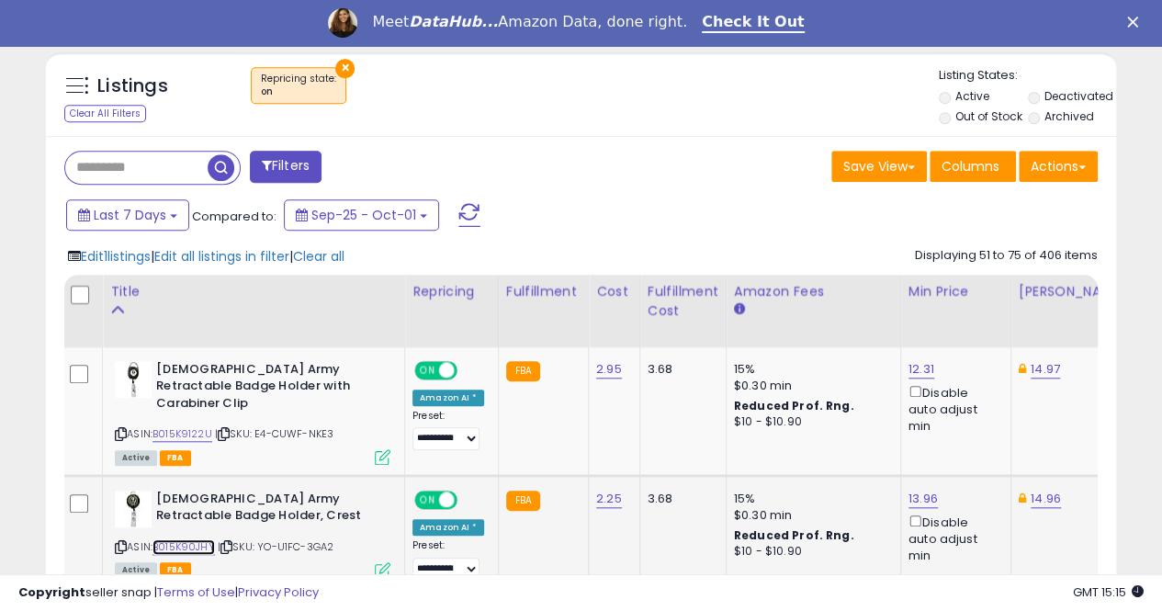
click at [191, 539] on link "B015K90JHY" at bounding box center [184, 547] width 62 height 16
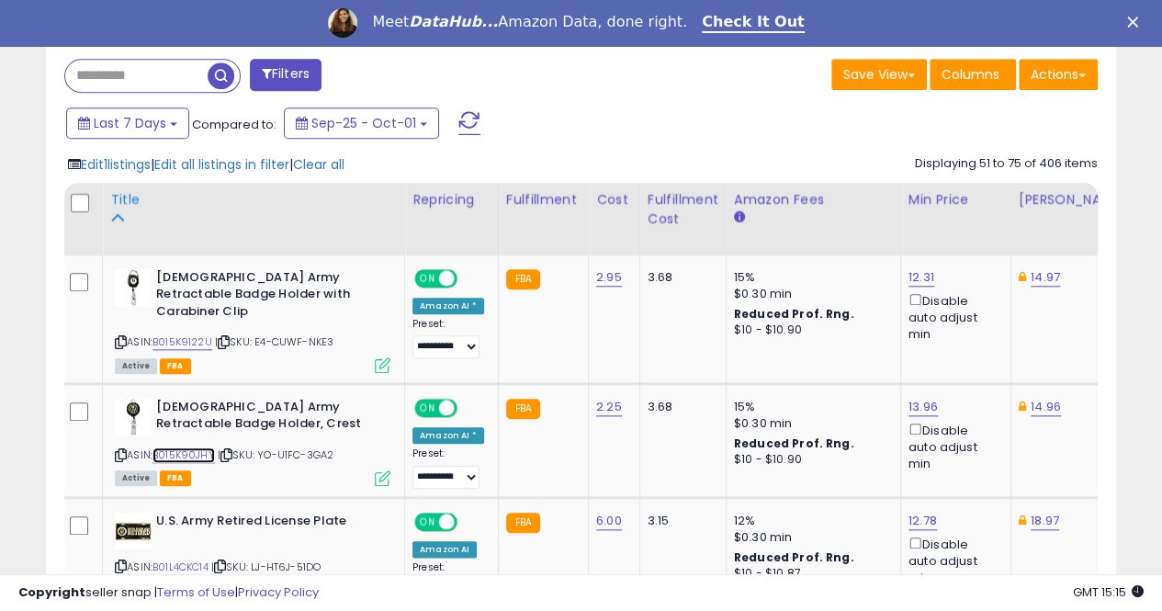
scroll to position [849, 0]
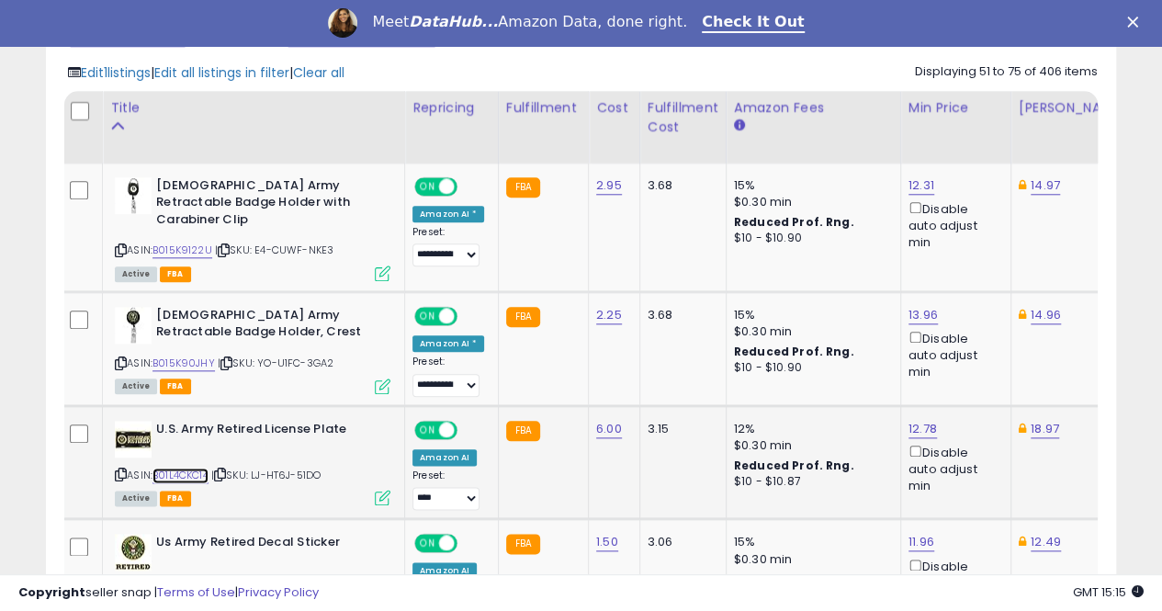
click at [182, 468] on link "B01L4CKC14" at bounding box center [181, 476] width 56 height 16
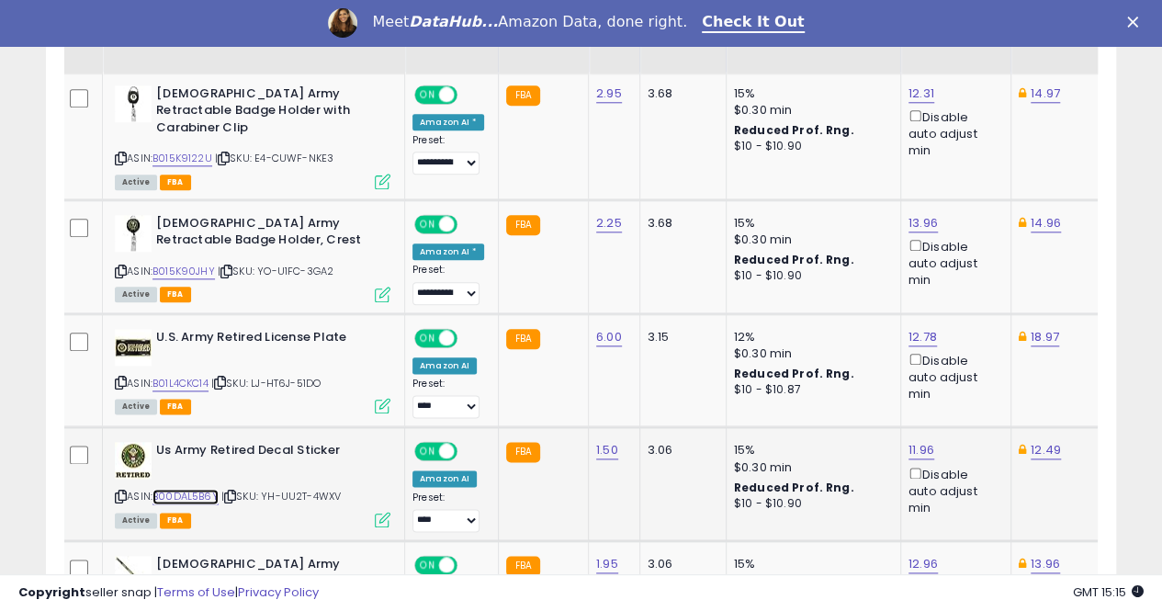
click at [194, 489] on link "B00DAL5B6Y" at bounding box center [186, 497] width 66 height 16
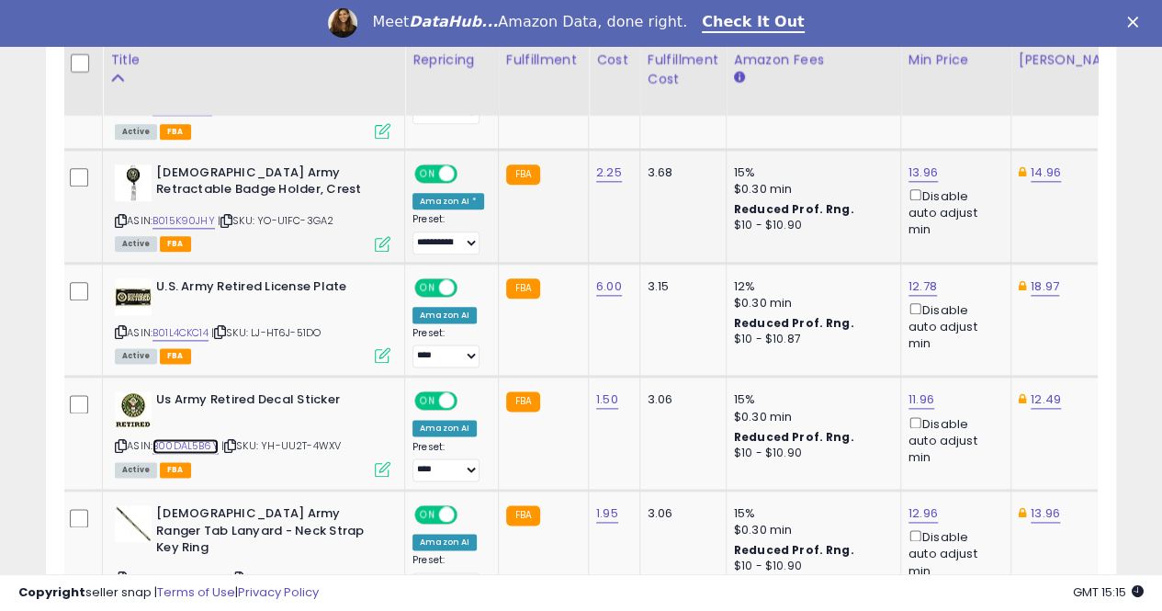
scroll to position [1033, 0]
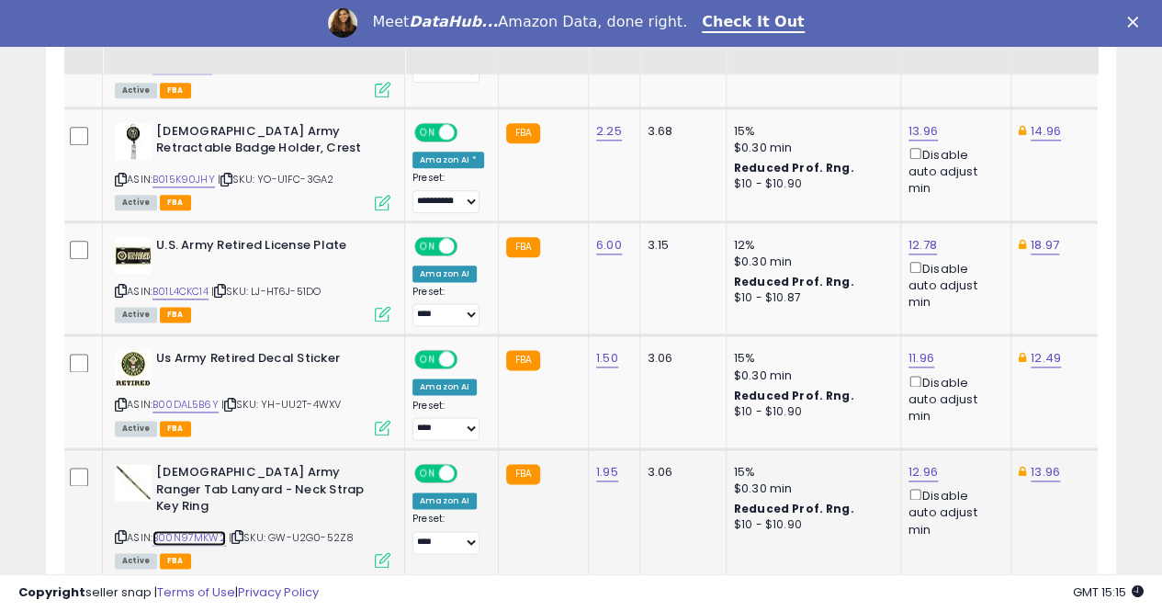
click at [202, 530] on link "B00N97MKW2" at bounding box center [190, 538] width 74 height 16
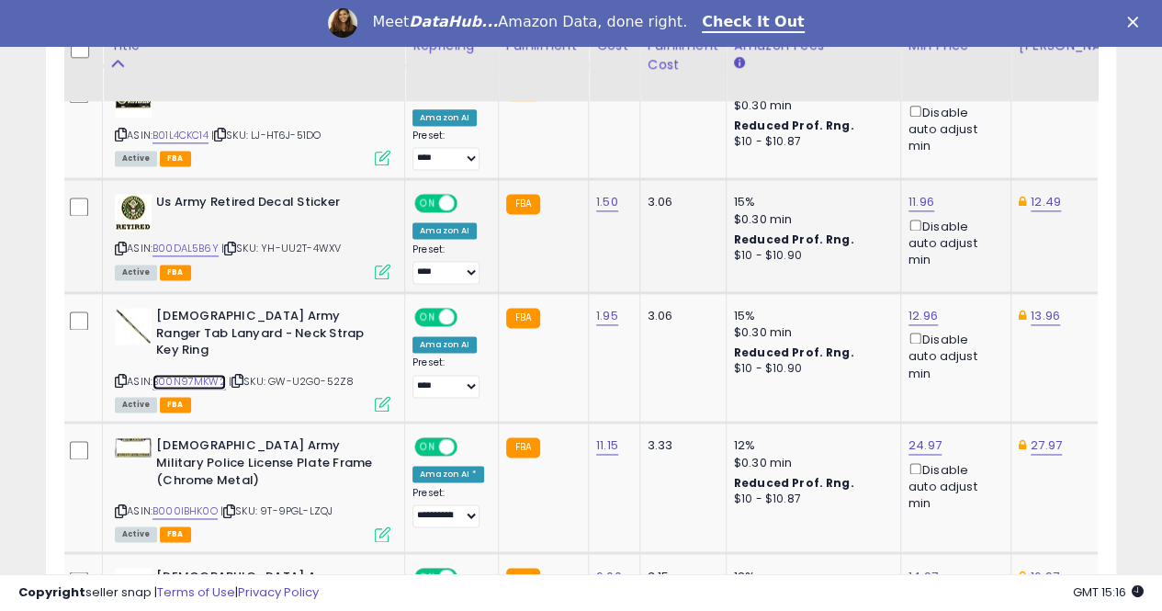
scroll to position [1217, 0]
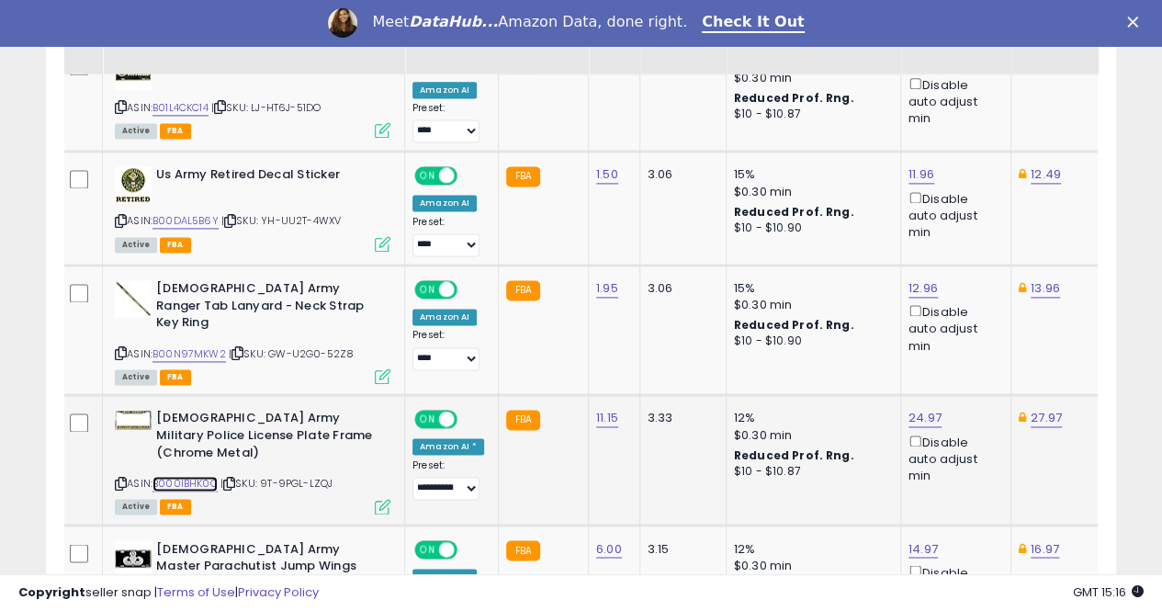
click at [186, 476] on link "B000IBHK0O" at bounding box center [185, 484] width 65 height 16
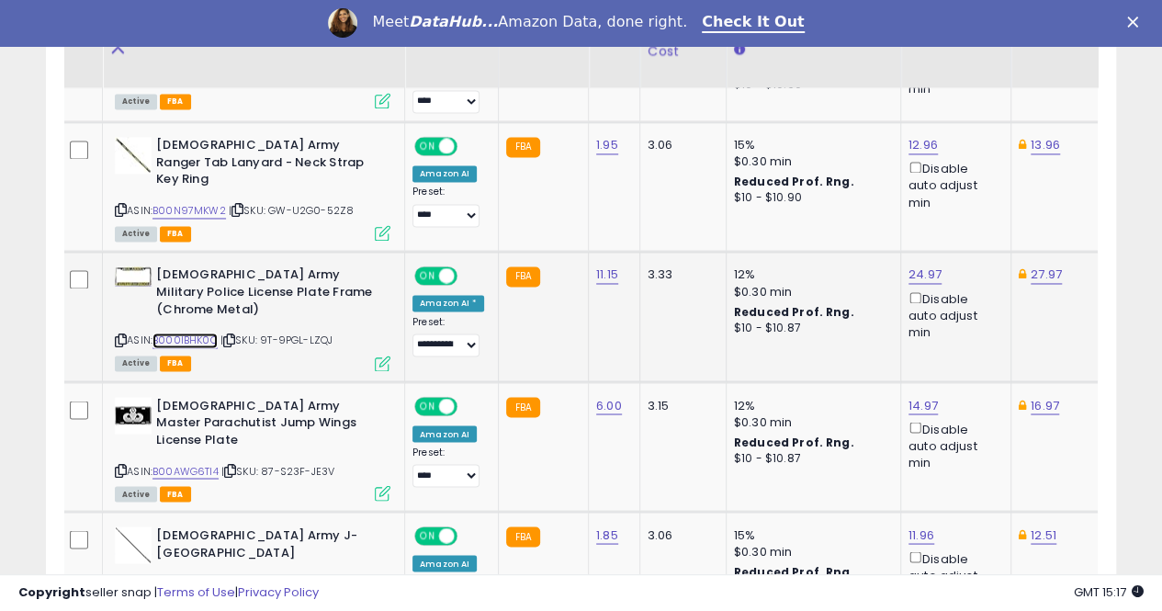
scroll to position [1400, 0]
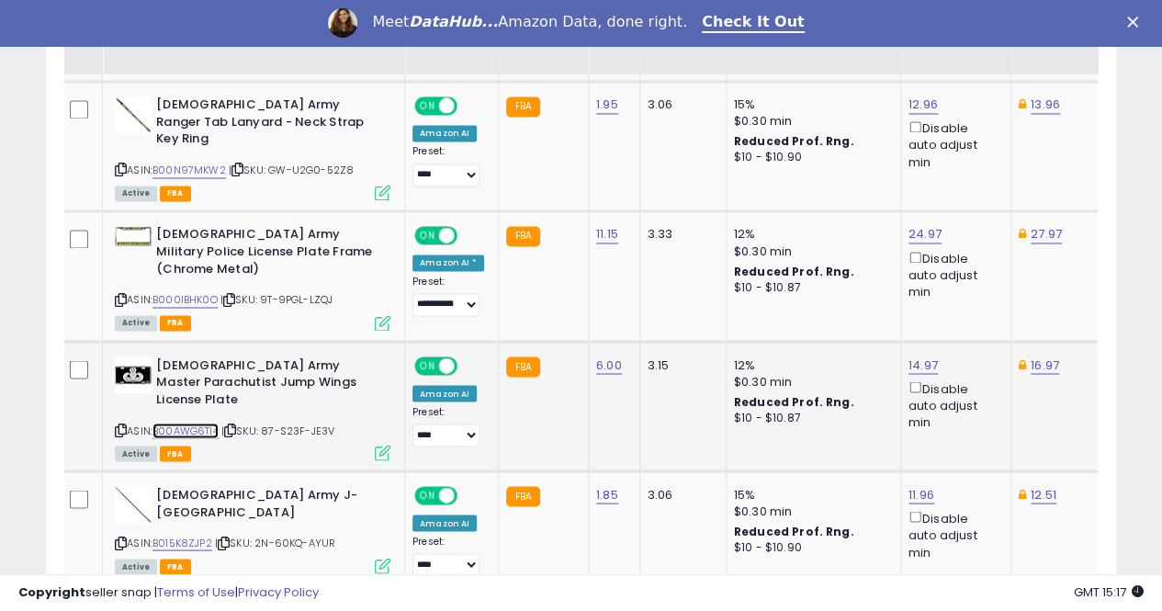
click at [198, 423] on link "B00AWG6TI4" at bounding box center [186, 431] width 66 height 16
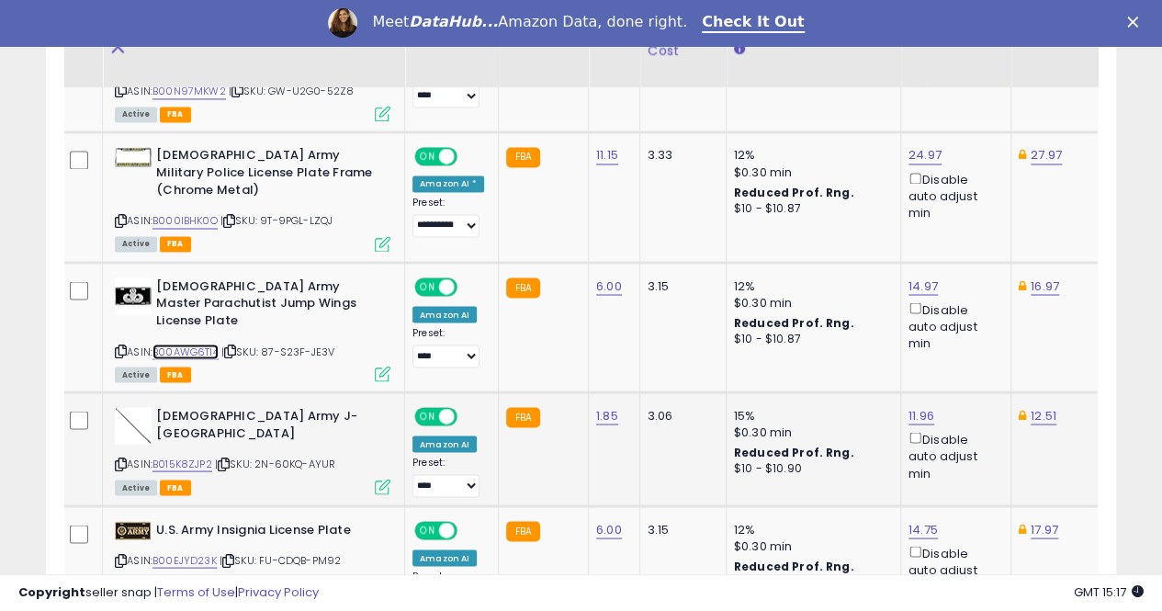
scroll to position [1492, 0]
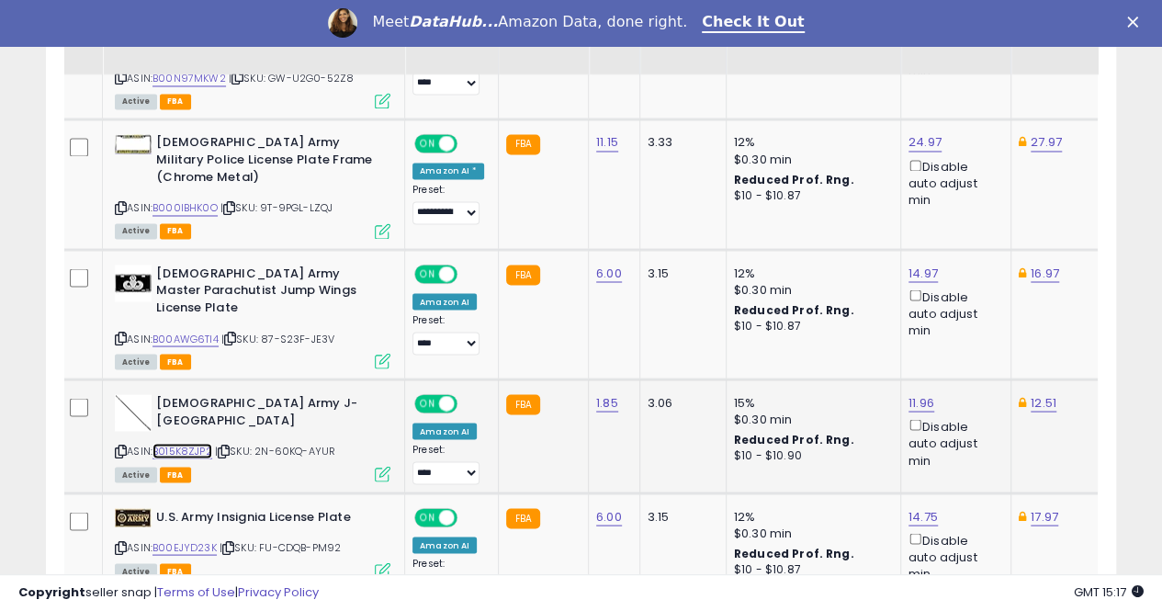
click at [200, 443] on link "B015K8ZJP2" at bounding box center [183, 451] width 60 height 16
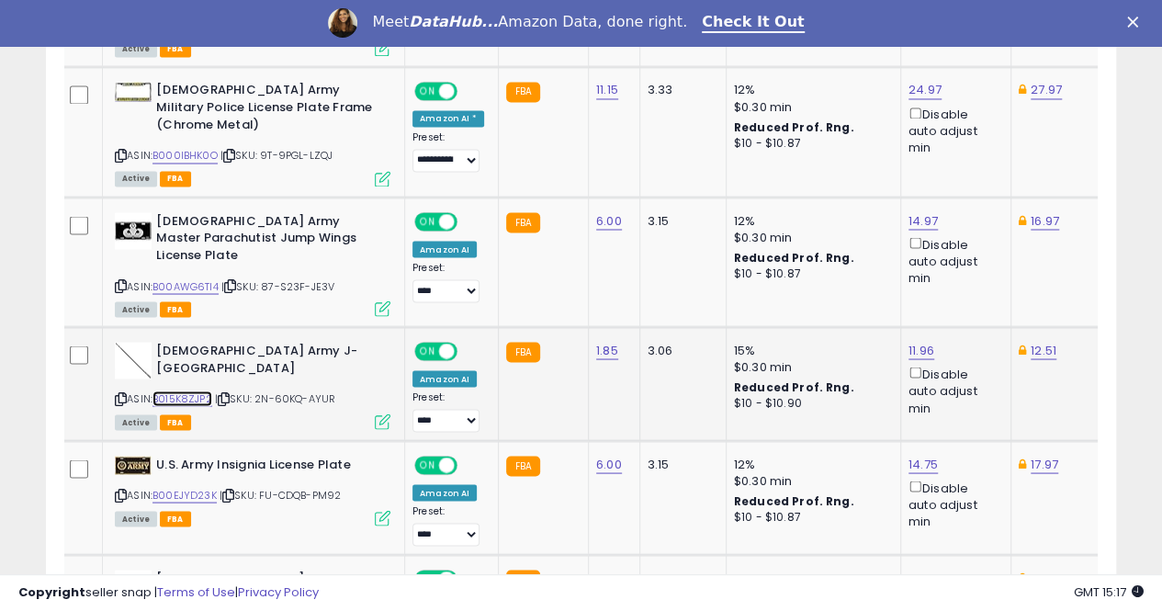
scroll to position [1584, 0]
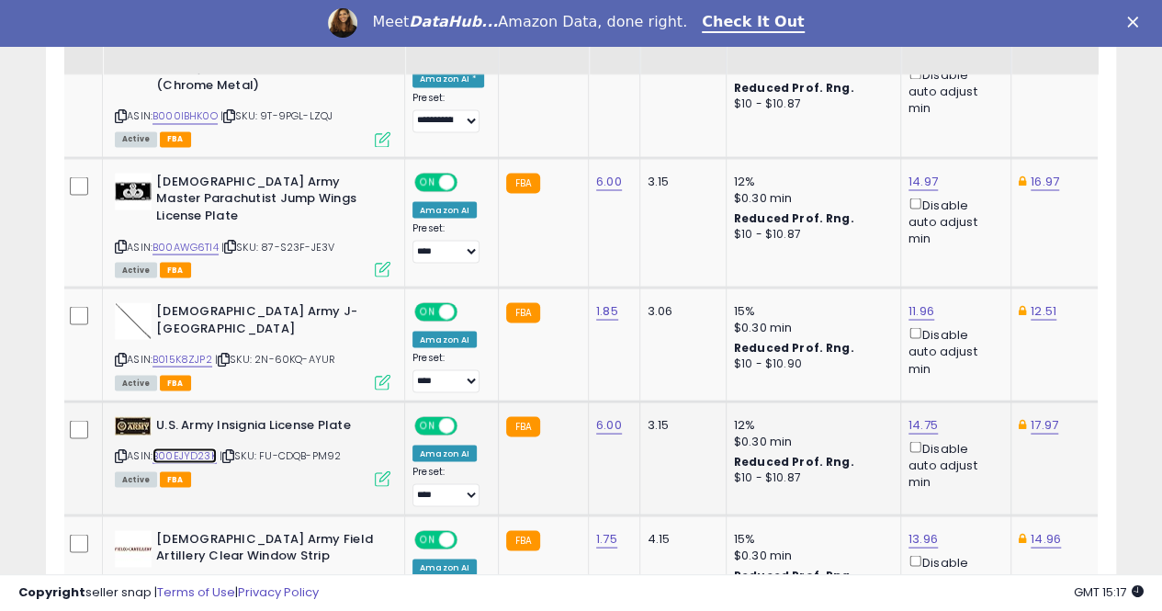
click at [206, 447] on link "B00EJYD23K" at bounding box center [185, 455] width 64 height 16
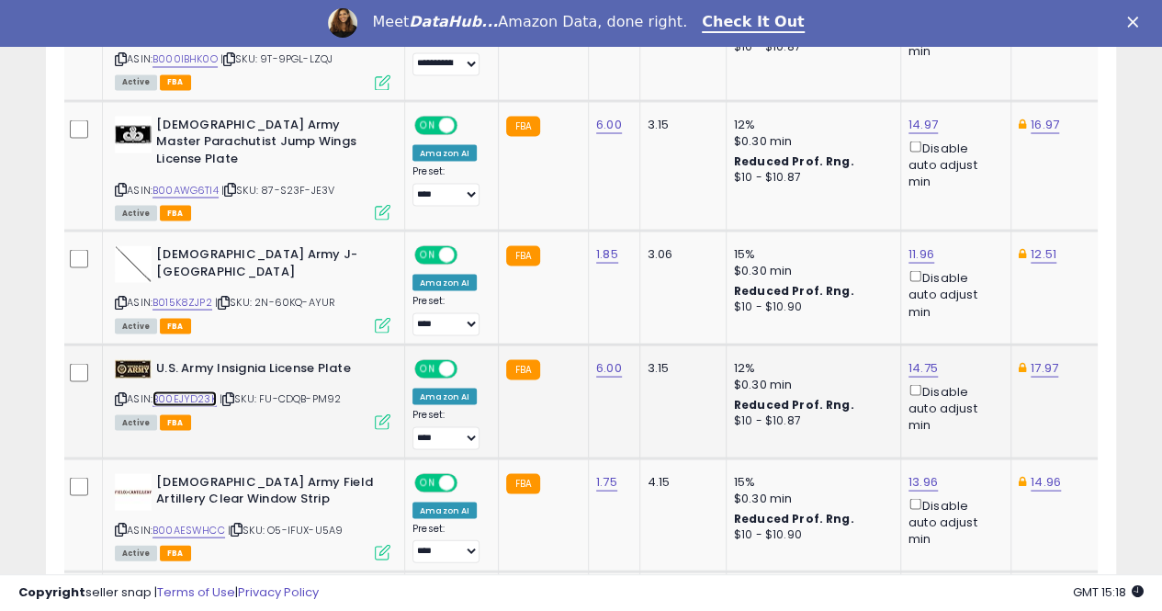
scroll to position [1676, 0]
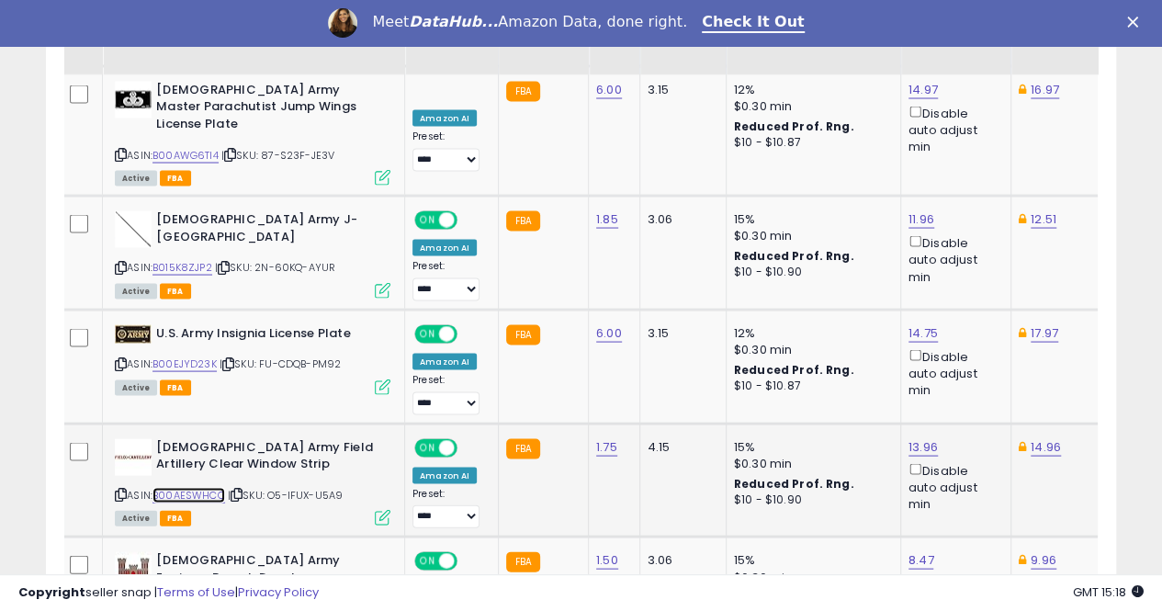
click at [206, 487] on link "B00AESWHCC" at bounding box center [189, 495] width 73 height 16
click at [918, 437] on link "13.96" at bounding box center [923, 446] width 29 height 18
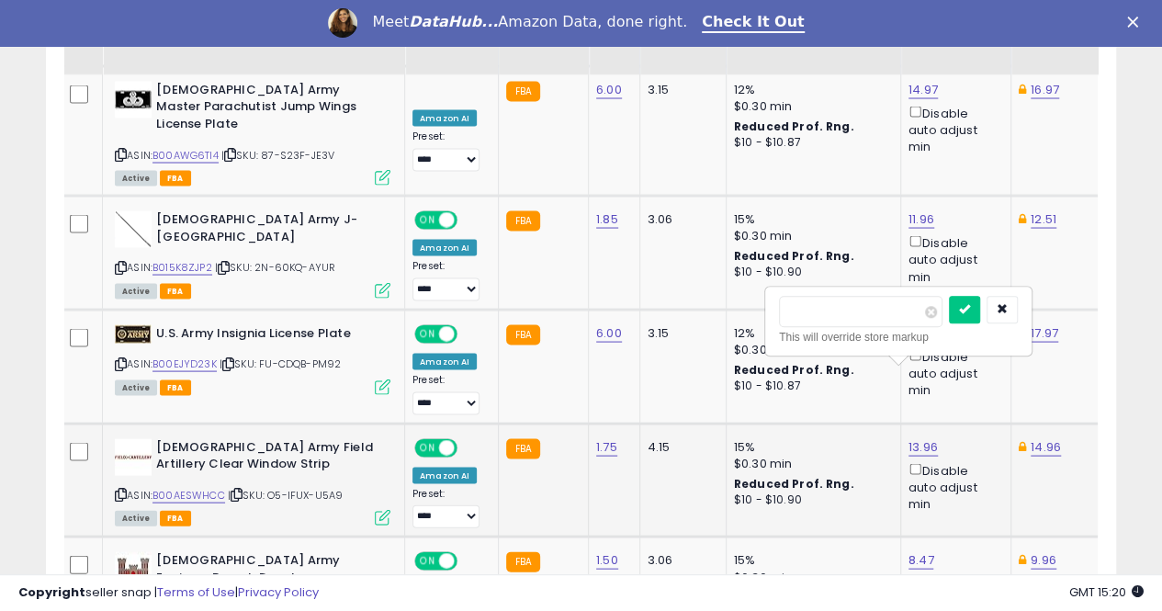
scroll to position [0, 4]
type input "*****"
click at [979, 302] on button "submit" at bounding box center [963, 310] width 31 height 28
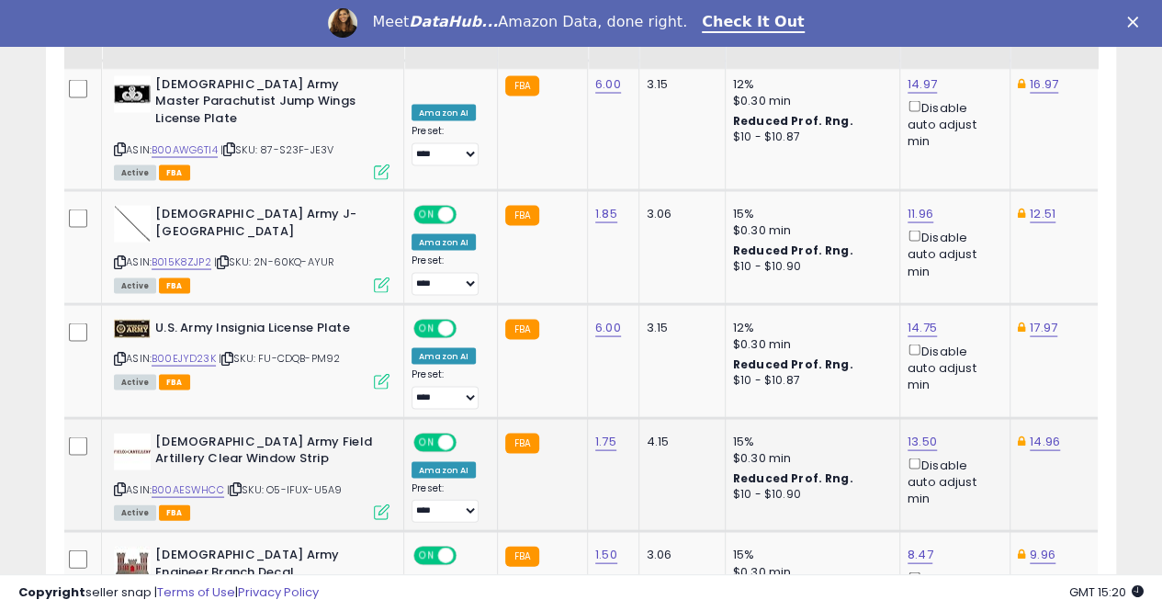
scroll to position [1768, 0]
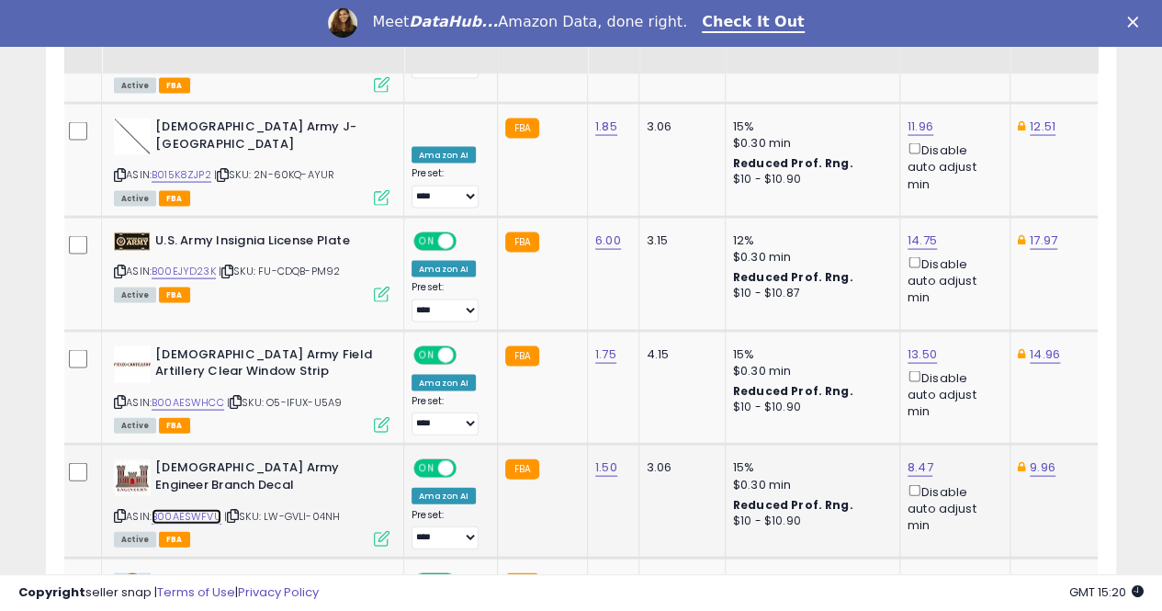
click at [198, 509] on link "B00AESWFVU" at bounding box center [187, 517] width 70 height 16
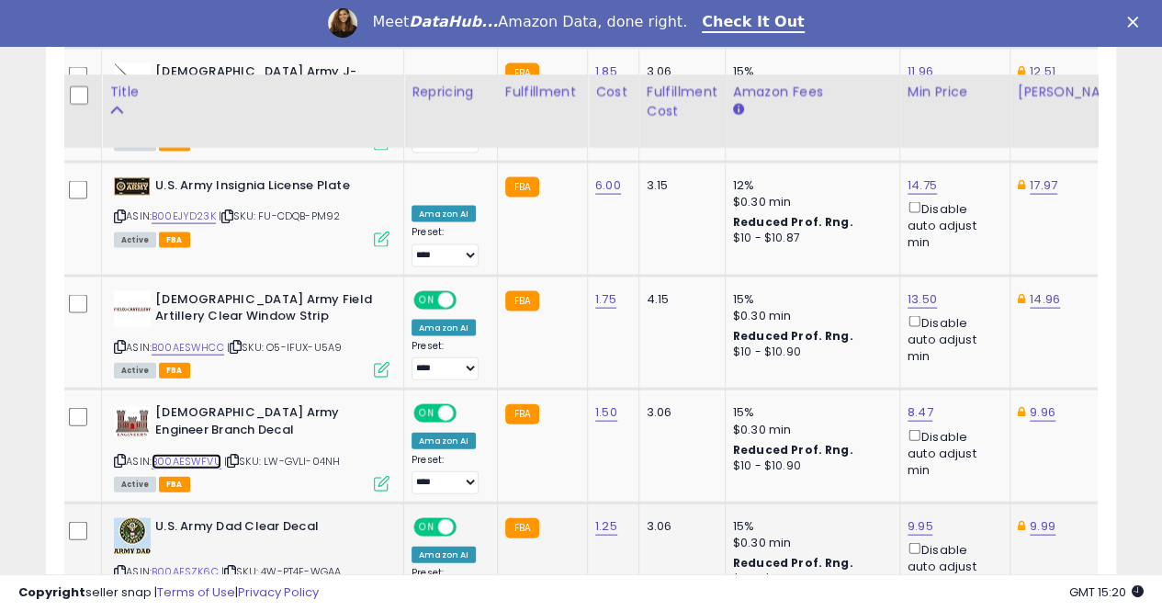
scroll to position [1952, 0]
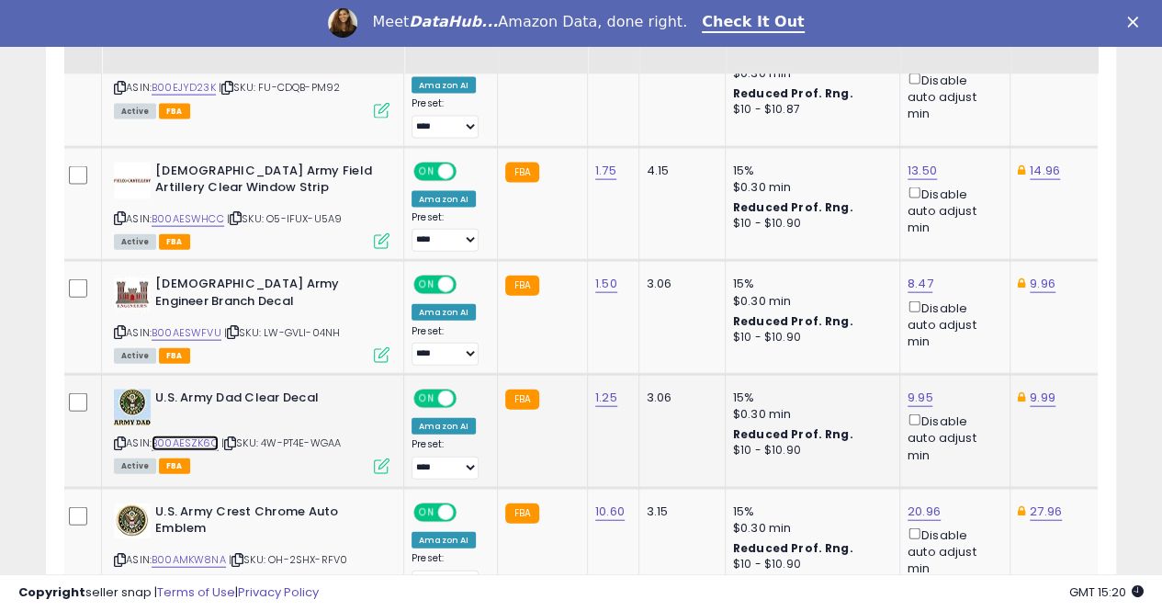
click at [191, 436] on link "B00AESZK6C" at bounding box center [185, 444] width 67 height 16
click at [184, 552] on link "B00AMKW8NA" at bounding box center [189, 560] width 74 height 16
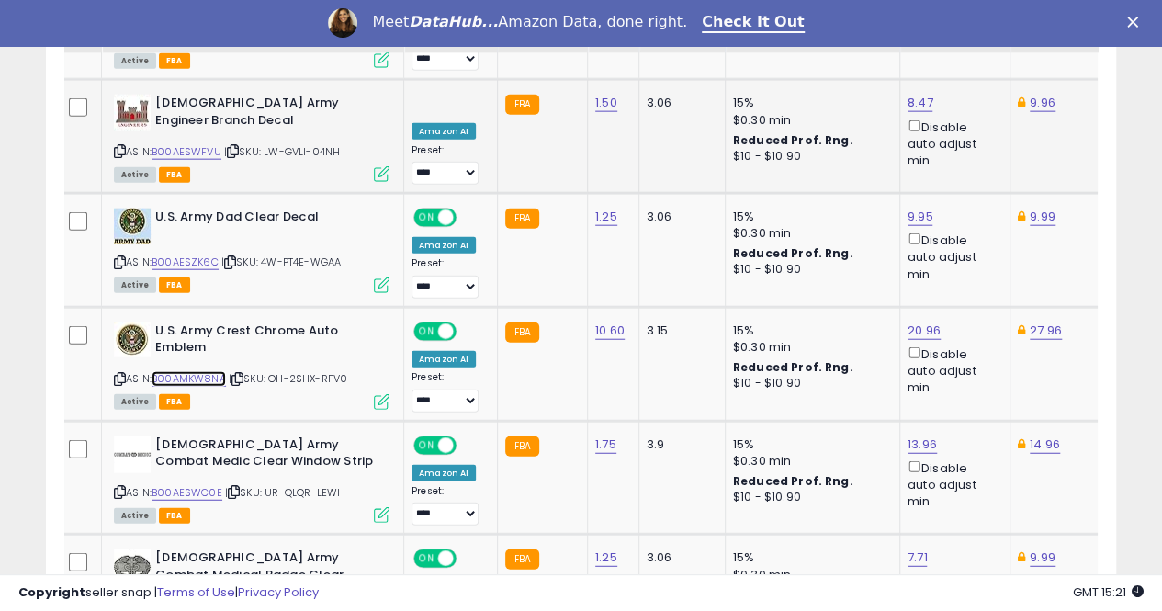
scroll to position [2135, 0]
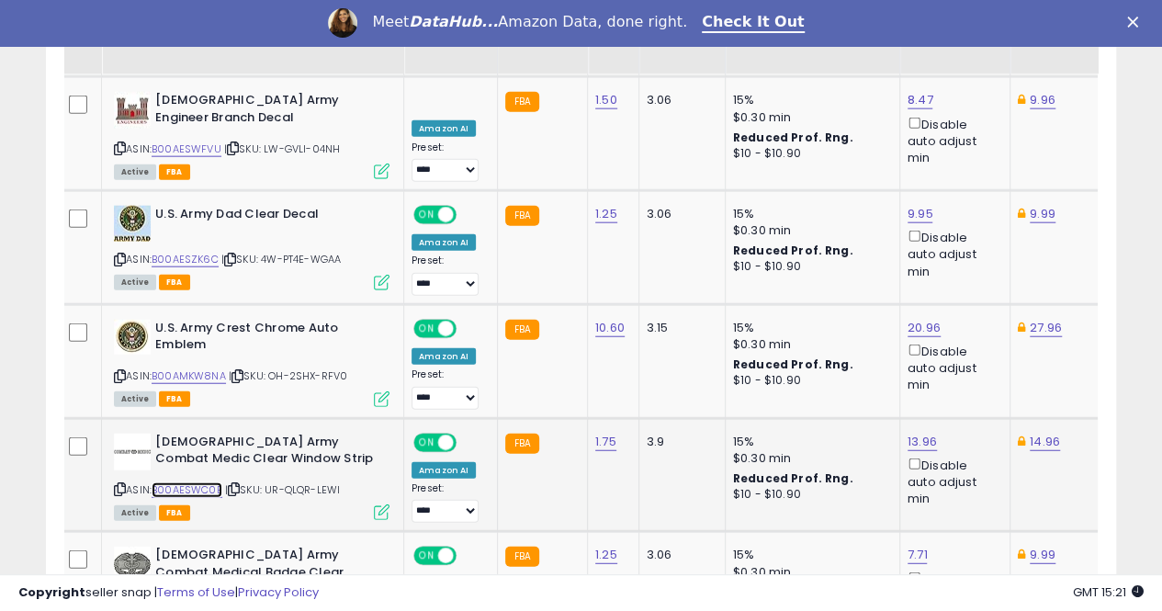
click at [181, 482] on link "B00AESWC0E" at bounding box center [187, 490] width 71 height 16
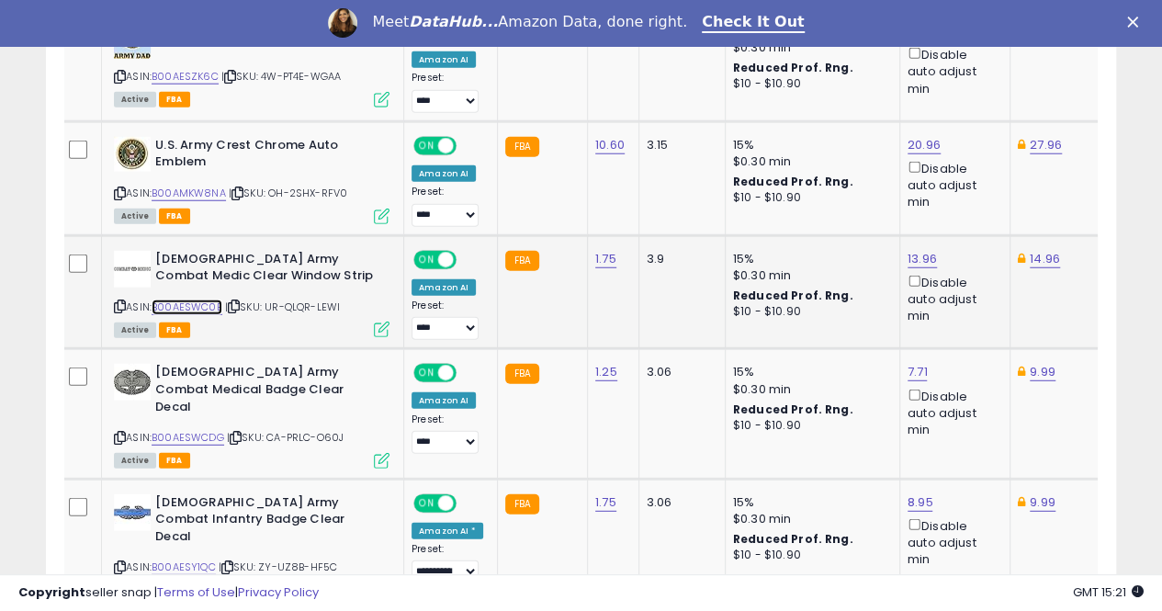
scroll to position [2319, 0]
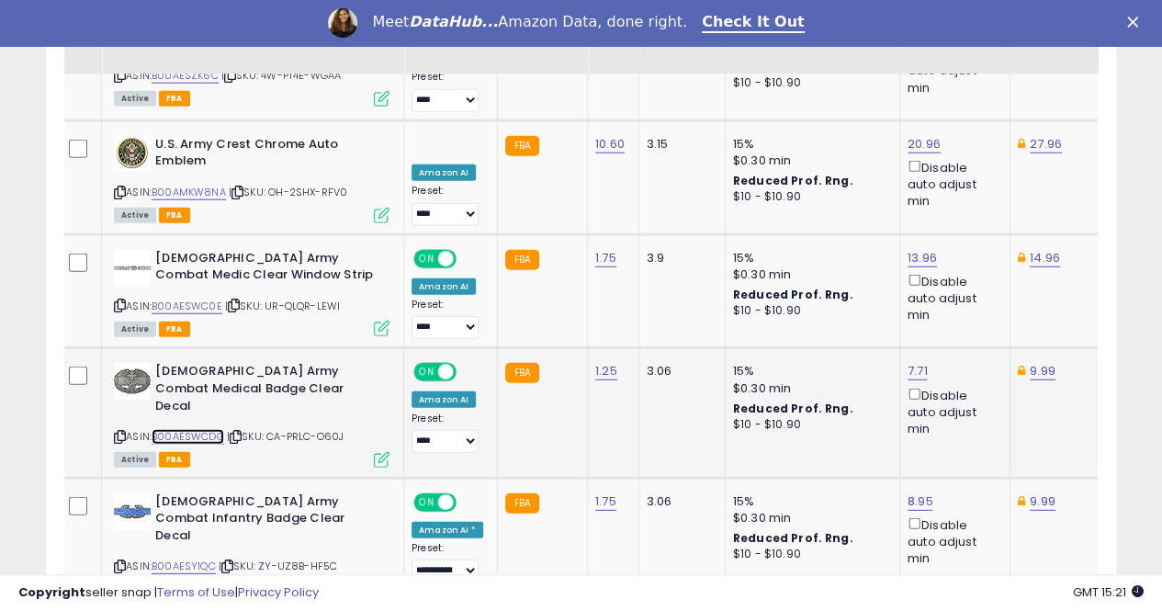
click at [211, 429] on link "B00AESWCDG" at bounding box center [188, 437] width 73 height 16
click at [194, 559] on link "B00AESY1QC" at bounding box center [184, 567] width 64 height 16
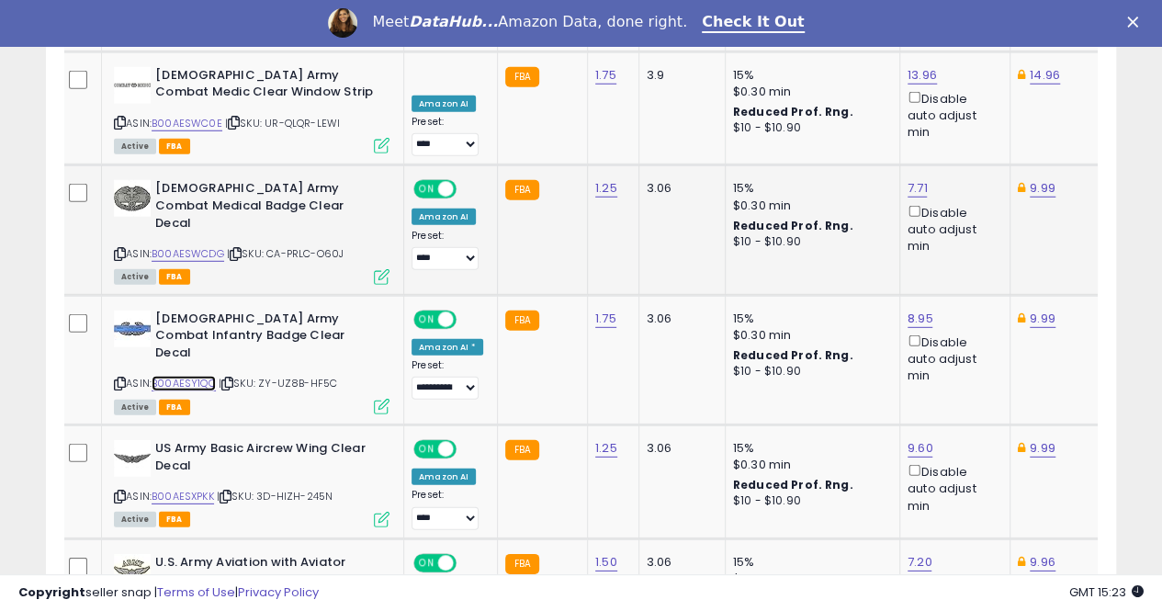
scroll to position [2503, 0]
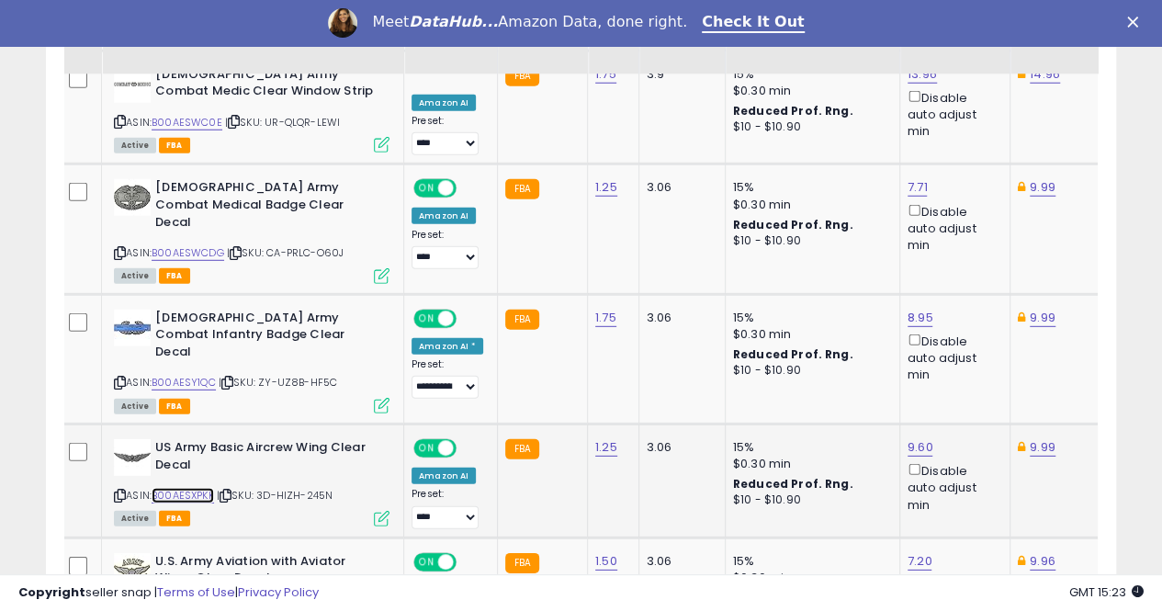
click at [198, 488] on link "B00AESXPKK" at bounding box center [183, 496] width 62 height 16
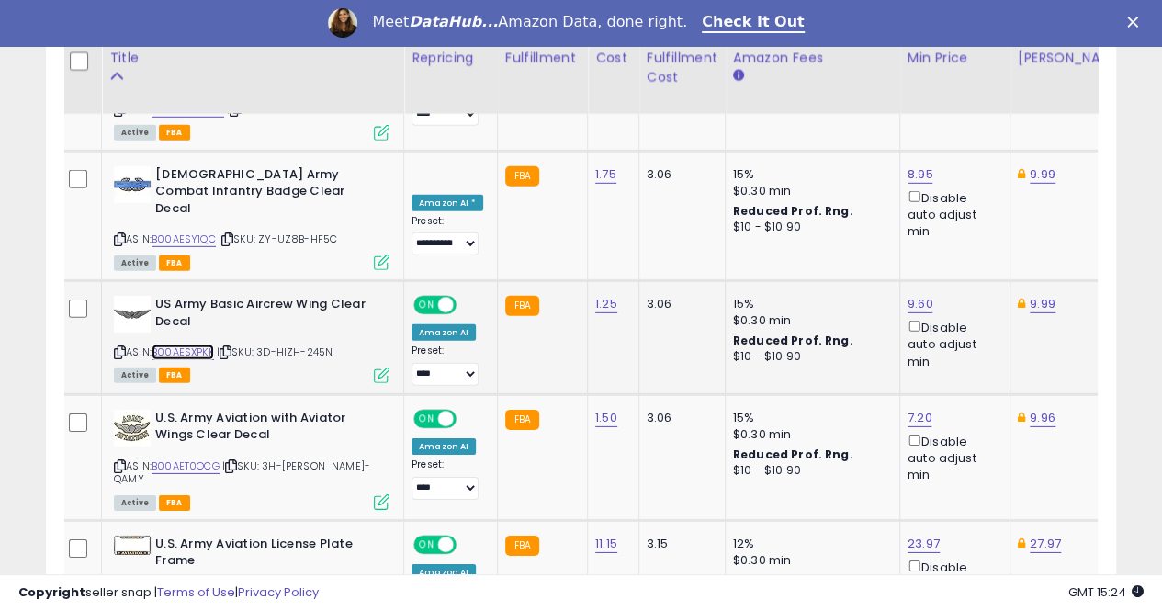
scroll to position [2687, 0]
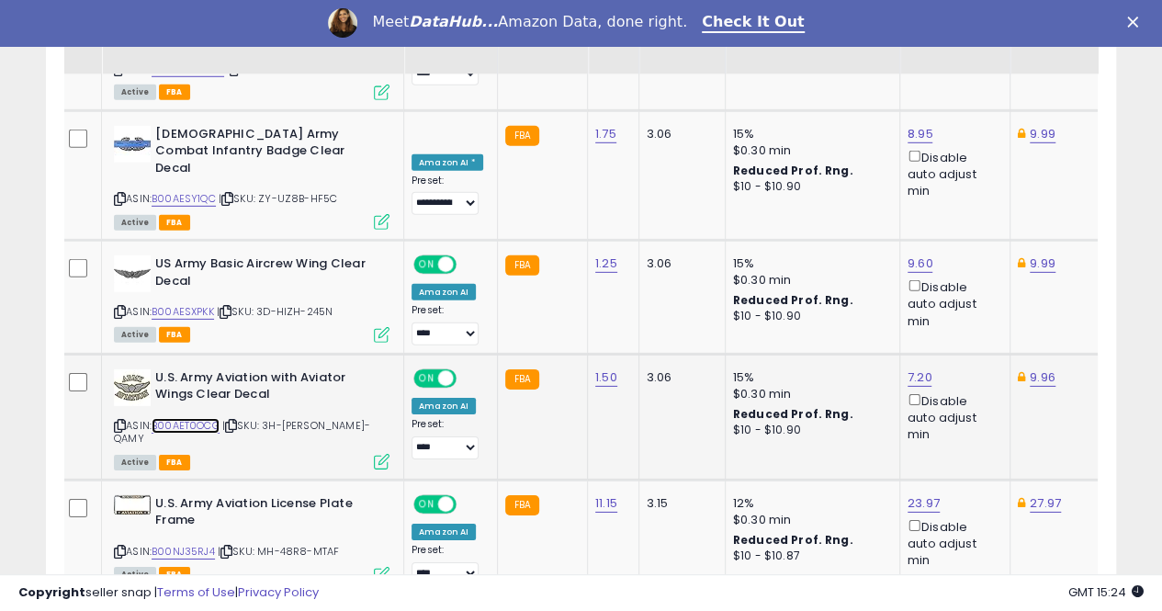
click at [212, 418] on link "B00AET0OCG" at bounding box center [186, 426] width 68 height 16
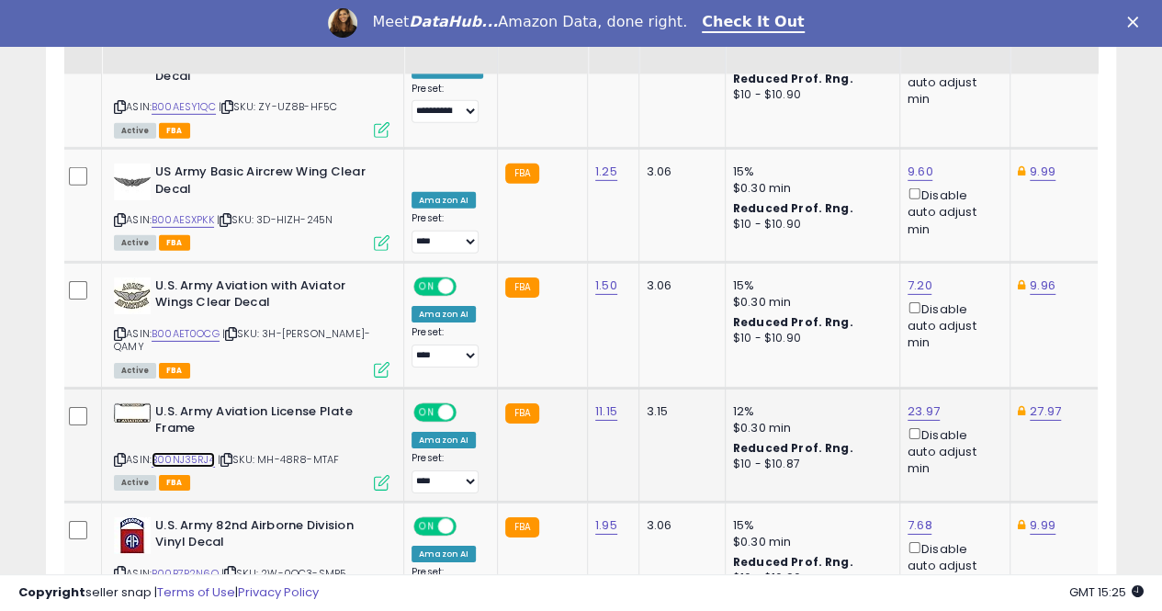
click at [202, 452] on link "B00NJ35RJ4" at bounding box center [183, 460] width 63 height 16
click at [186, 452] on link "B00NJ35RJ4" at bounding box center [183, 460] width 63 height 16
click at [207, 566] on link "B00B7P2N6Q" at bounding box center [185, 574] width 67 height 16
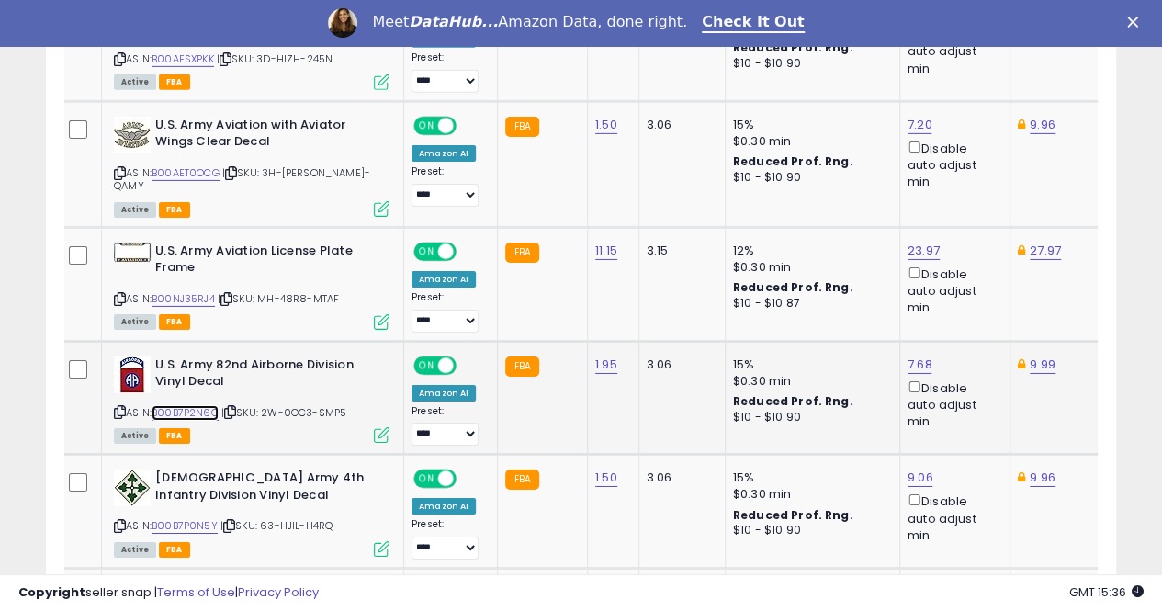
scroll to position [2962, 0]
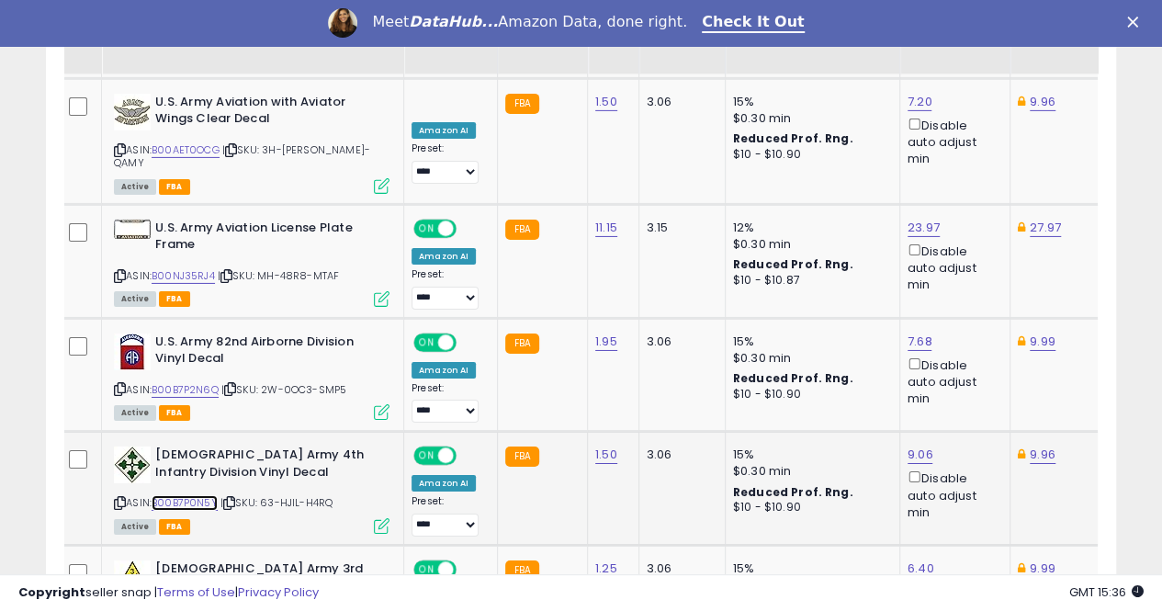
click at [191, 495] on link "B00B7P0N5Y" at bounding box center [185, 503] width 66 height 16
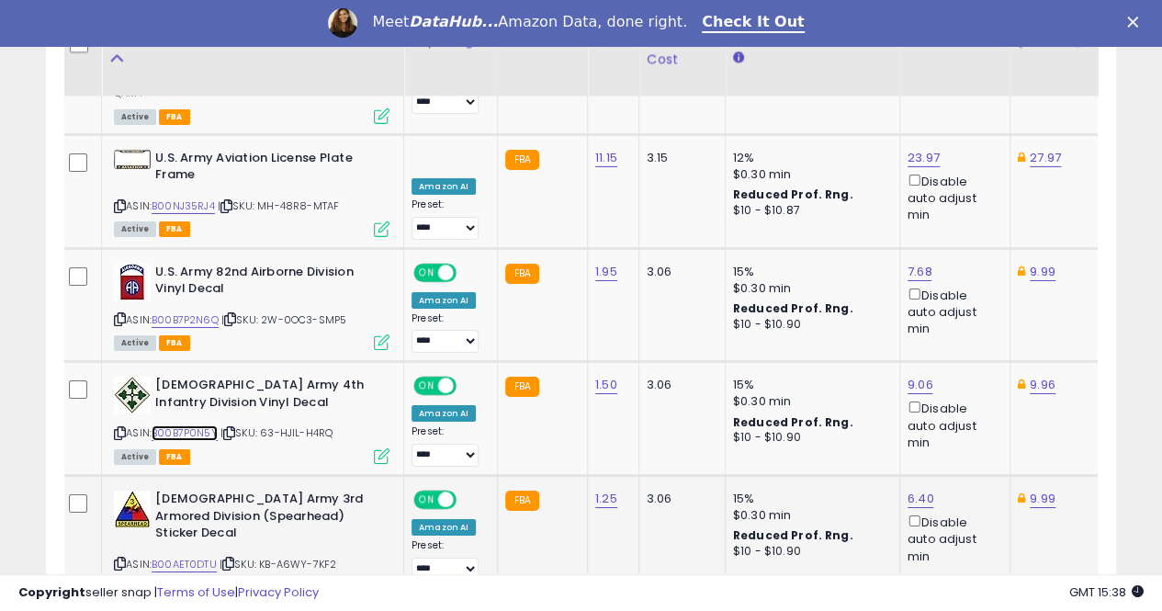
scroll to position [3054, 0]
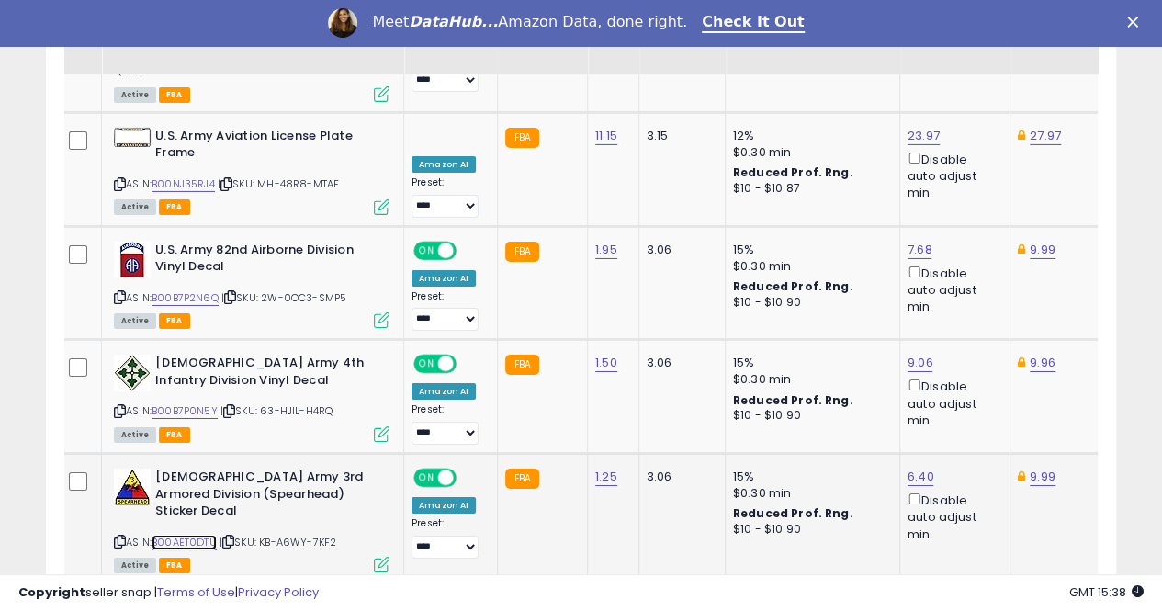
click at [194, 535] on link "B00AET0DTU" at bounding box center [184, 543] width 65 height 16
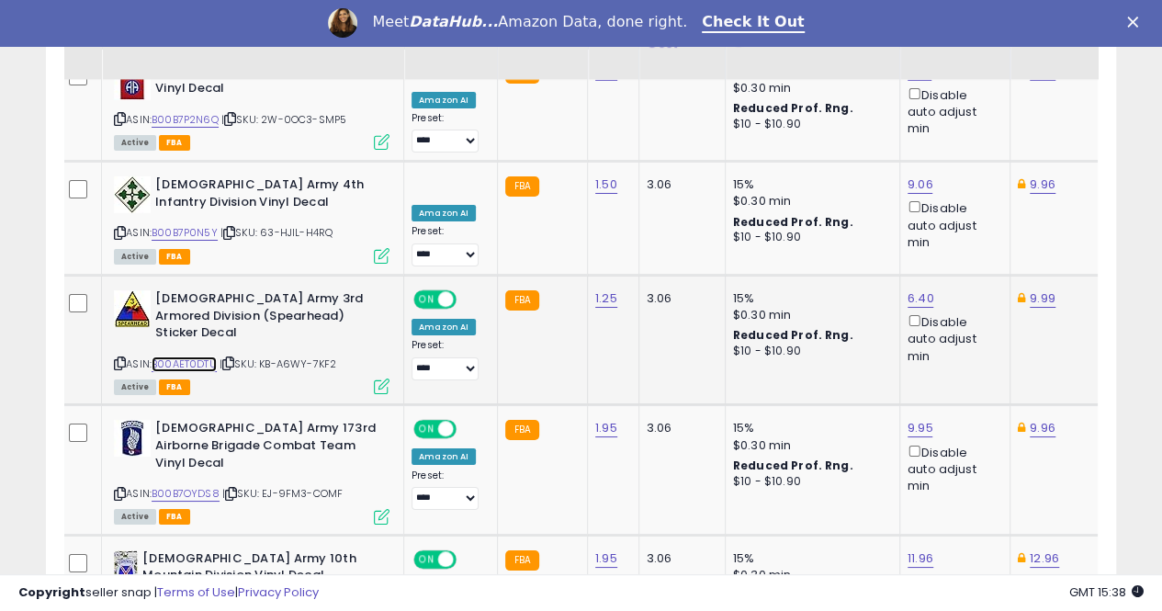
scroll to position [3238, 0]
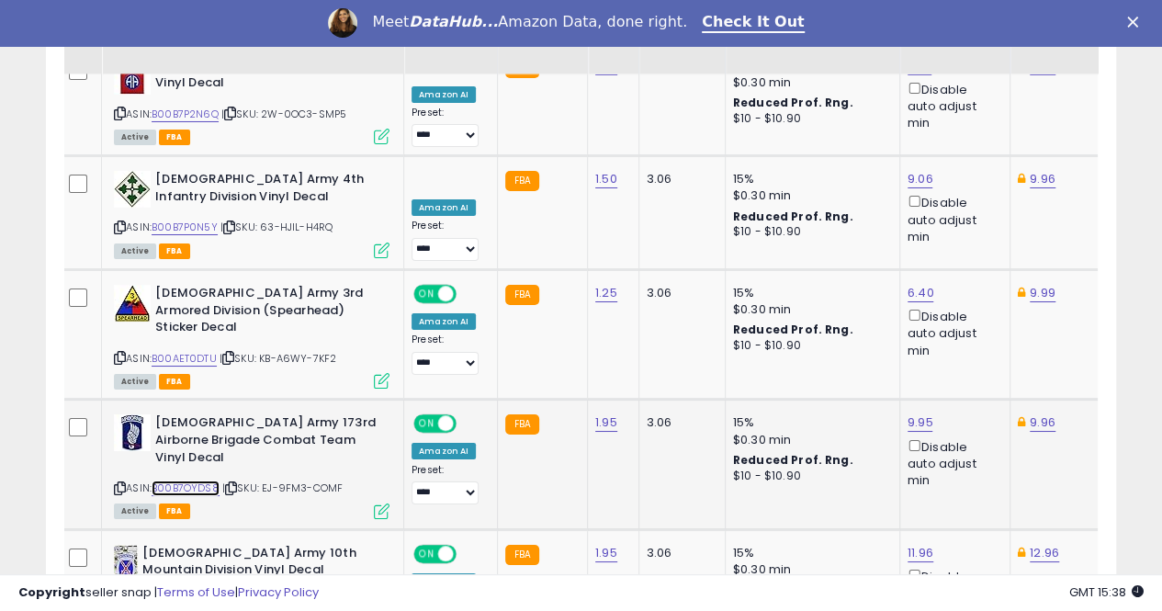
click at [185, 481] on link "B00B7OYDS8" at bounding box center [186, 489] width 68 height 16
click at [182, 594] on link "B00B7P1OLG" at bounding box center [182, 602] width 61 height 16
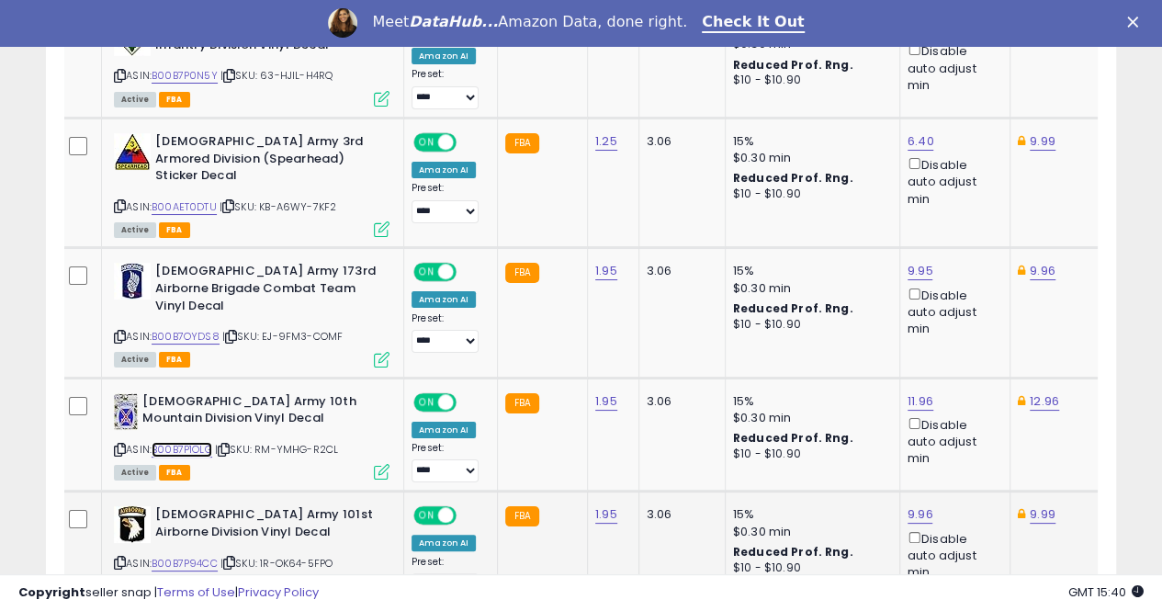
scroll to position [3392, 0]
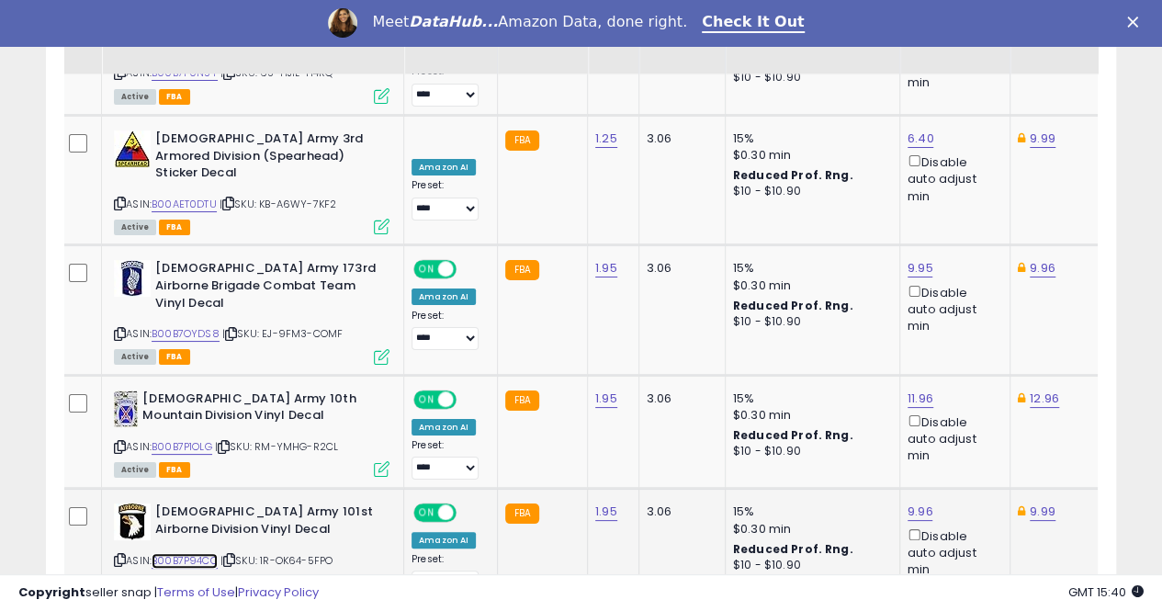
click at [204, 553] on link "B00B7P94CC" at bounding box center [185, 561] width 66 height 16
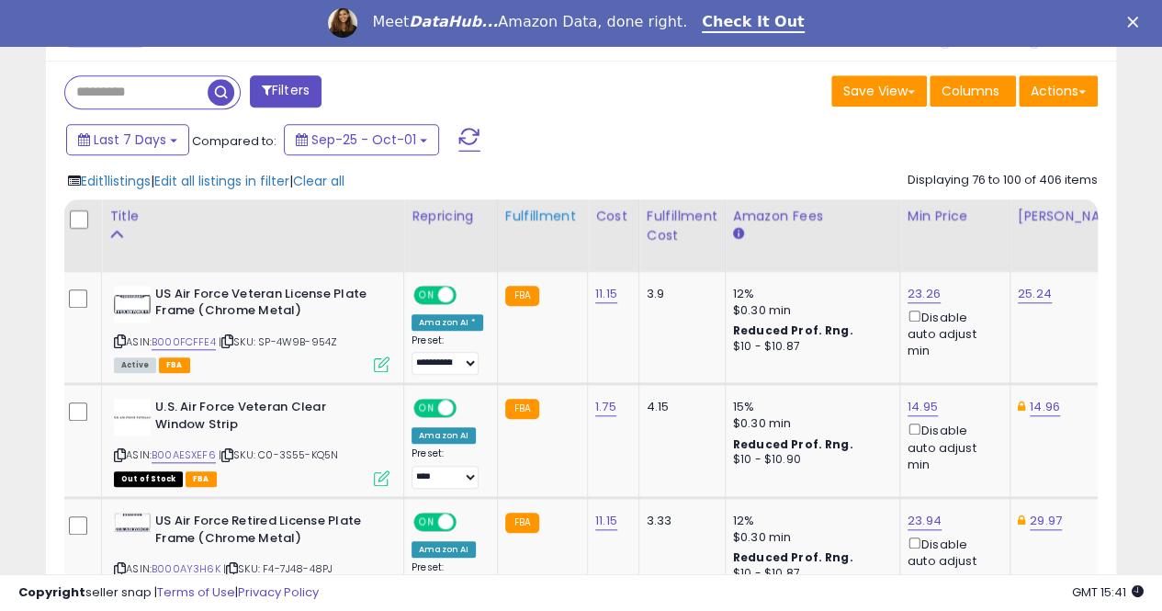
scroll to position [757, 0]
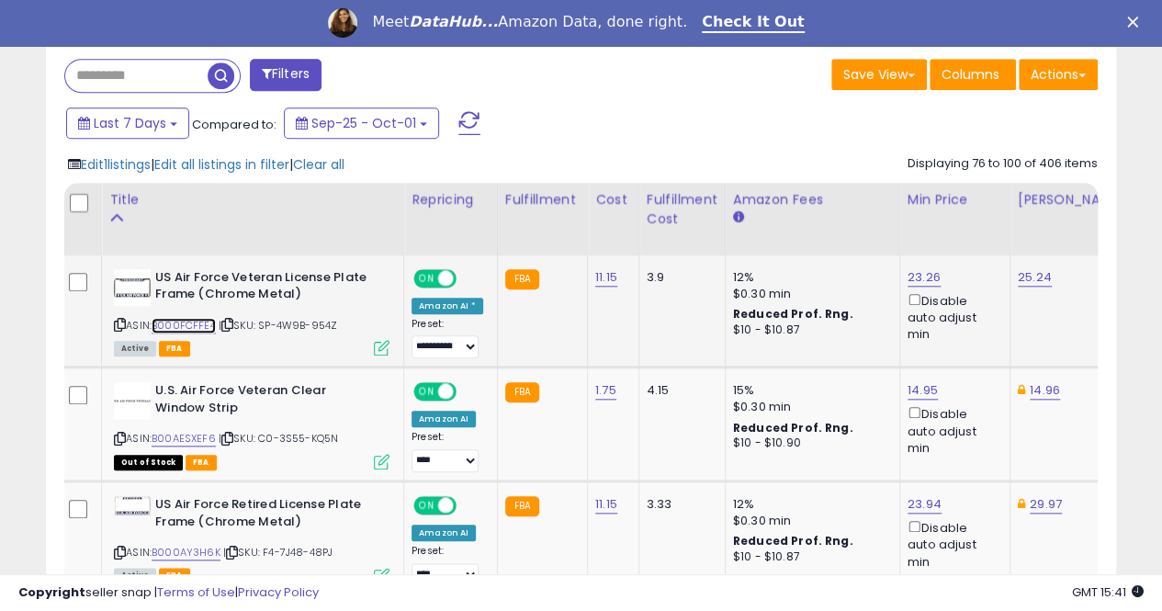
click at [183, 324] on link "B000FCFFE4" at bounding box center [184, 326] width 64 height 16
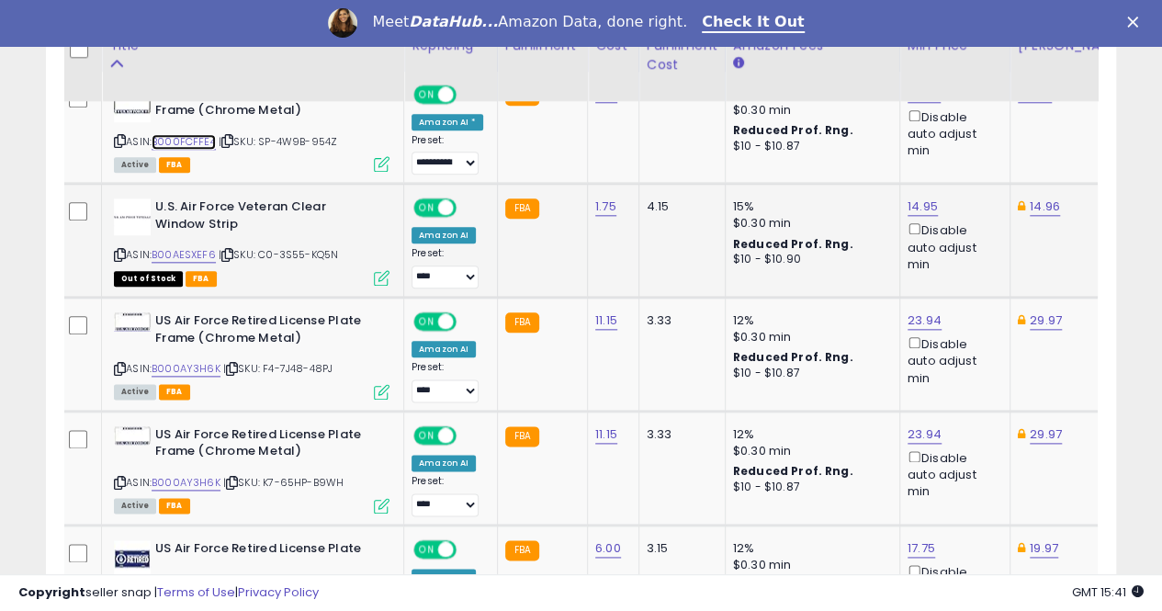
scroll to position [1033, 0]
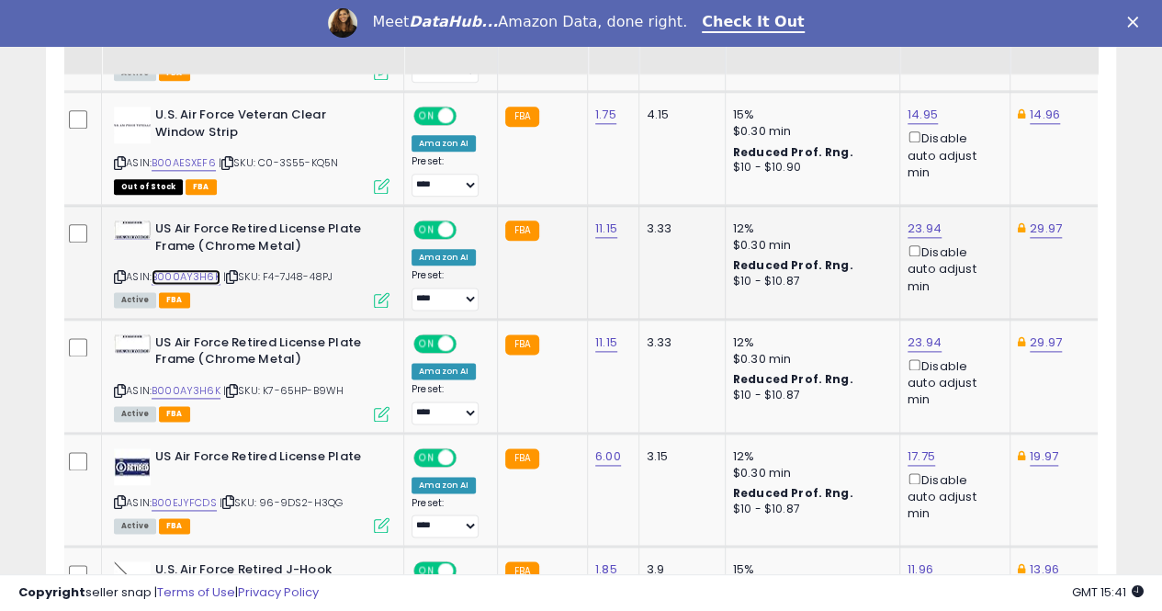
click at [198, 277] on link "B000AY3H6K" at bounding box center [186, 277] width 69 height 16
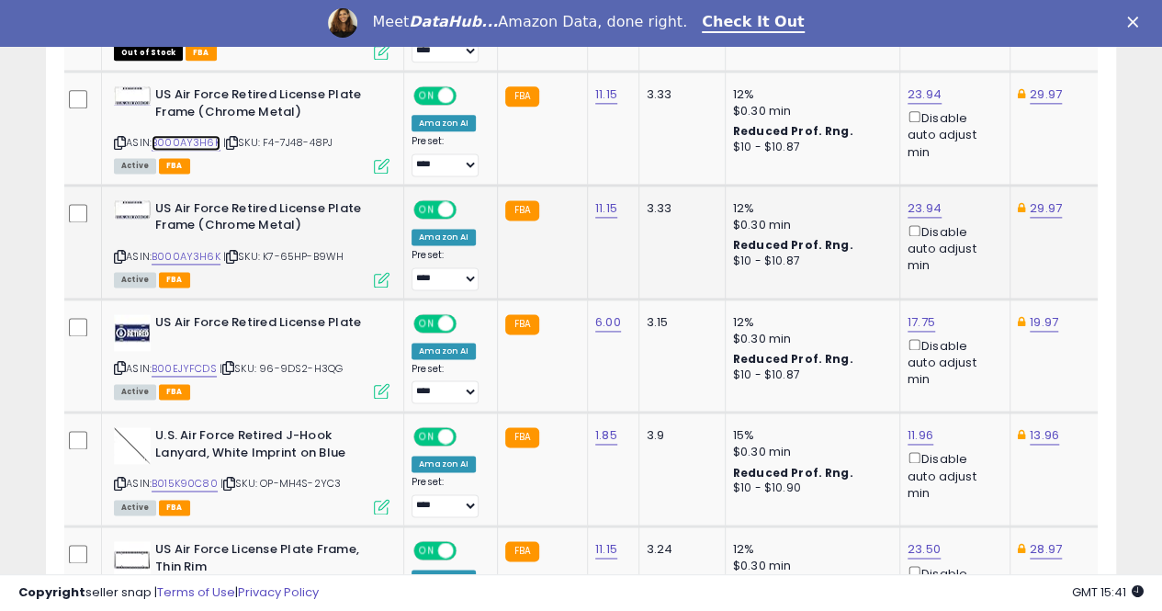
scroll to position [1217, 0]
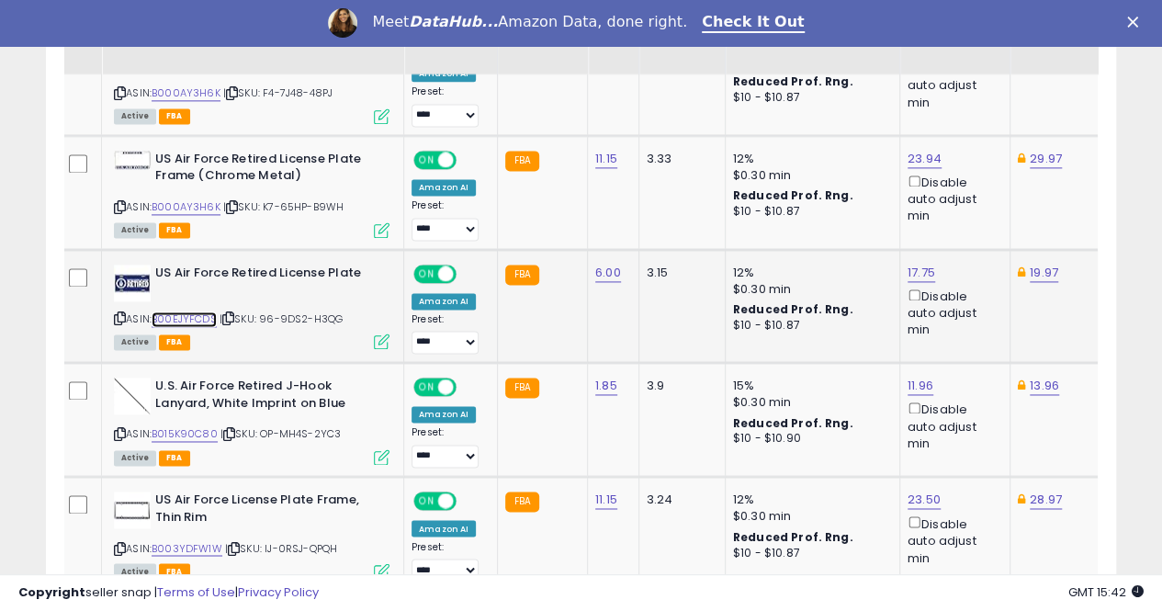
click at [198, 314] on link "B00EJYFCDS" at bounding box center [184, 319] width 65 height 16
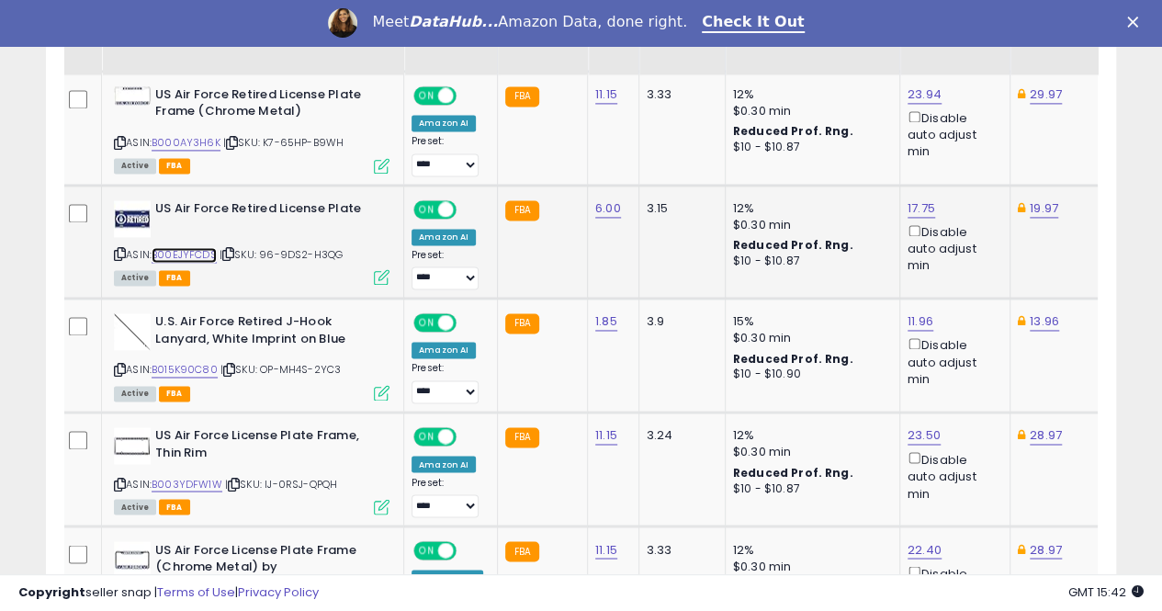
scroll to position [1308, 0]
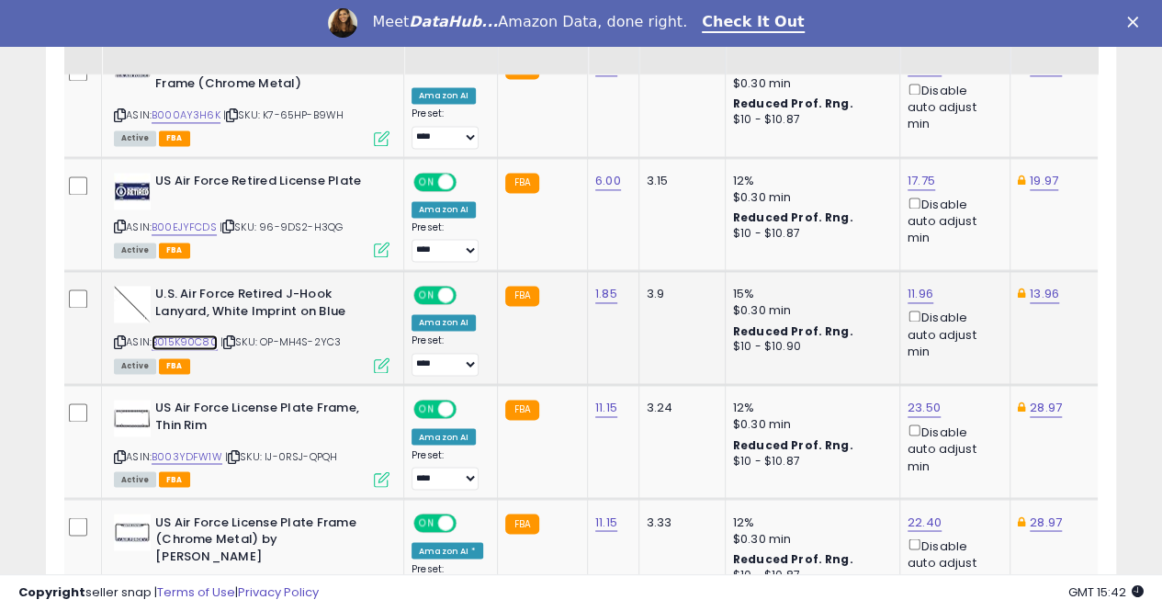
click at [196, 340] on link "B015K90C80" at bounding box center [185, 342] width 66 height 16
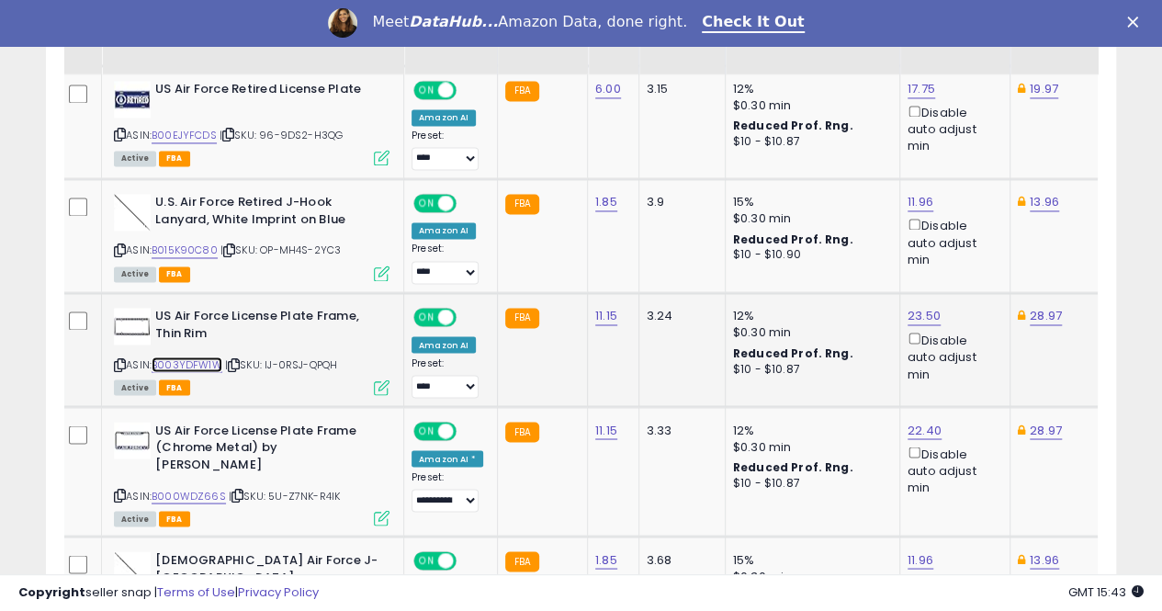
click at [173, 357] on link "B003YDFW1W" at bounding box center [187, 365] width 71 height 16
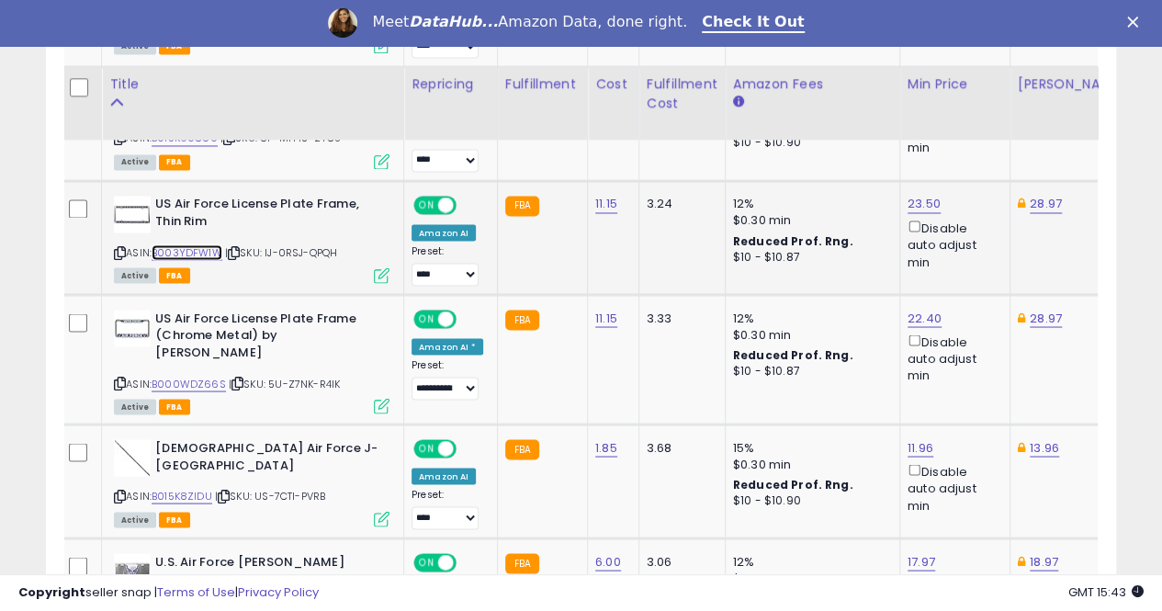
scroll to position [1584, 0]
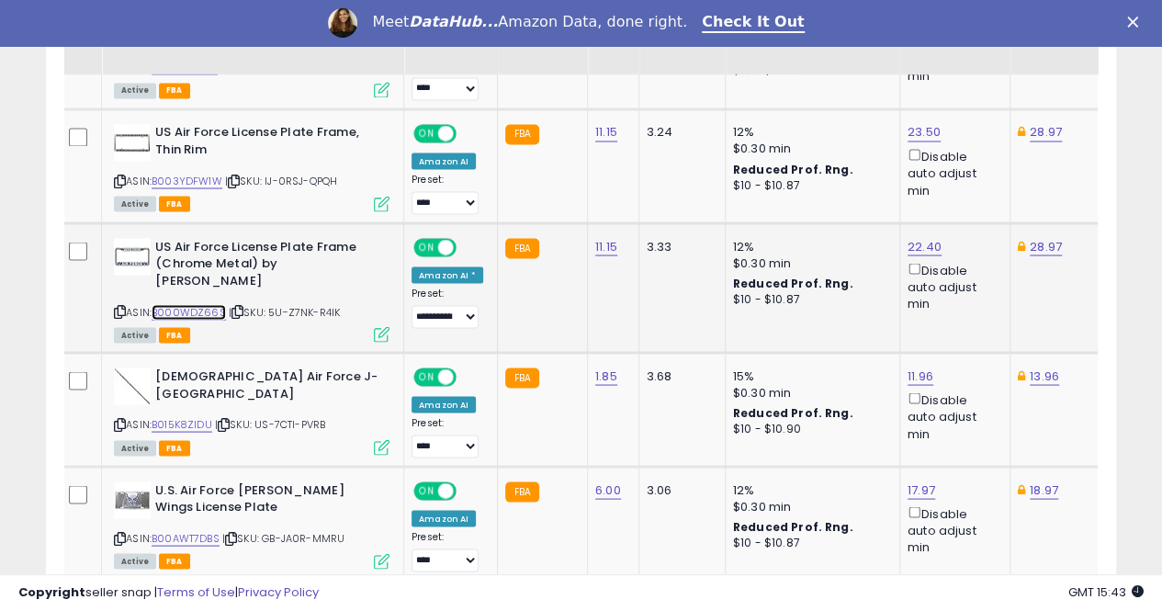
click at [203, 304] on link "B000WDZ66S" at bounding box center [189, 312] width 74 height 16
click at [193, 416] on link "B015K8ZIDU" at bounding box center [182, 424] width 61 height 16
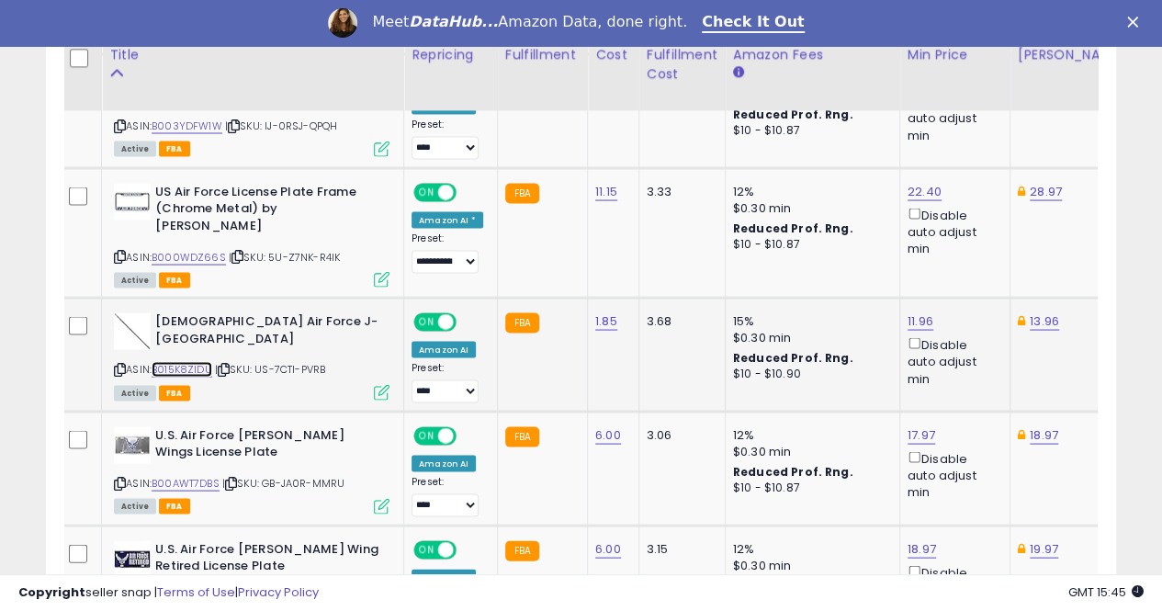
scroll to position [1676, 0]
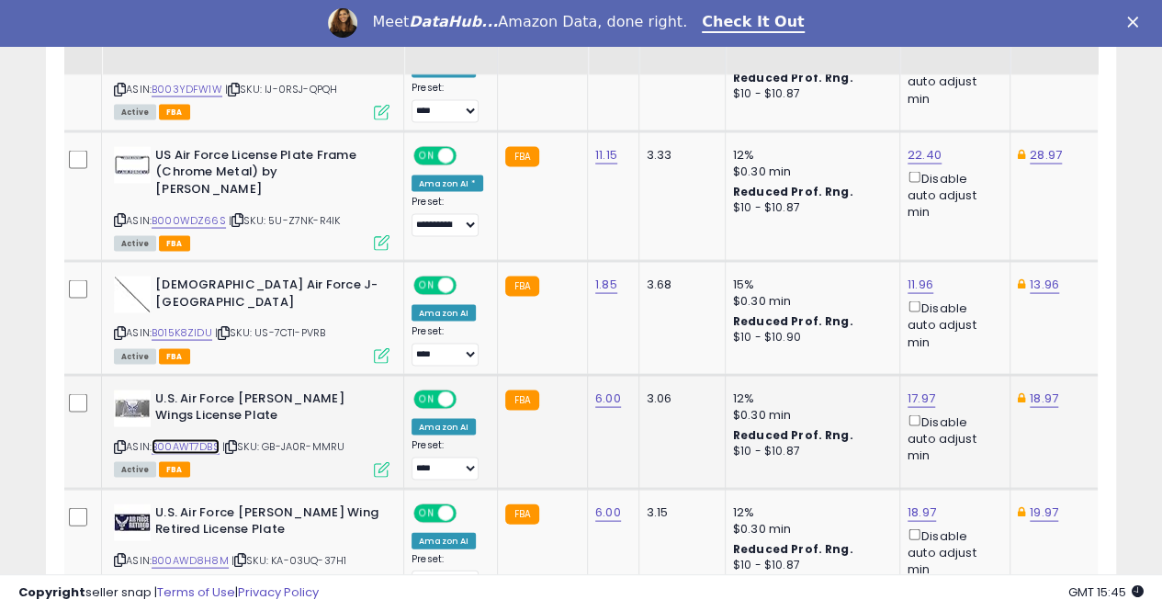
click at [209, 438] on link "B00AWT7DBS" at bounding box center [186, 446] width 68 height 16
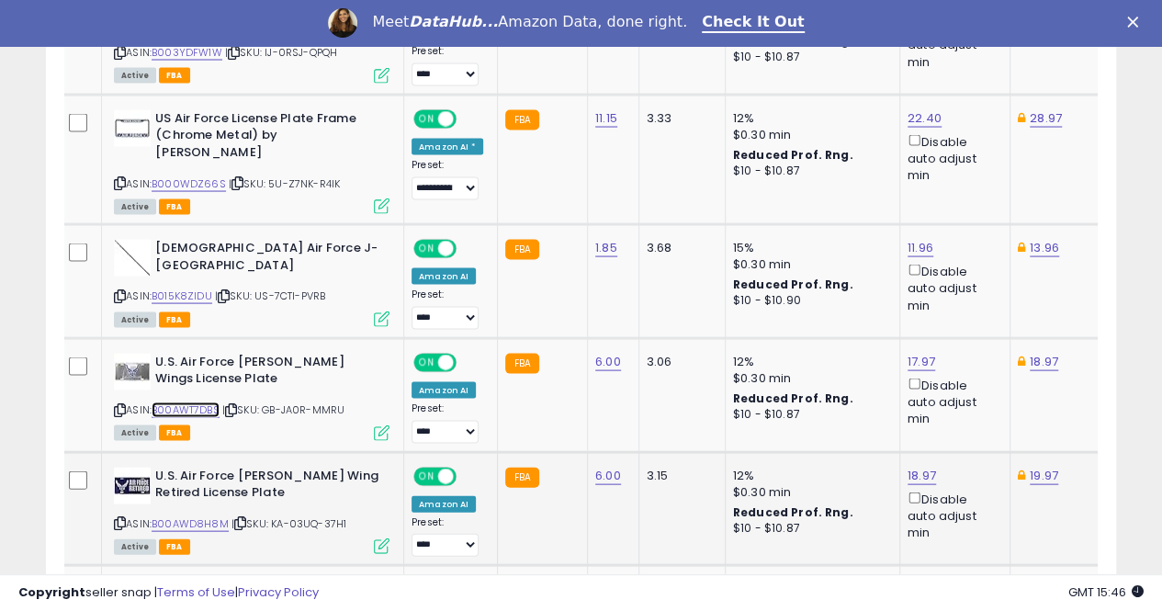
scroll to position [1768, 0]
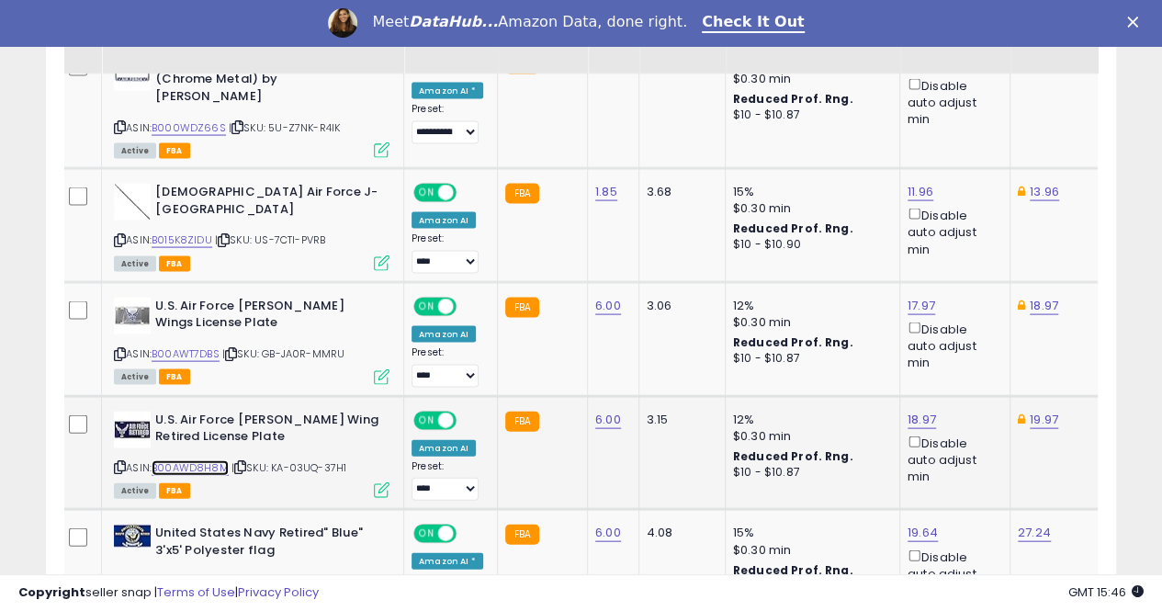
click at [208, 460] on link "B00AWD8H8M" at bounding box center [190, 468] width 77 height 16
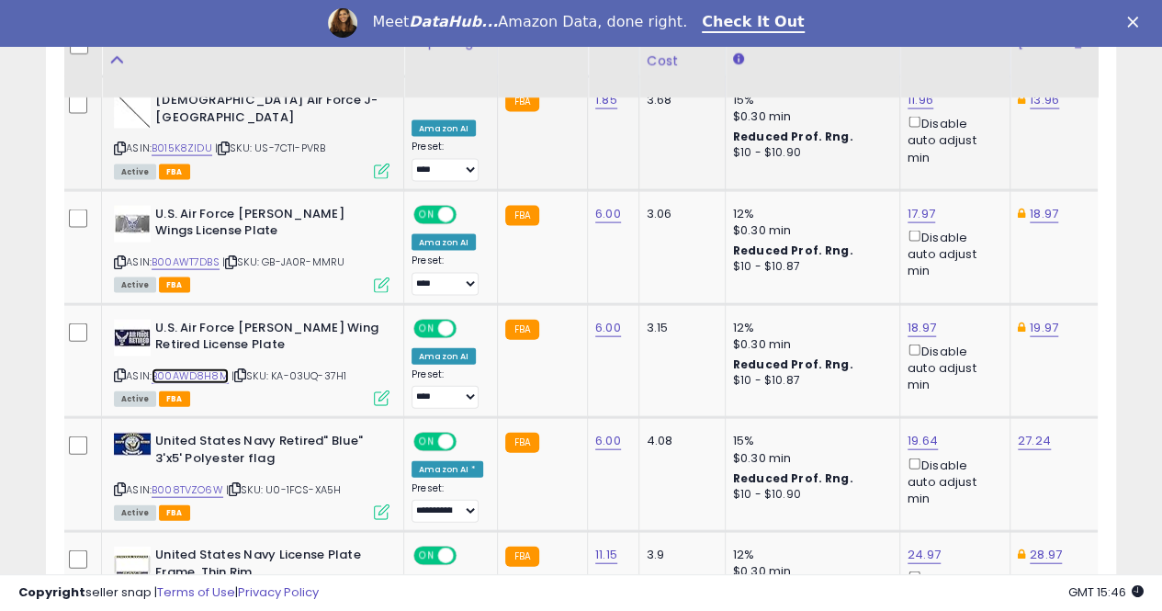
scroll to position [1952, 0]
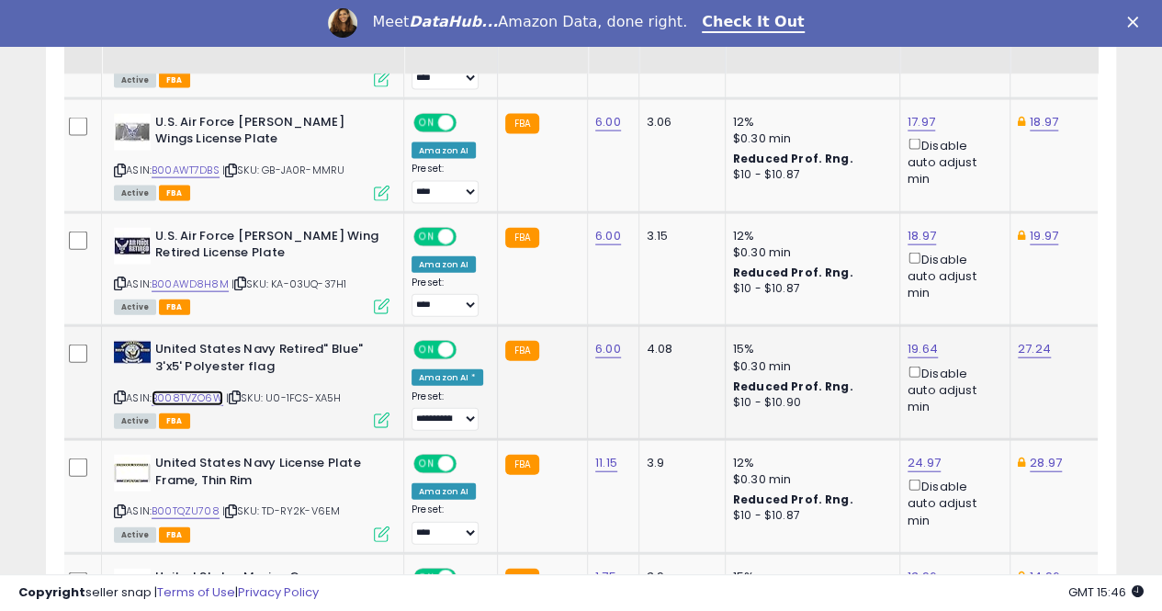
click at [205, 391] on link "B008TVZO6W" at bounding box center [188, 399] width 72 height 16
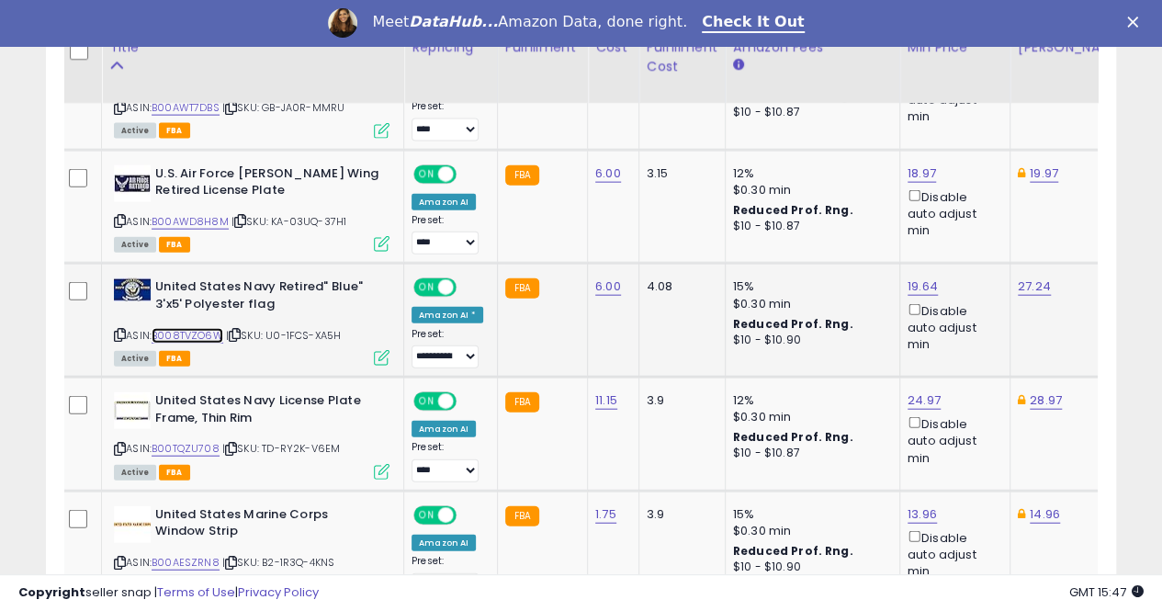
scroll to position [2044, 0]
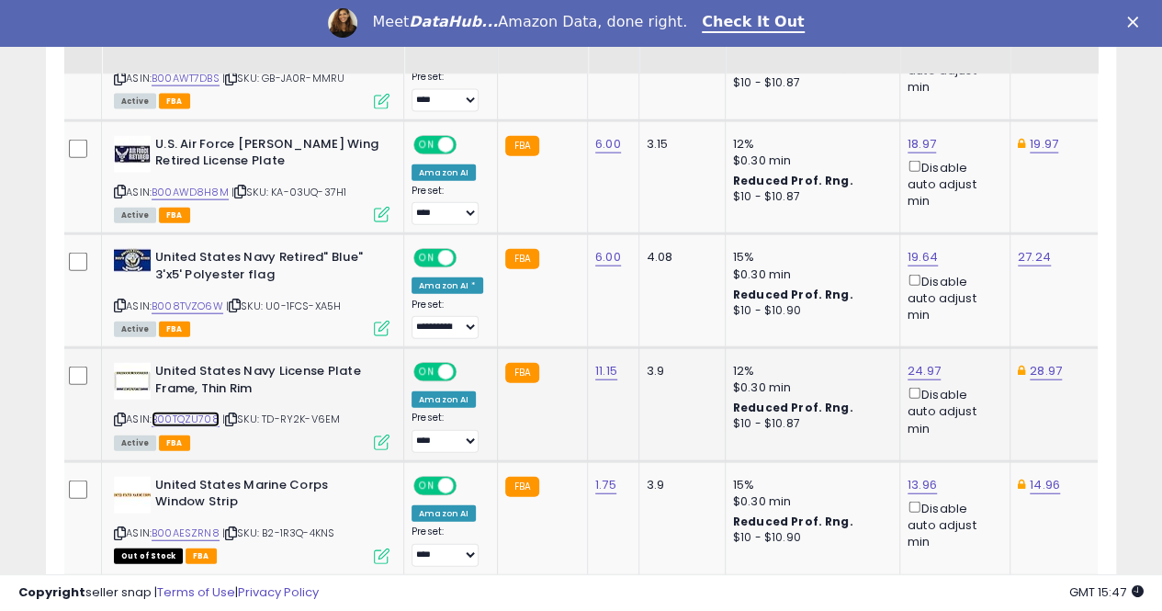
click at [190, 412] on link "B00TQZU708" at bounding box center [186, 420] width 68 height 16
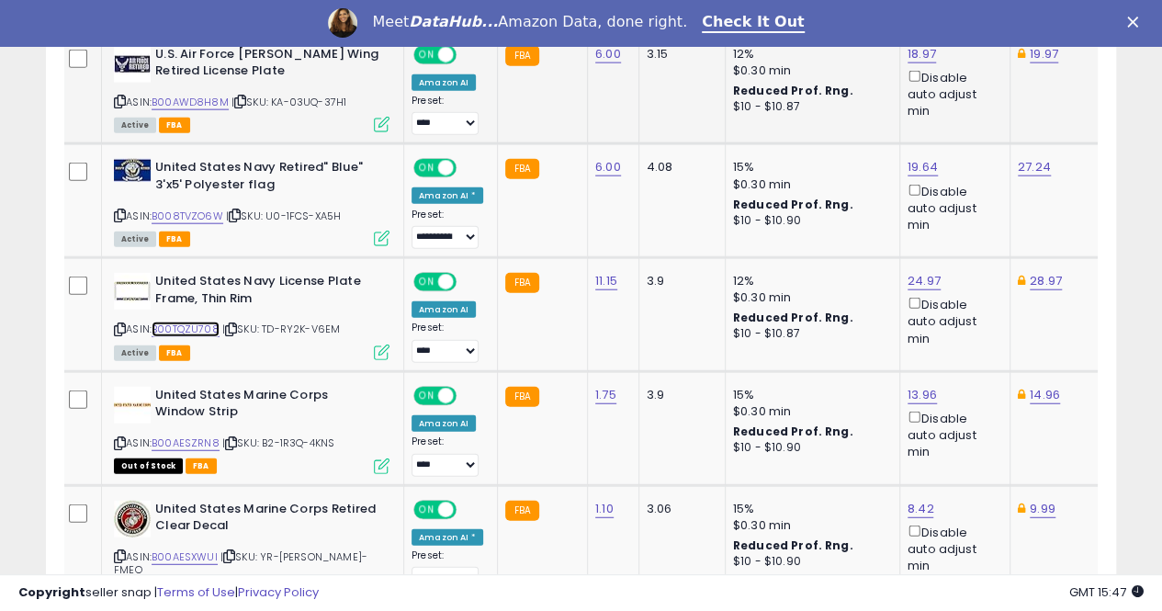
scroll to position [2135, 0]
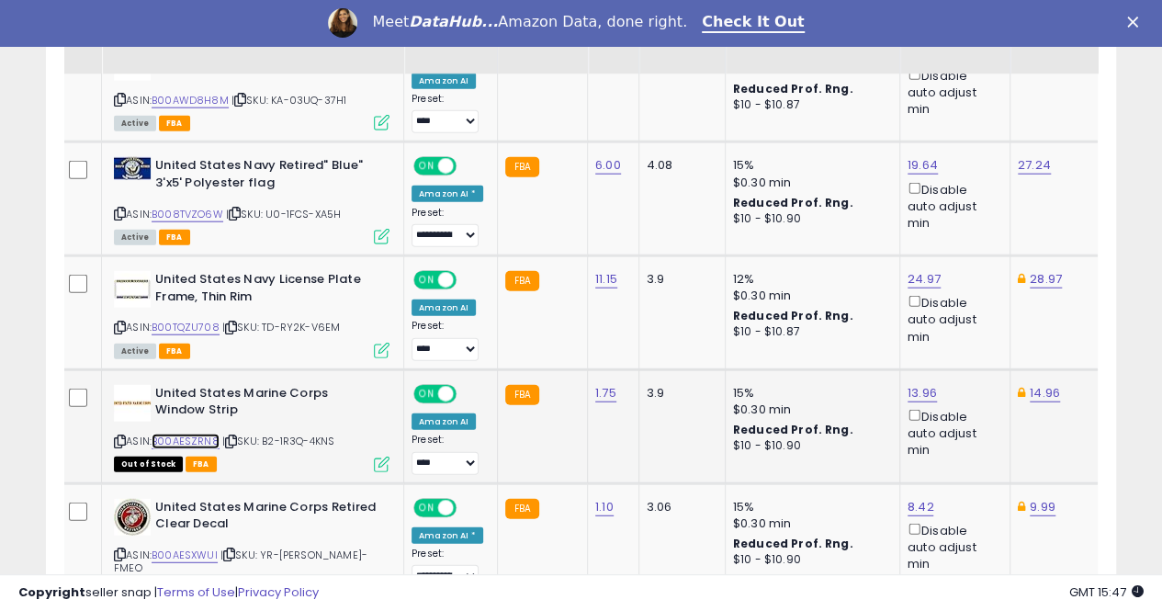
click at [184, 434] on link "B00AESZRN8" at bounding box center [186, 442] width 68 height 16
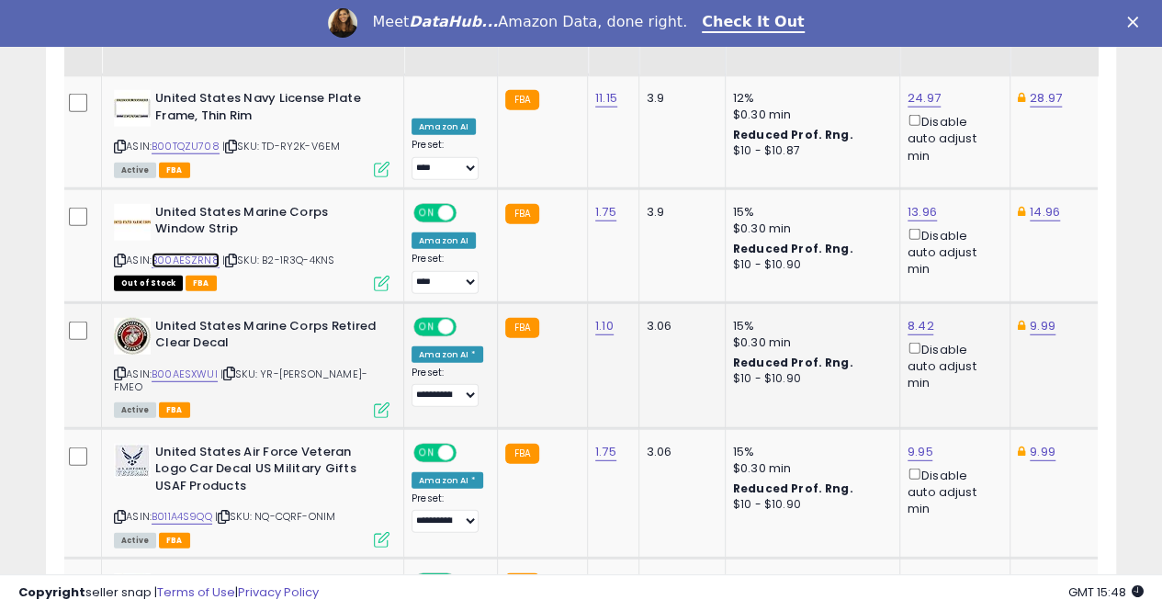
scroll to position [2319, 0]
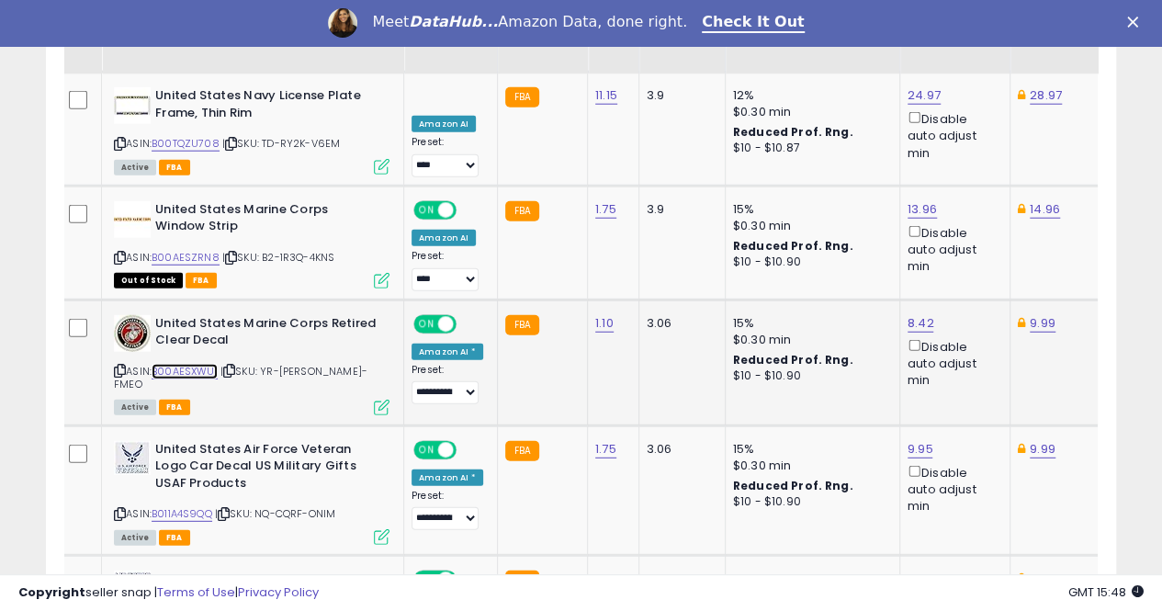
click at [191, 364] on link "B00AESXWUI" at bounding box center [185, 372] width 66 height 16
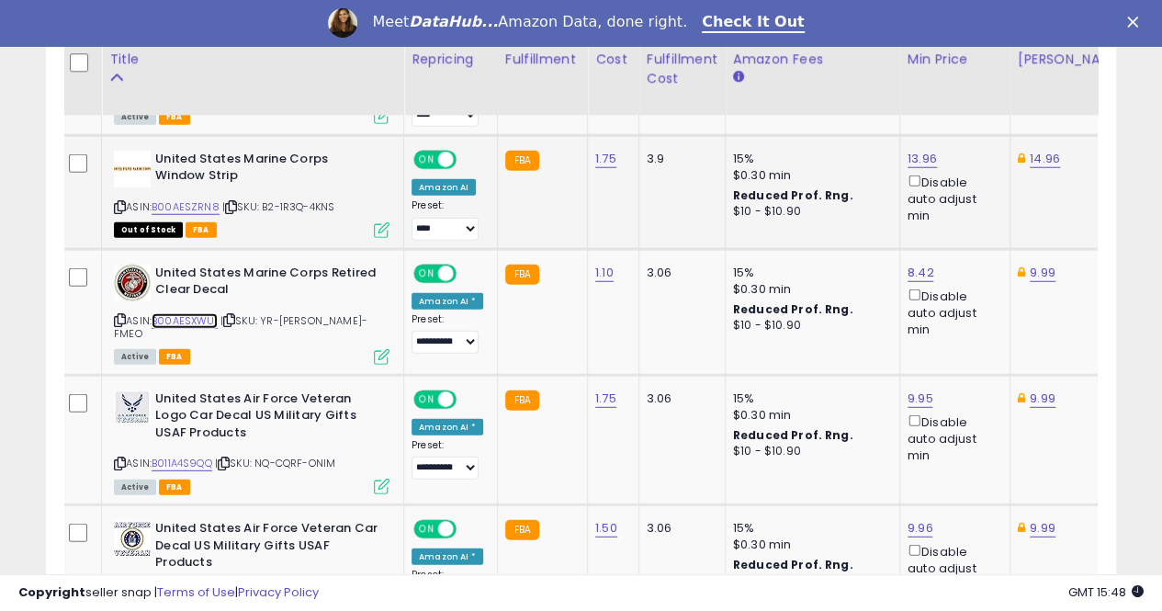
scroll to position [2411, 0]
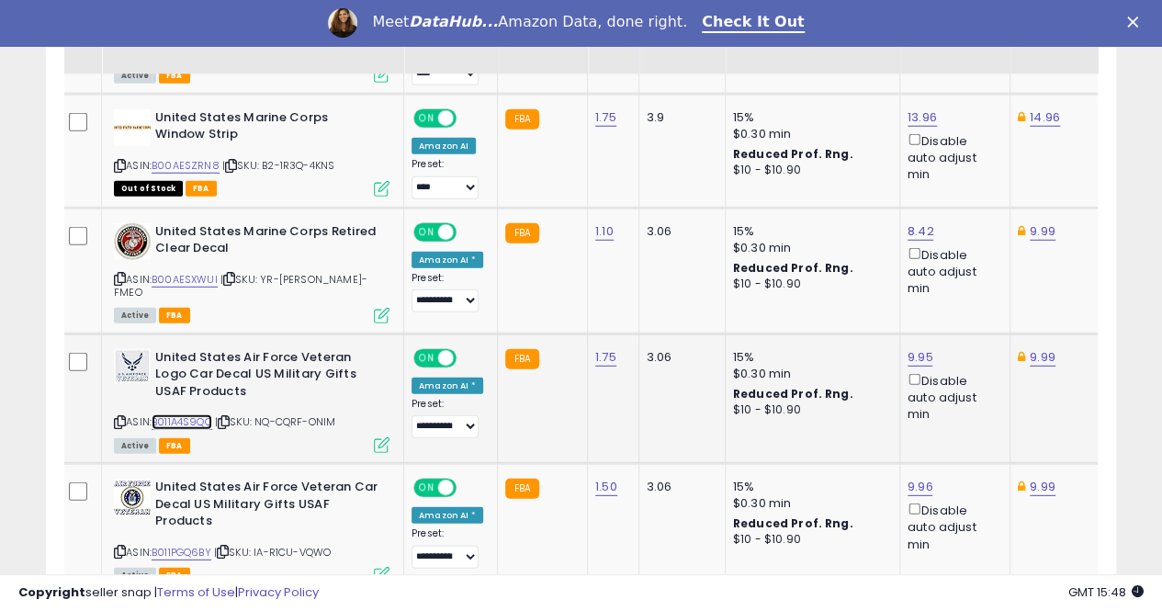
click at [188, 414] on link "B011A4S9QQ" at bounding box center [182, 422] width 61 height 16
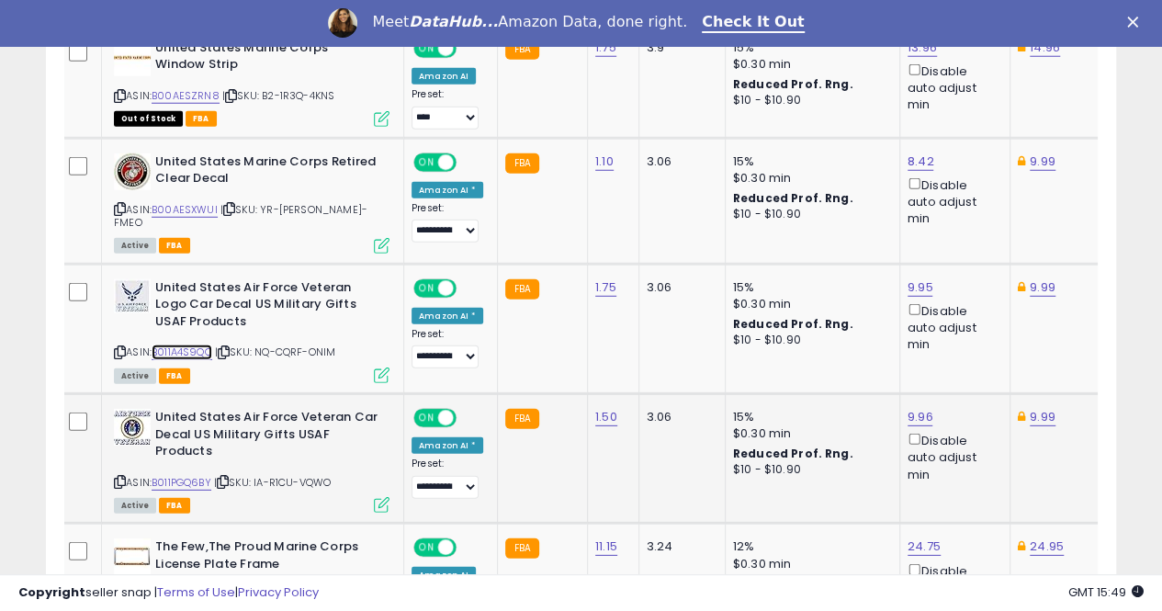
scroll to position [2503, 0]
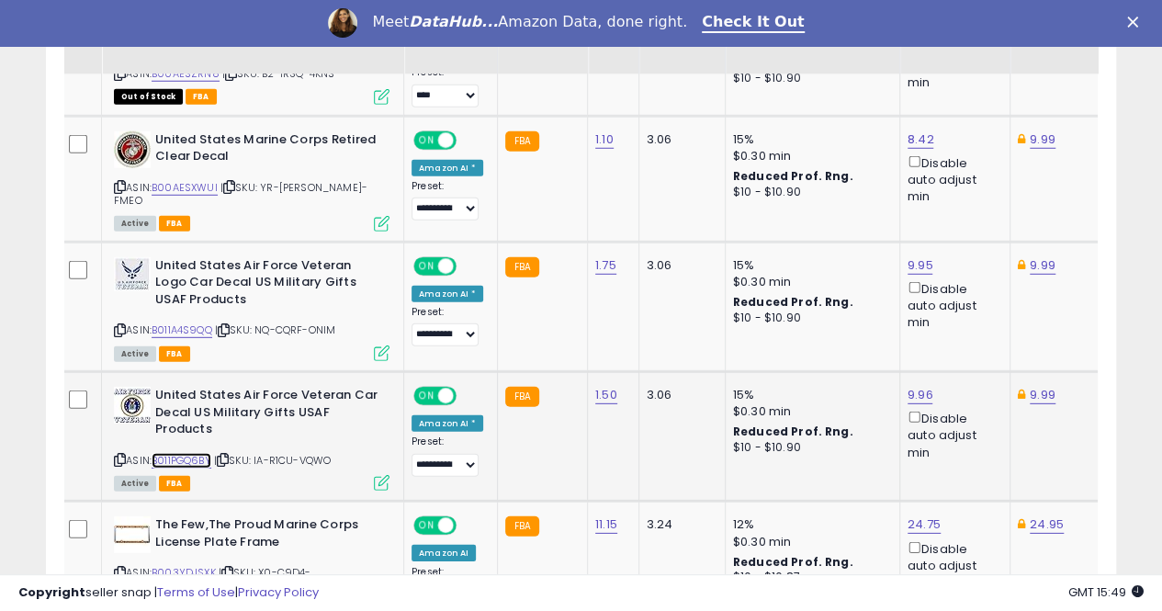
click at [182, 453] on link "B011PGQ6BY" at bounding box center [182, 461] width 60 height 16
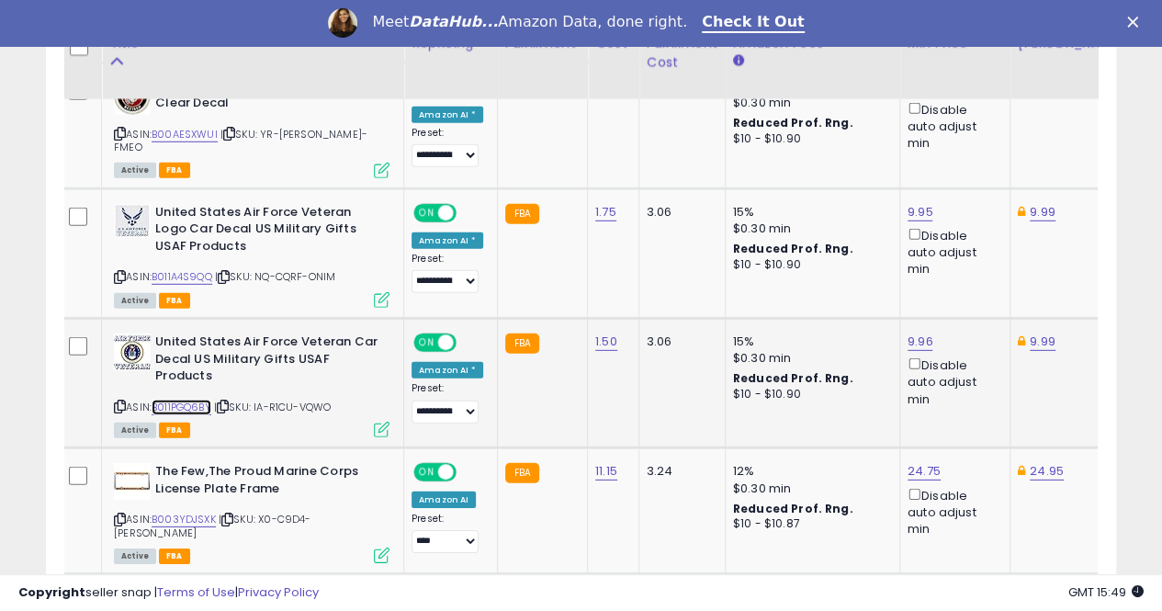
scroll to position [2595, 0]
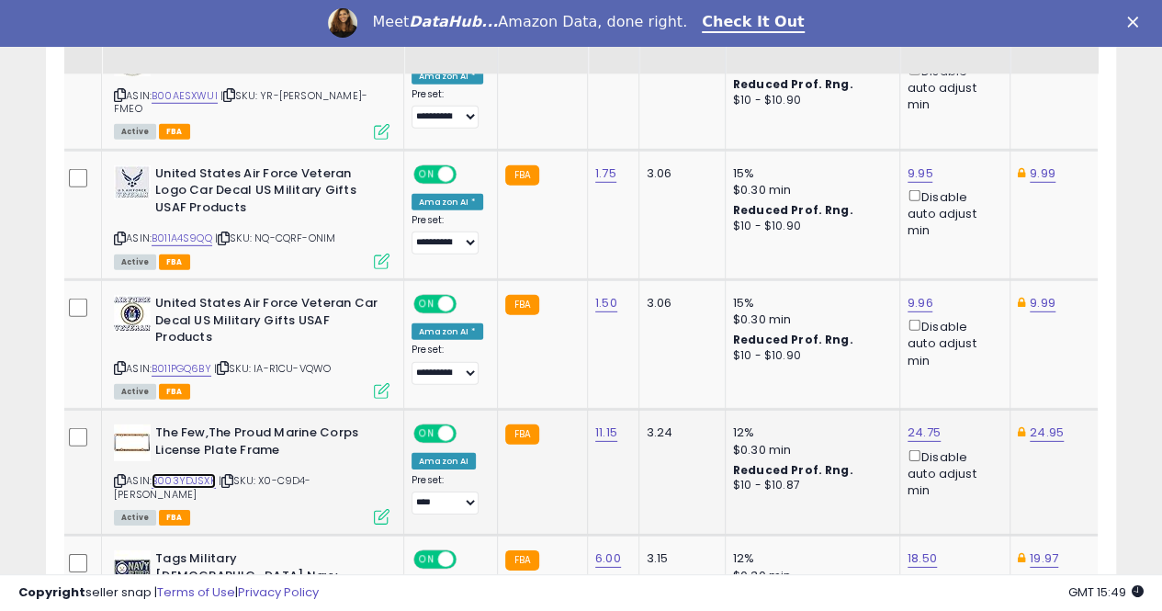
click at [197, 473] on link "B003YDJSXK" at bounding box center [184, 481] width 64 height 16
click at [920, 424] on link "24.75" at bounding box center [924, 433] width 33 height 18
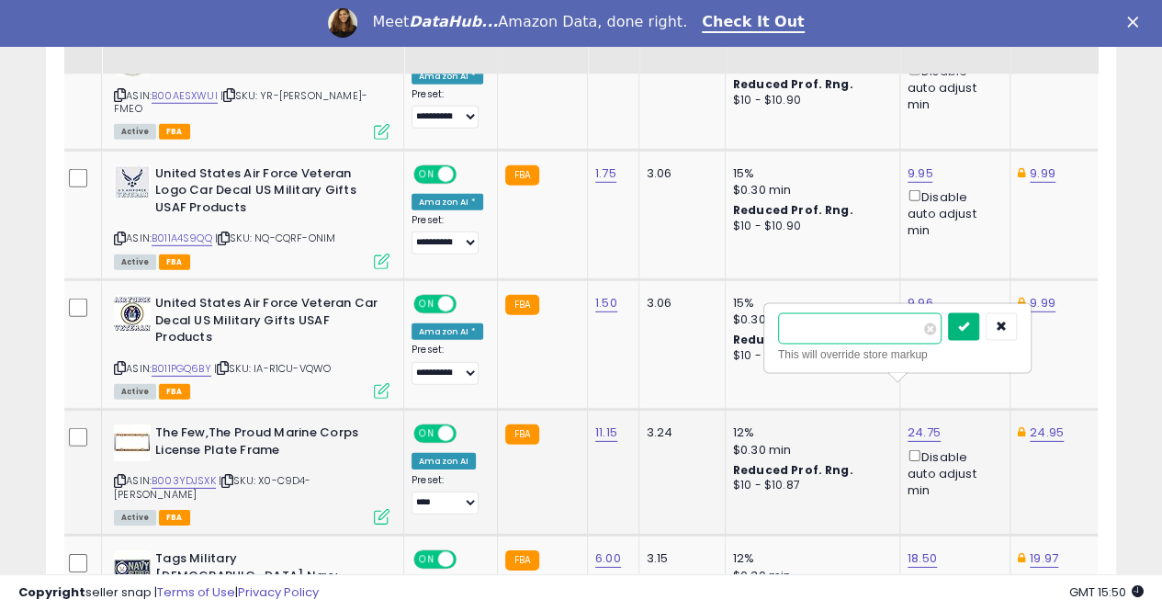
type input "*****"
click at [969, 326] on icon "submit" at bounding box center [963, 326] width 11 height 11
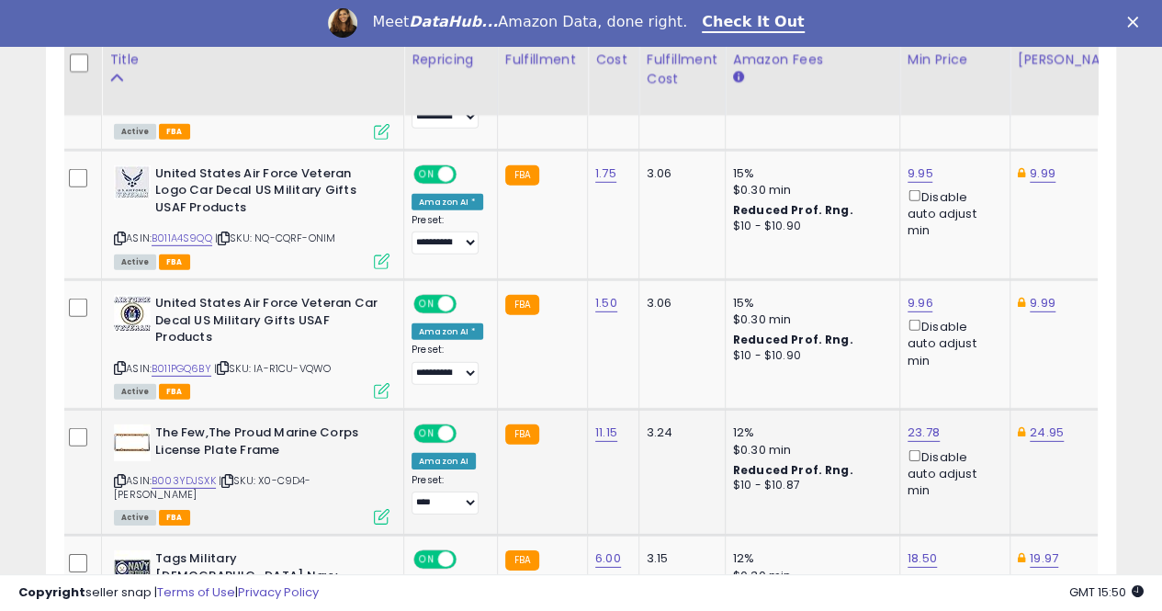
scroll to position [2687, 0]
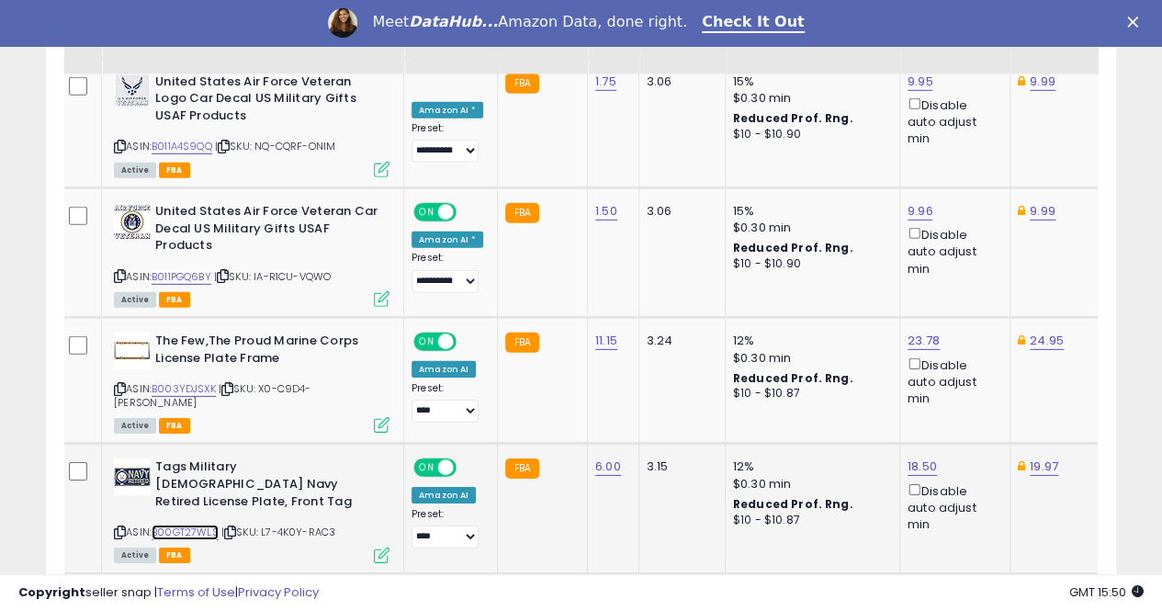
click at [206, 525] on link "B00GT27WLS" at bounding box center [185, 533] width 67 height 16
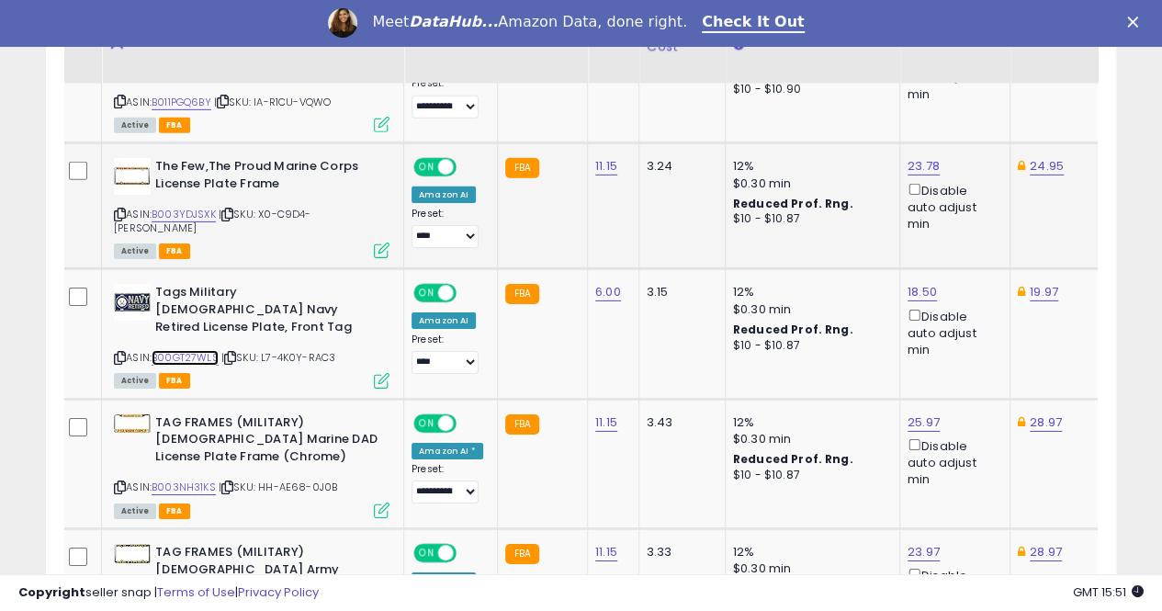
scroll to position [2870, 0]
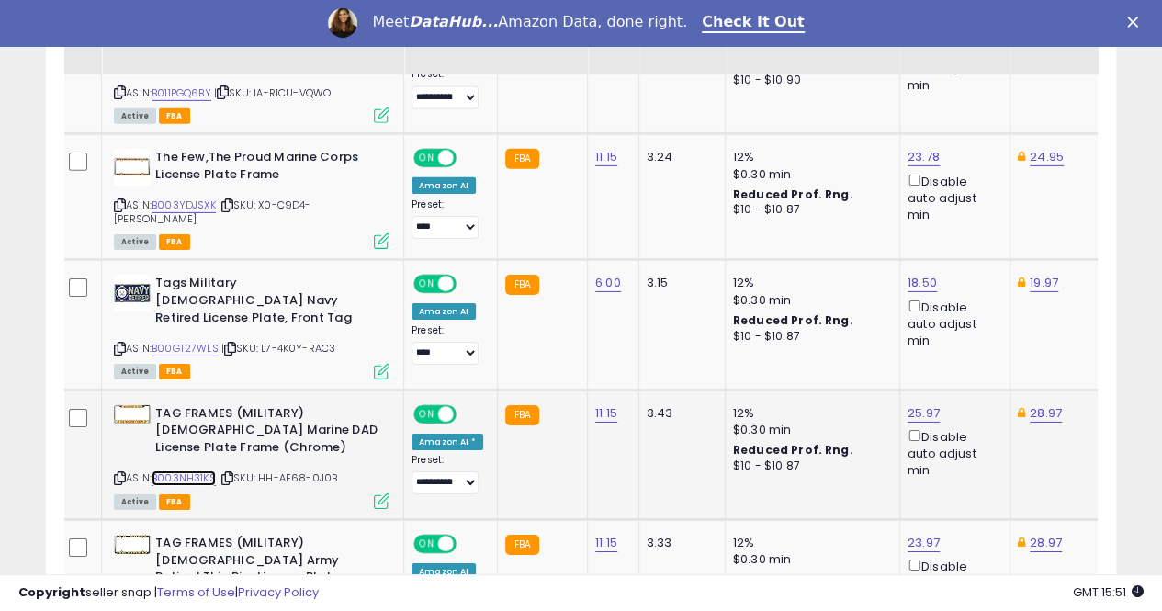
click at [178, 470] on link "B003NH31KS" at bounding box center [184, 478] width 64 height 16
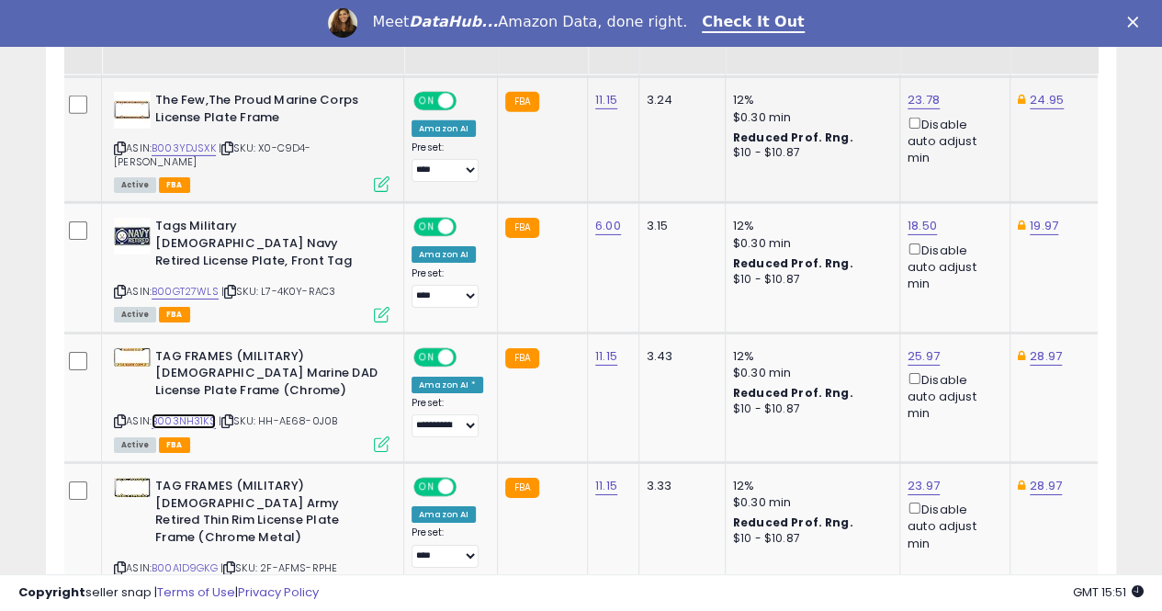
scroll to position [2962, 0]
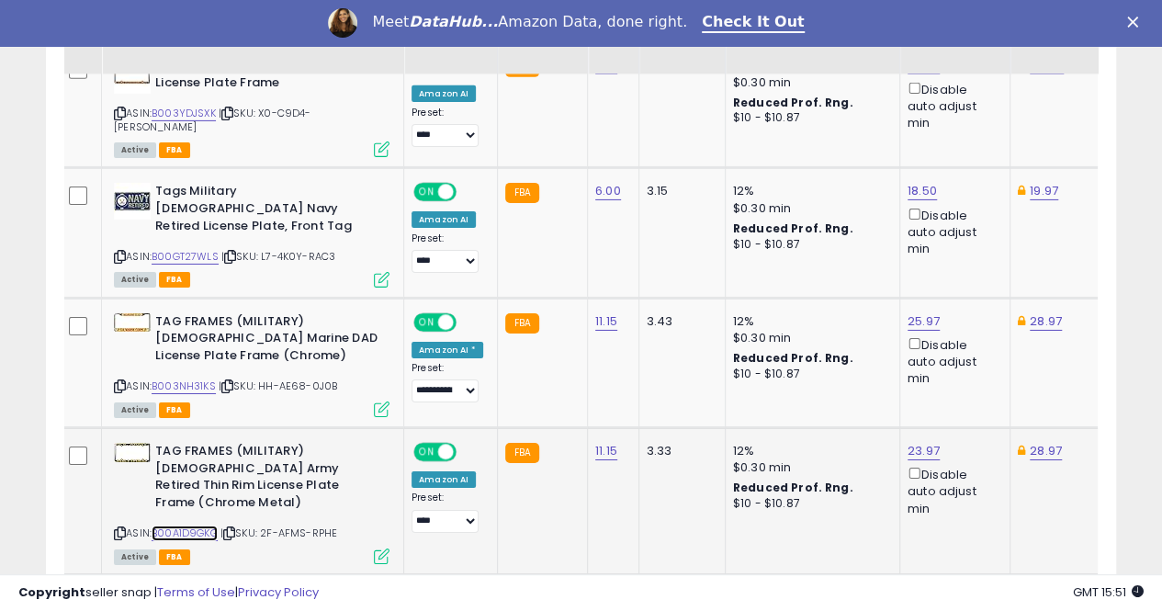
click at [190, 526] on link "B00A1D9GKG" at bounding box center [185, 534] width 66 height 16
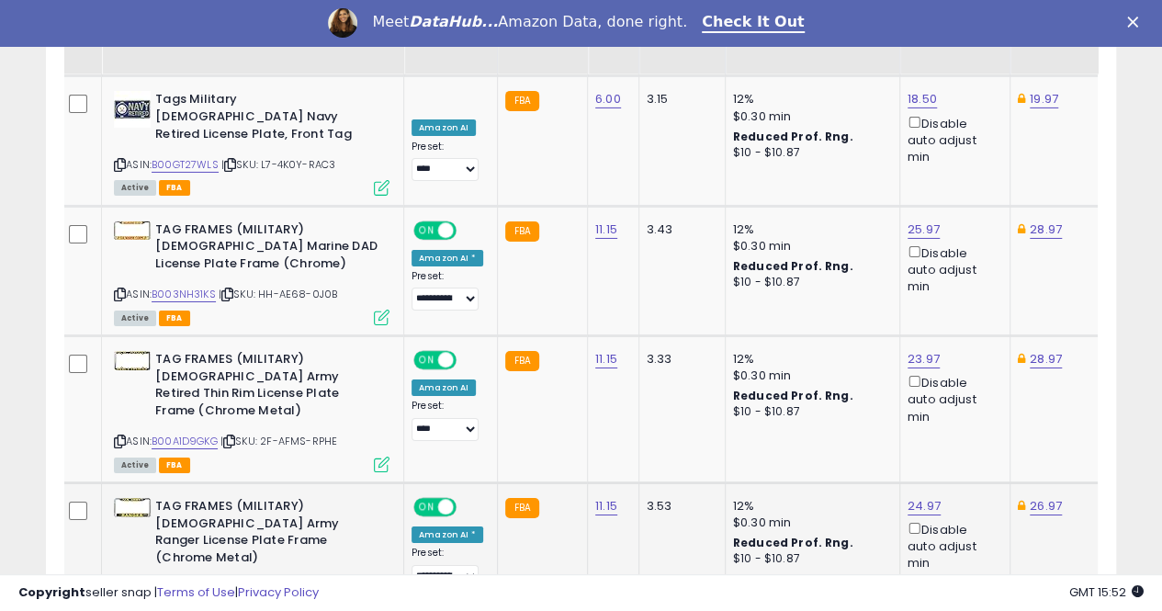
click at [194, 581] on link "B000AY71V2" at bounding box center [183, 589] width 63 height 16
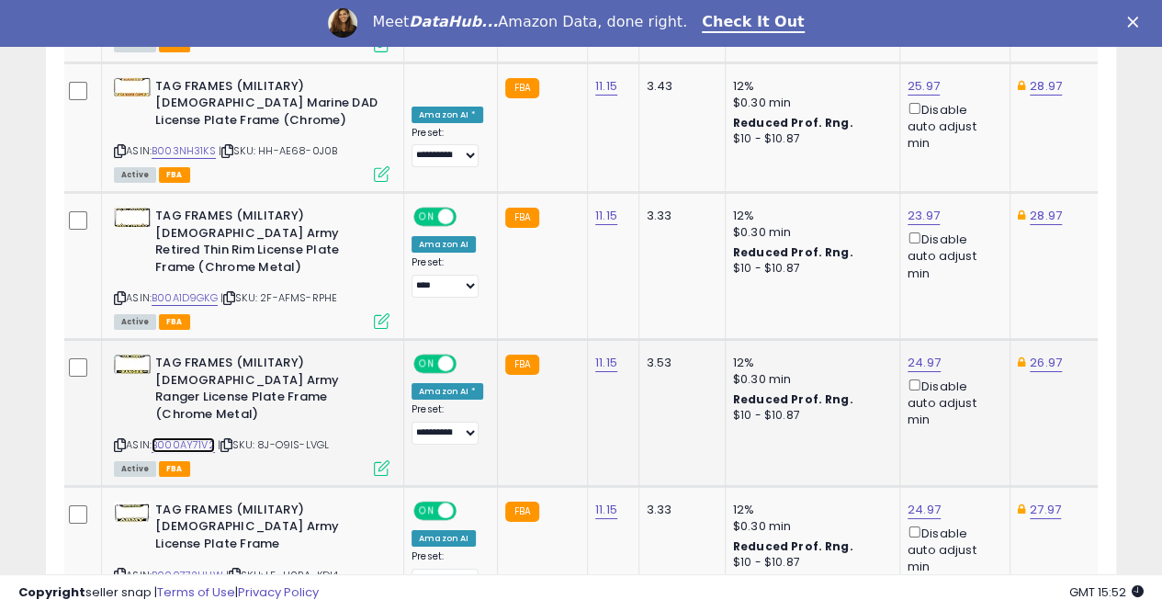
scroll to position [3238, 0]
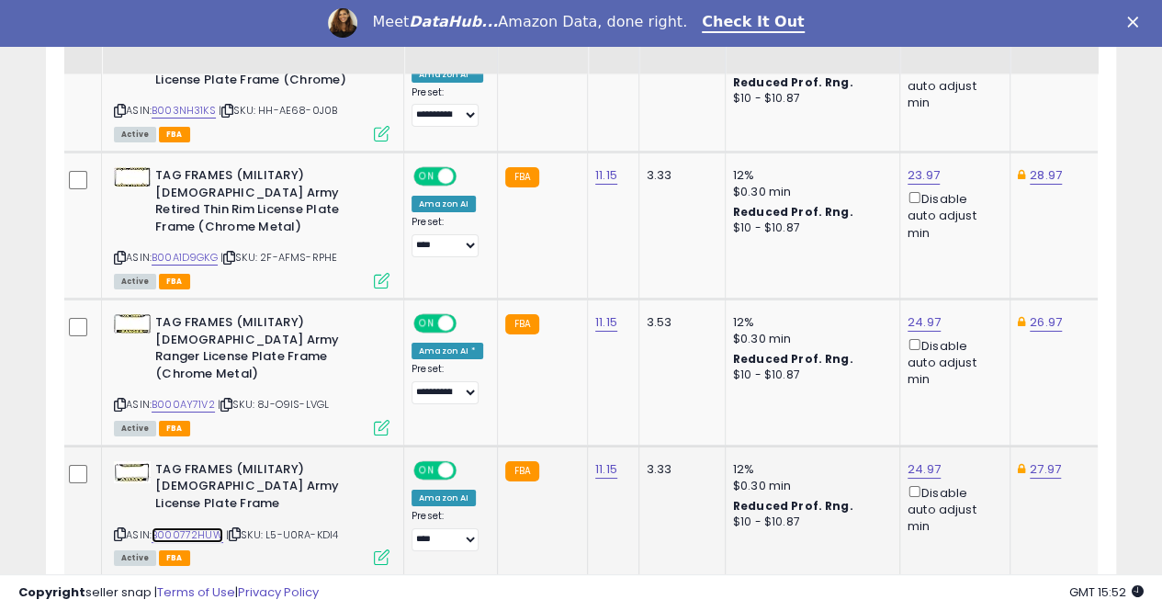
click at [206, 527] on link "B000772HUW" at bounding box center [188, 535] width 72 height 16
click at [176, 527] on link "B000772HUW" at bounding box center [188, 535] width 72 height 16
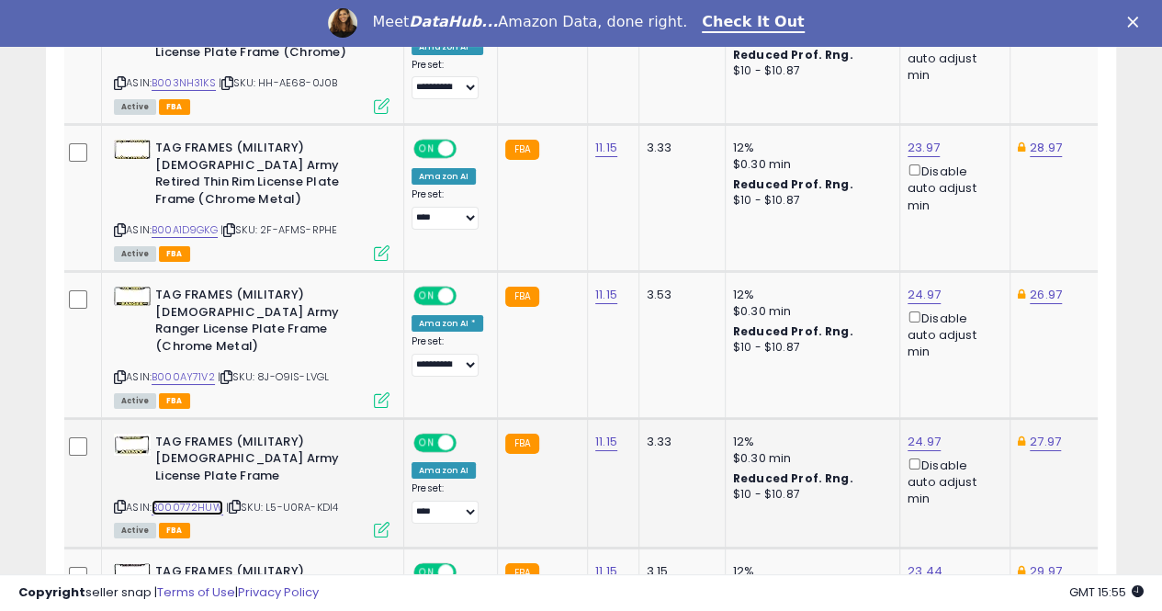
scroll to position [3330, 0]
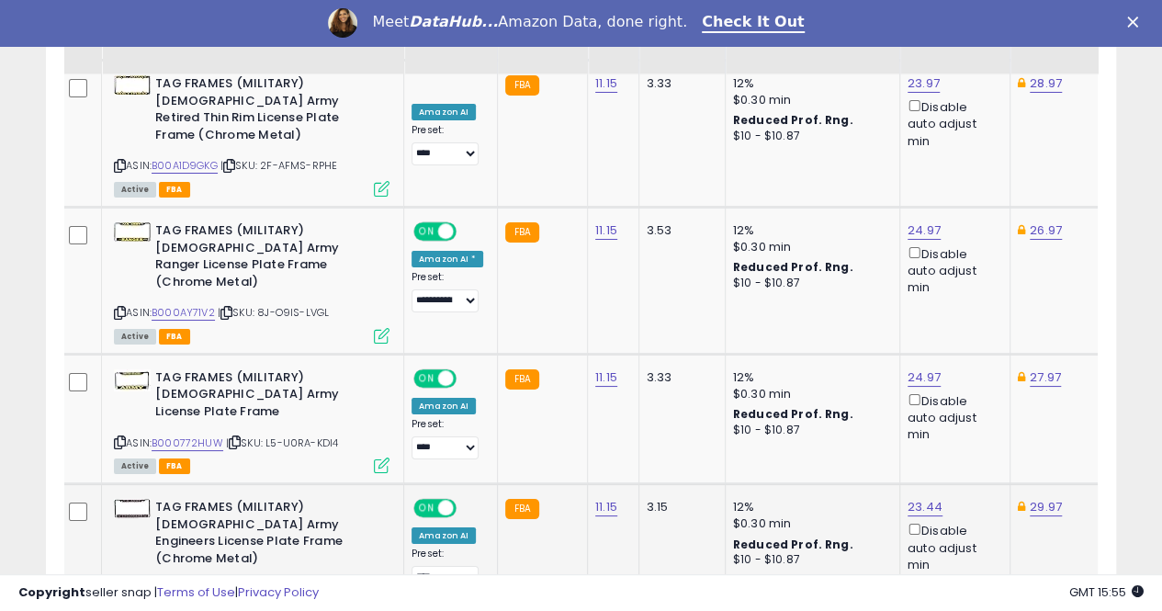
click at [198, 582] on link "B00IO39YQ6" at bounding box center [185, 590] width 67 height 16
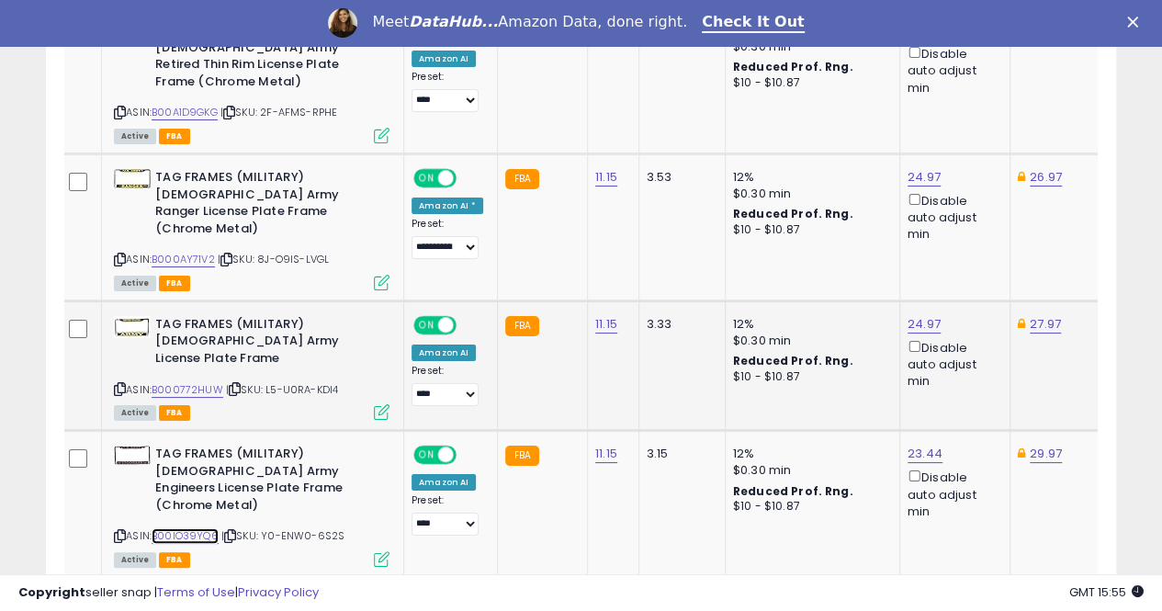
scroll to position [3422, 0]
